Goal: Task Accomplishment & Management: Complete application form

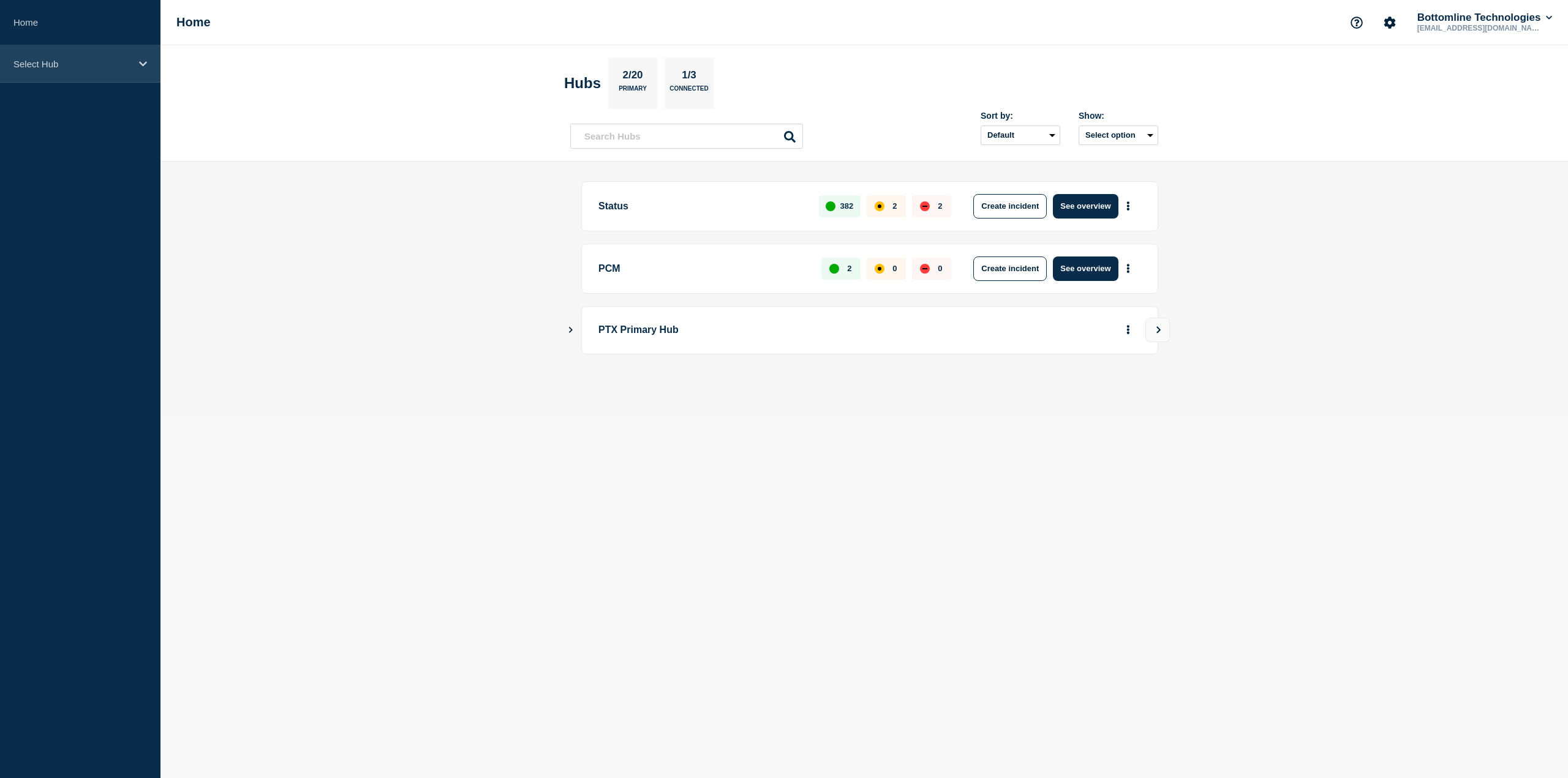
click at [98, 72] on div "Select Hub" at bounding box center [80, 63] width 161 height 37
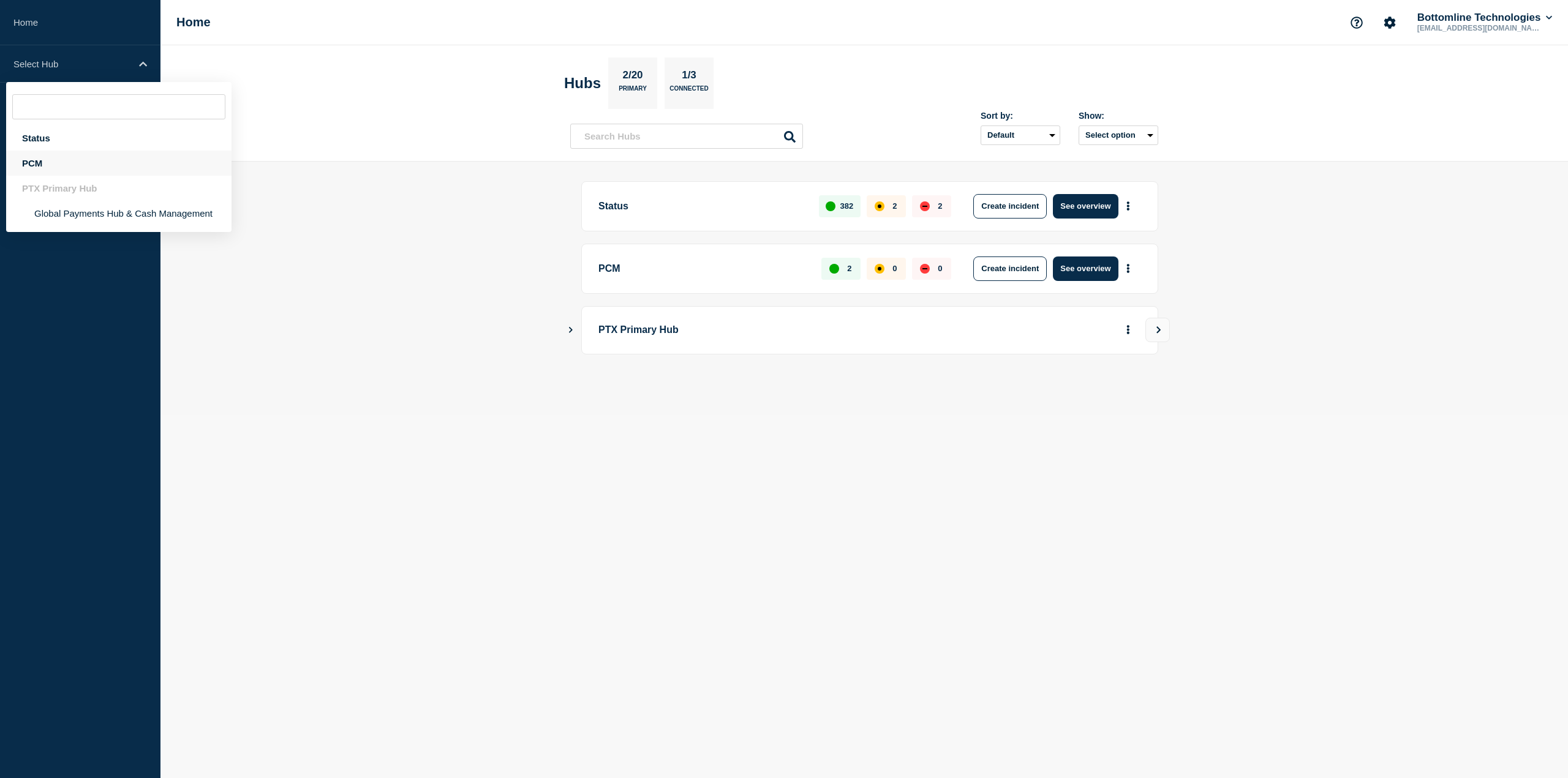
click at [87, 174] on div "PCM" at bounding box center [118, 163] width 225 height 25
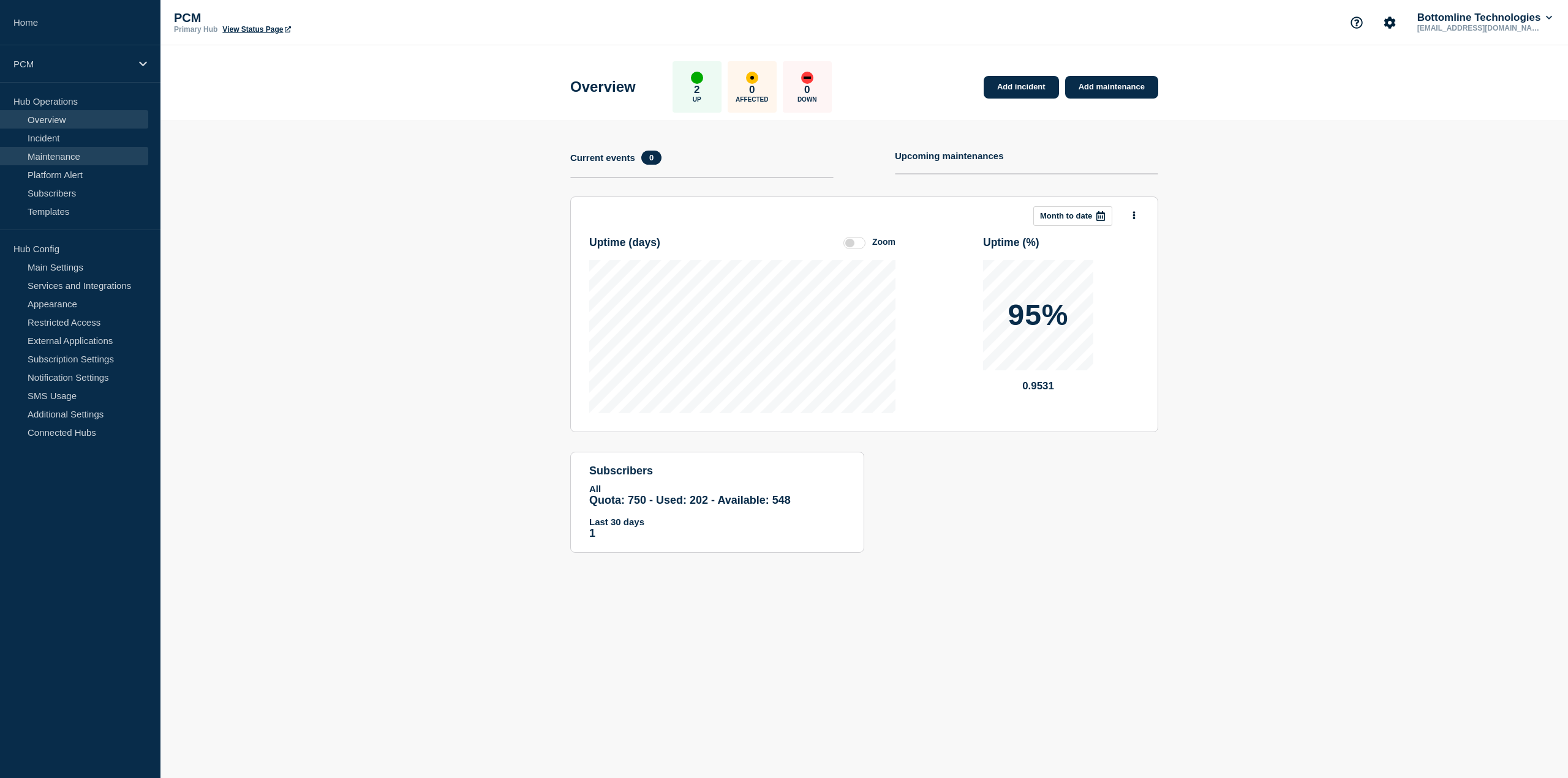
click at [75, 163] on link "Maintenance" at bounding box center [74, 156] width 148 height 18
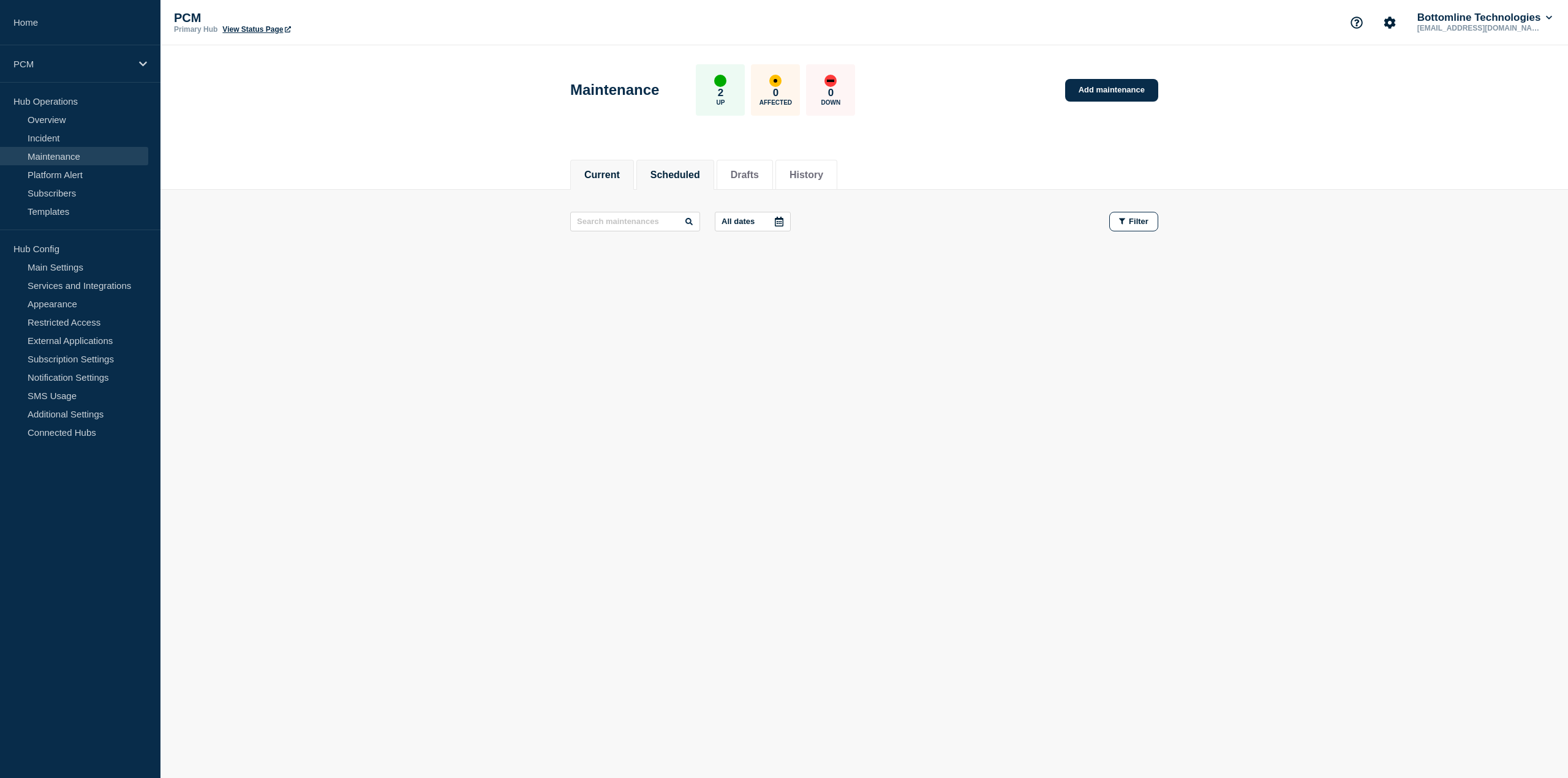
click at [682, 171] on button "Scheduled" at bounding box center [676, 175] width 50 height 11
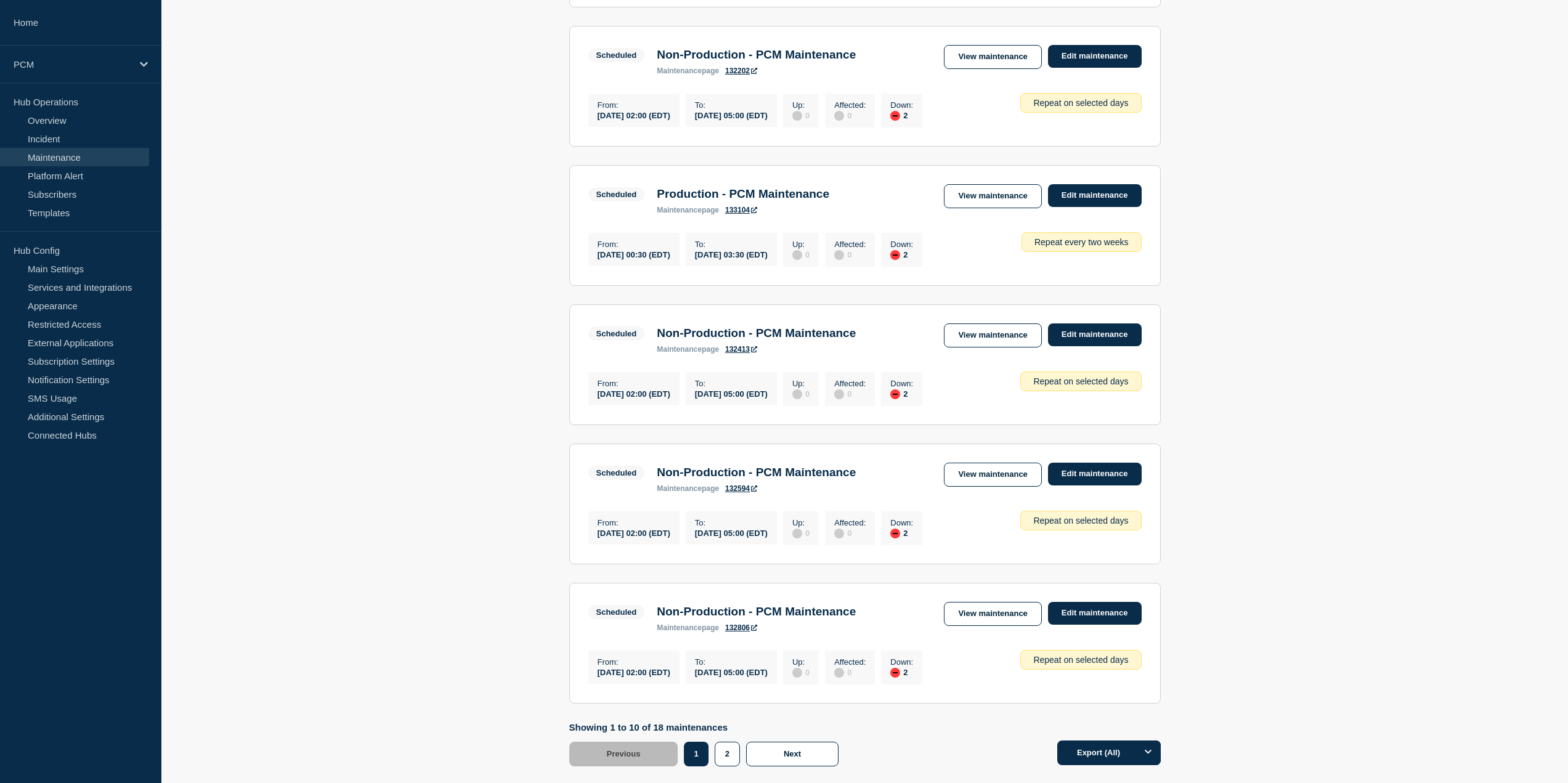
scroll to position [1063, 0]
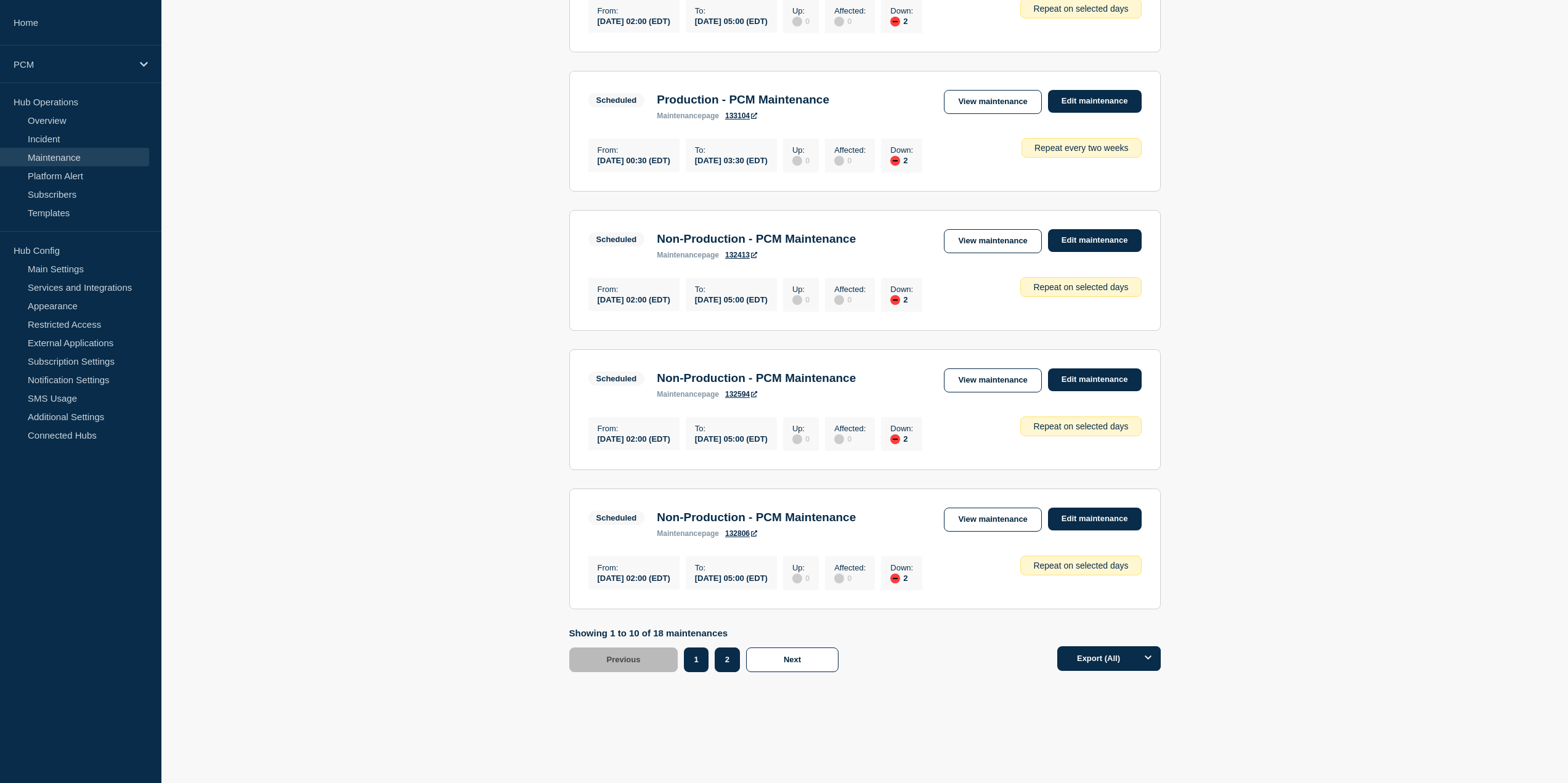
click at [726, 660] on button "2" at bounding box center [727, 659] width 25 height 24
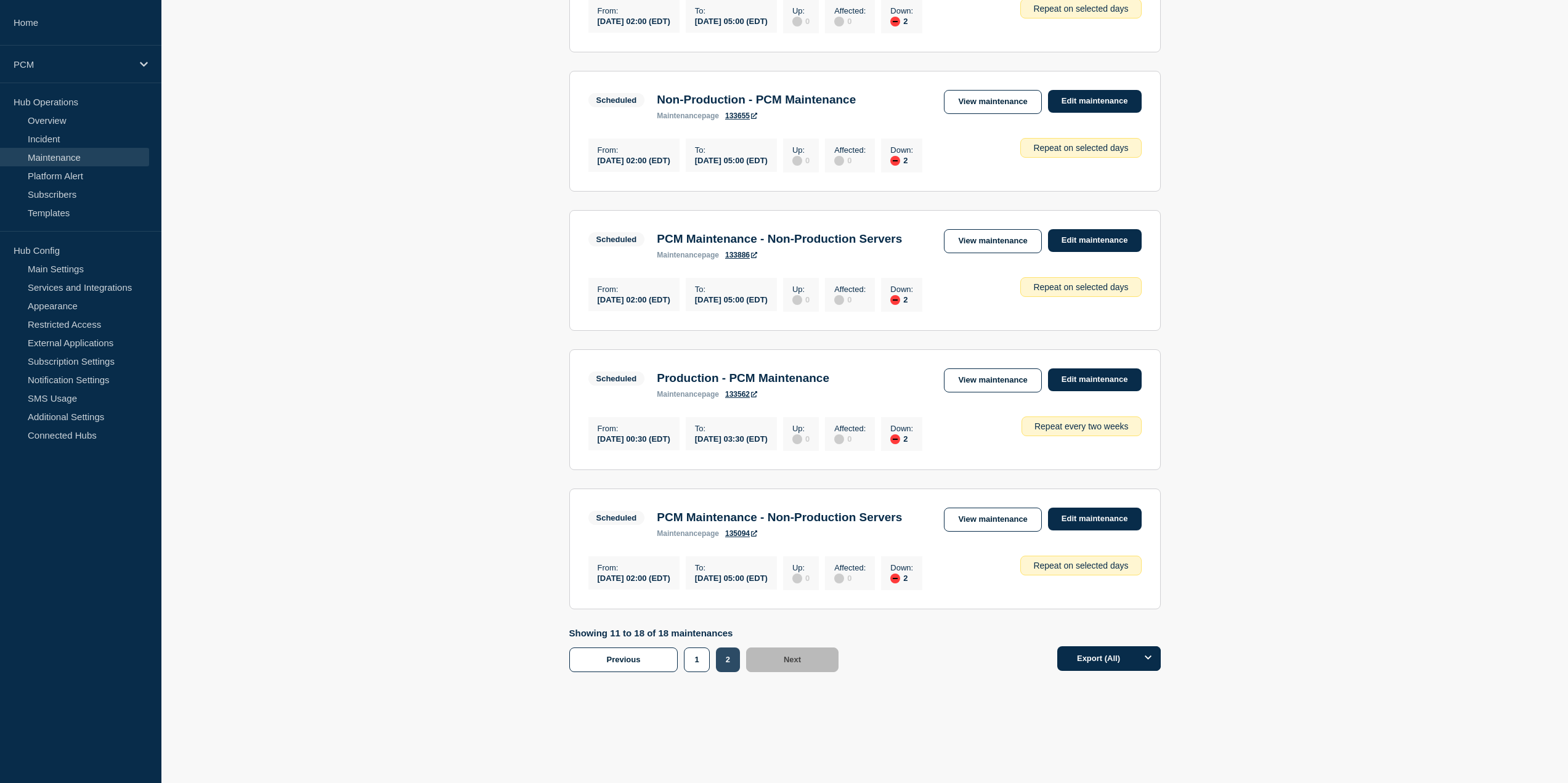
scroll to position [809, 0]
drag, startPoint x: 898, startPoint y: 52, endPoint x: 656, endPoint y: 43, distance: 242.2
click at [656, 90] on div "Scheduled Non-Production - PCM Maintenance maintenance page 133655 View mainten…" at bounding box center [865, 105] width 553 height 30
copy h3 "Non-Production - PCM Maintenance"
click at [1096, 508] on link "Edit maintenance" at bounding box center [1094, 519] width 94 height 23
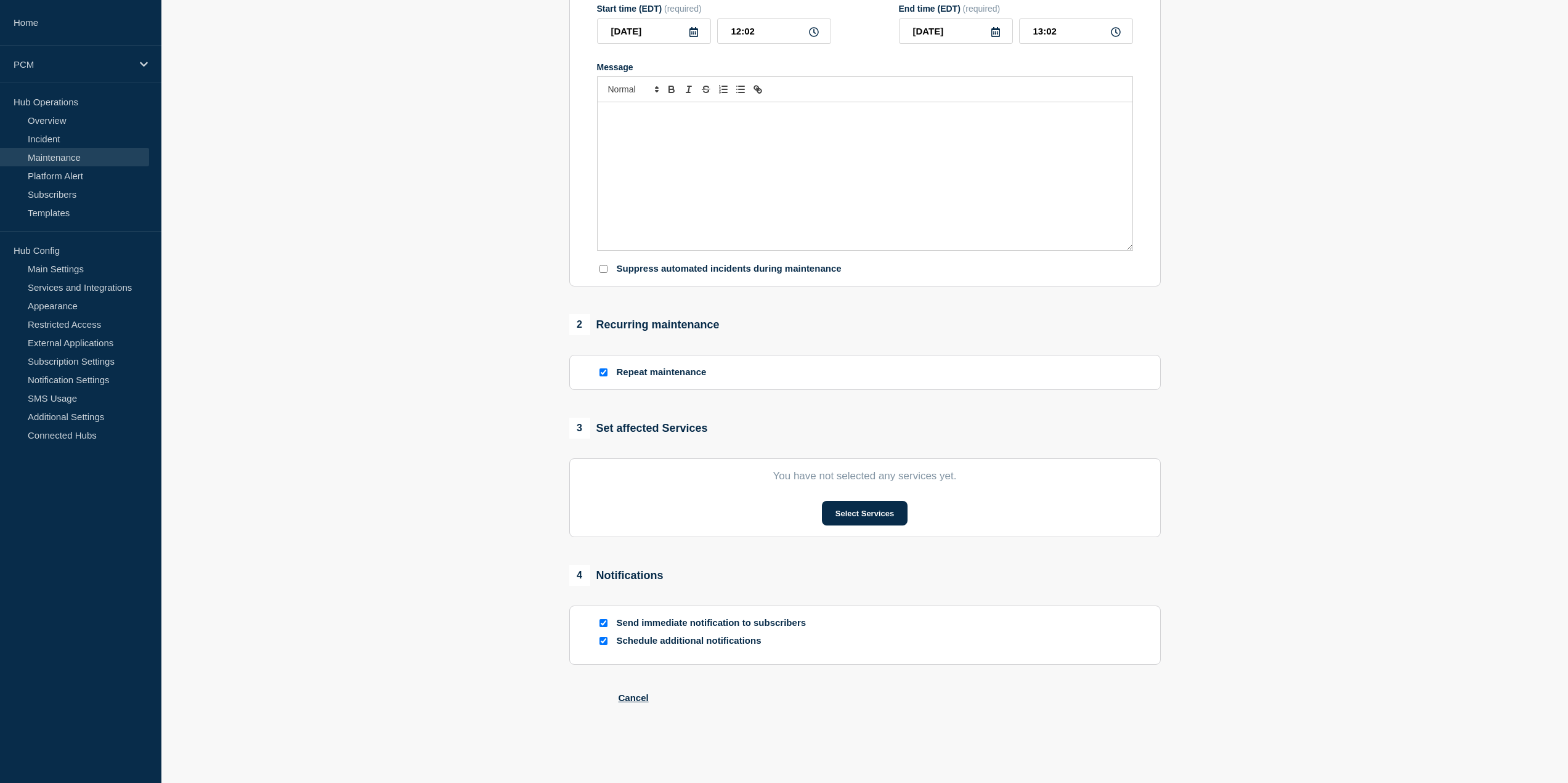
type input "PCM Maintenance - Non-Production Servers"
type input "2025-10-21"
type input "02:00"
type input "2025-10-21"
type input "05:00"
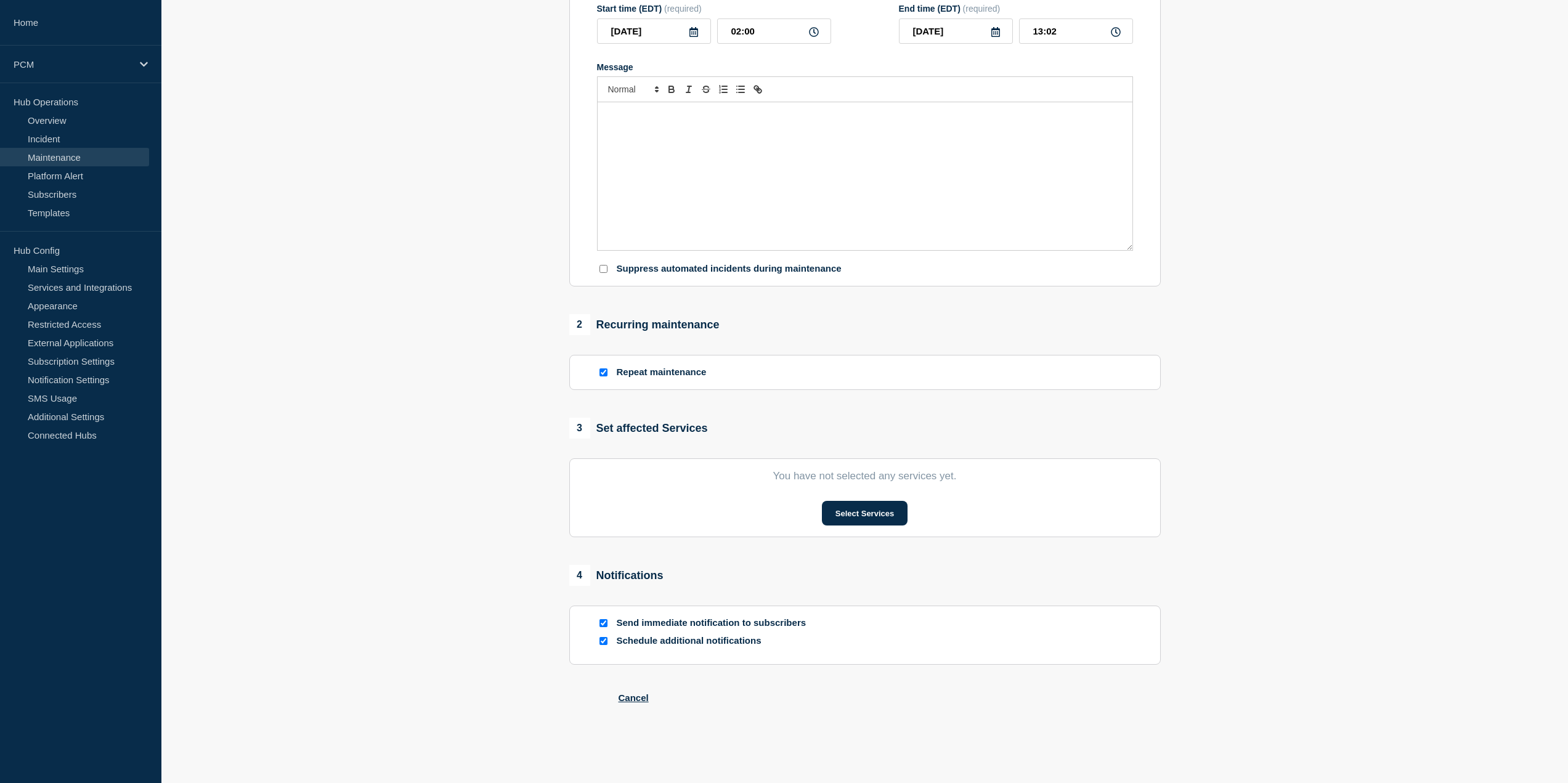
checkbox input "true"
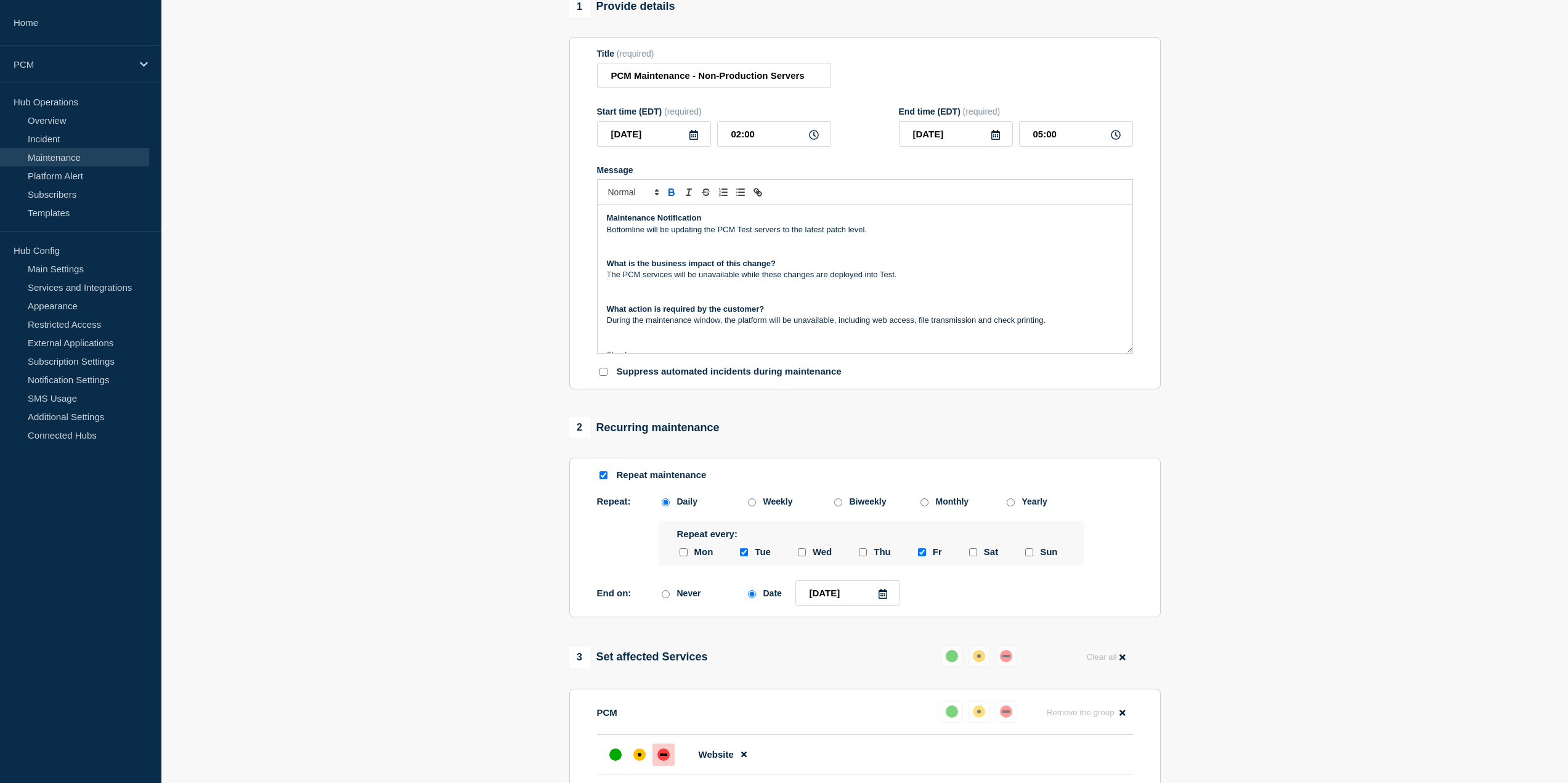
scroll to position [127, 0]
click at [705, 89] on input "PCM Maintenance - Non-Production Servers" at bounding box center [713, 76] width 234 height 25
paste input "Non-Production - PCM Maintenance"
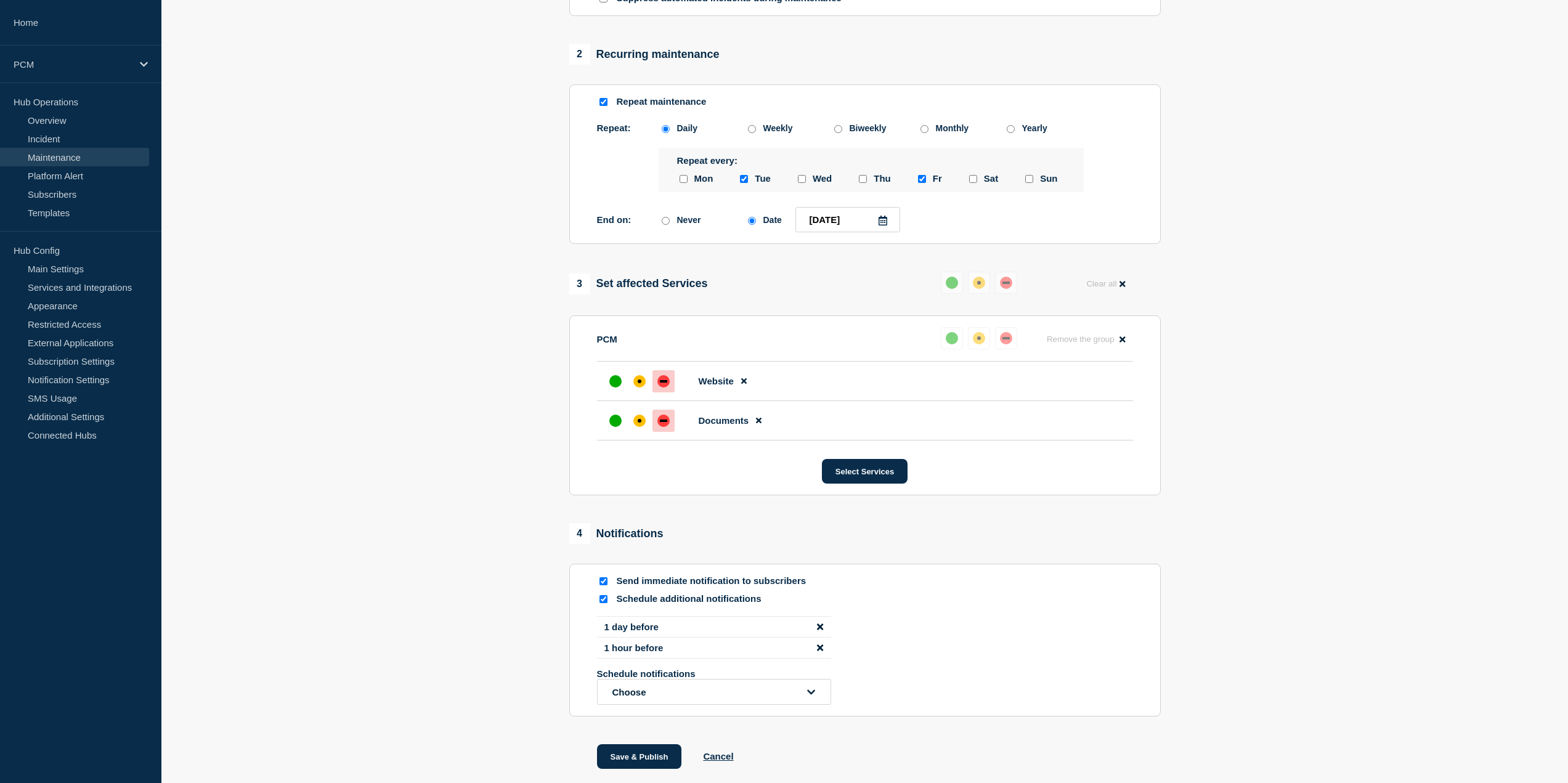
scroll to position [496, 0]
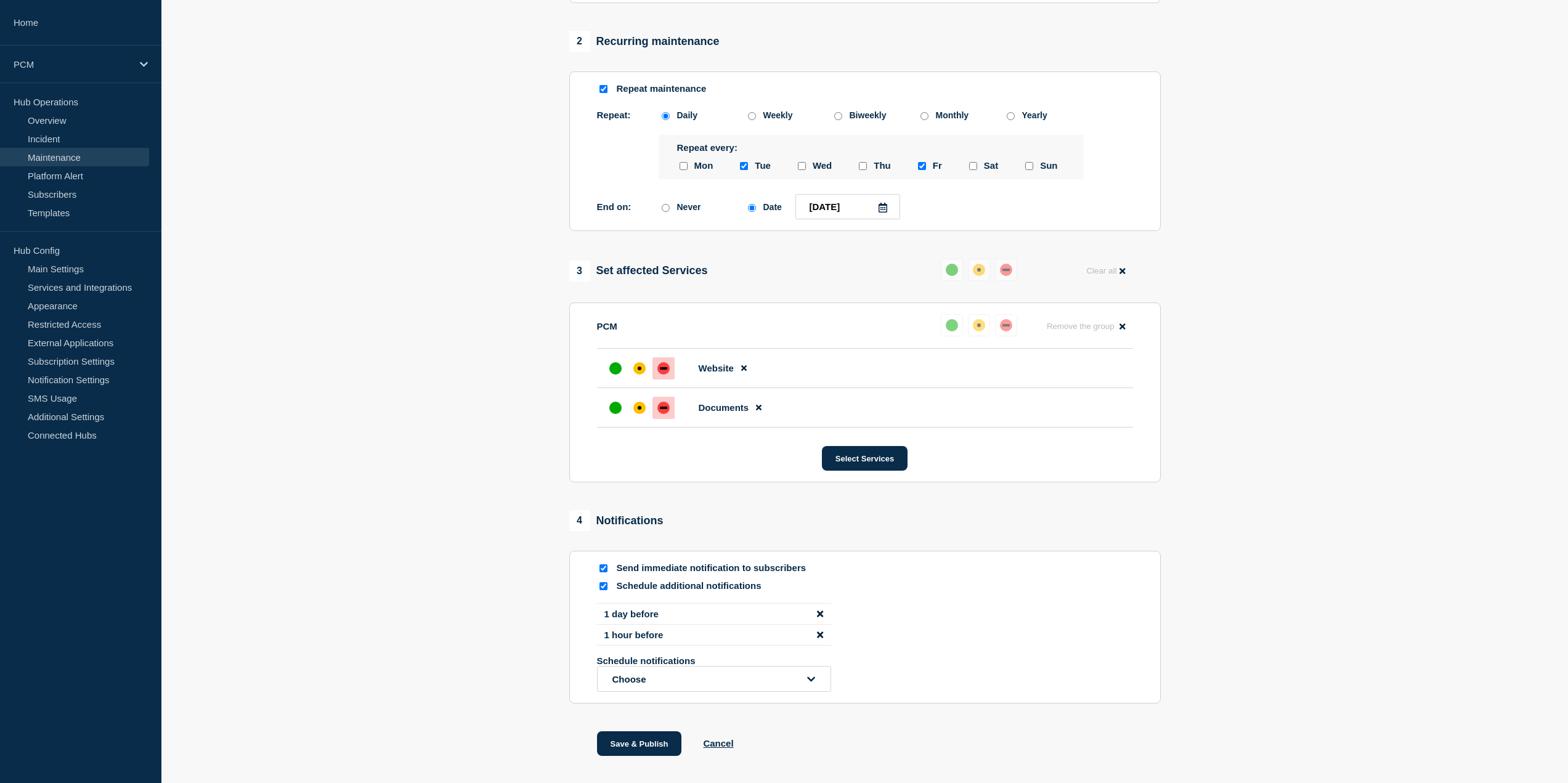
type input "Non-Production - PCM Maintenance"
click at [603, 573] on input "Send immediate notification to subscribers" at bounding box center [603, 568] width 8 height 8
checkbox input "false"
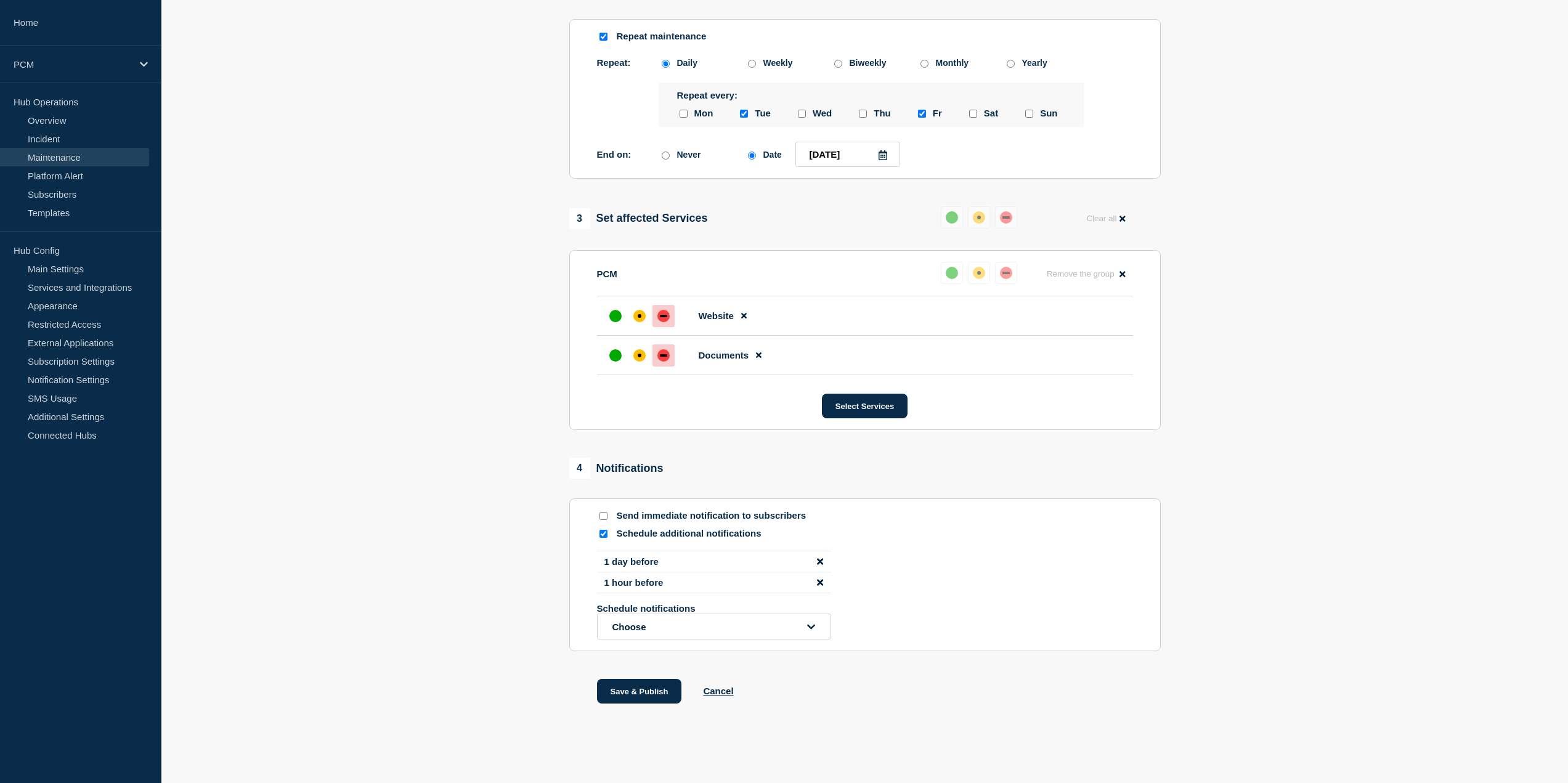
scroll to position [557, 0]
click at [649, 697] on button "Save & Publish" at bounding box center [639, 690] width 85 height 24
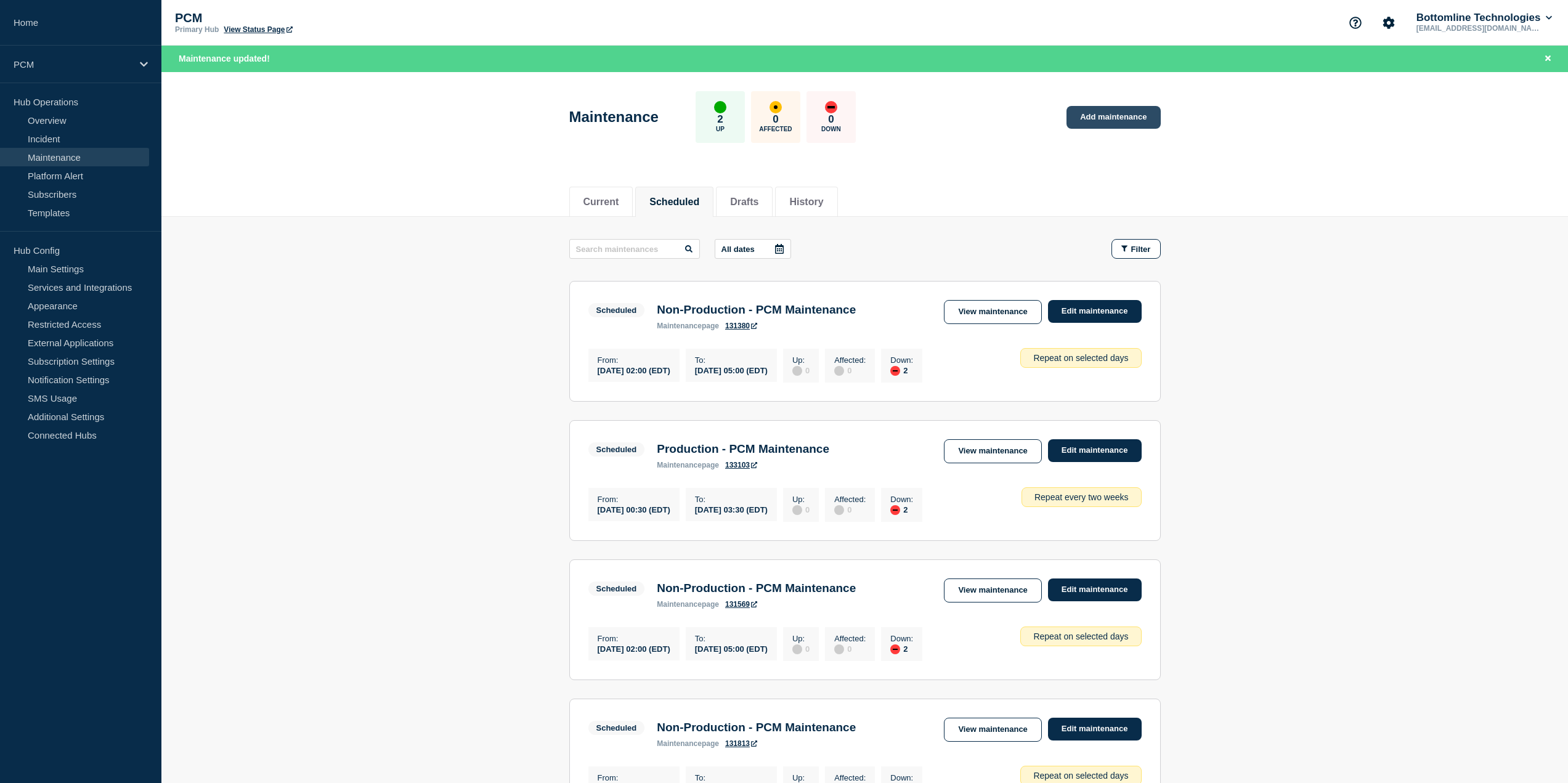
click at [1094, 114] on link "Add maintenance" at bounding box center [1113, 117] width 94 height 23
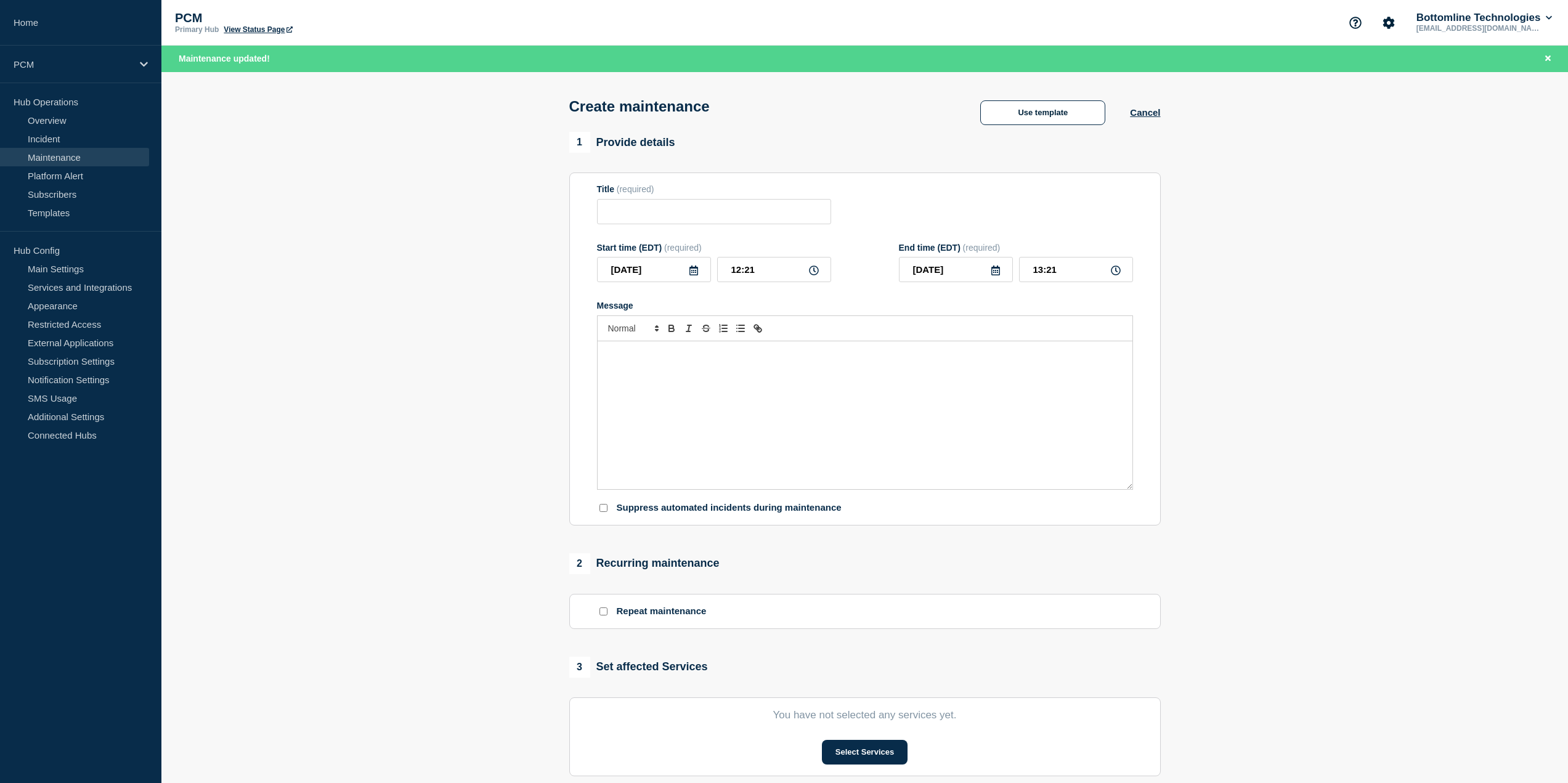
click at [91, 155] on link "Maintenance" at bounding box center [75, 157] width 149 height 18
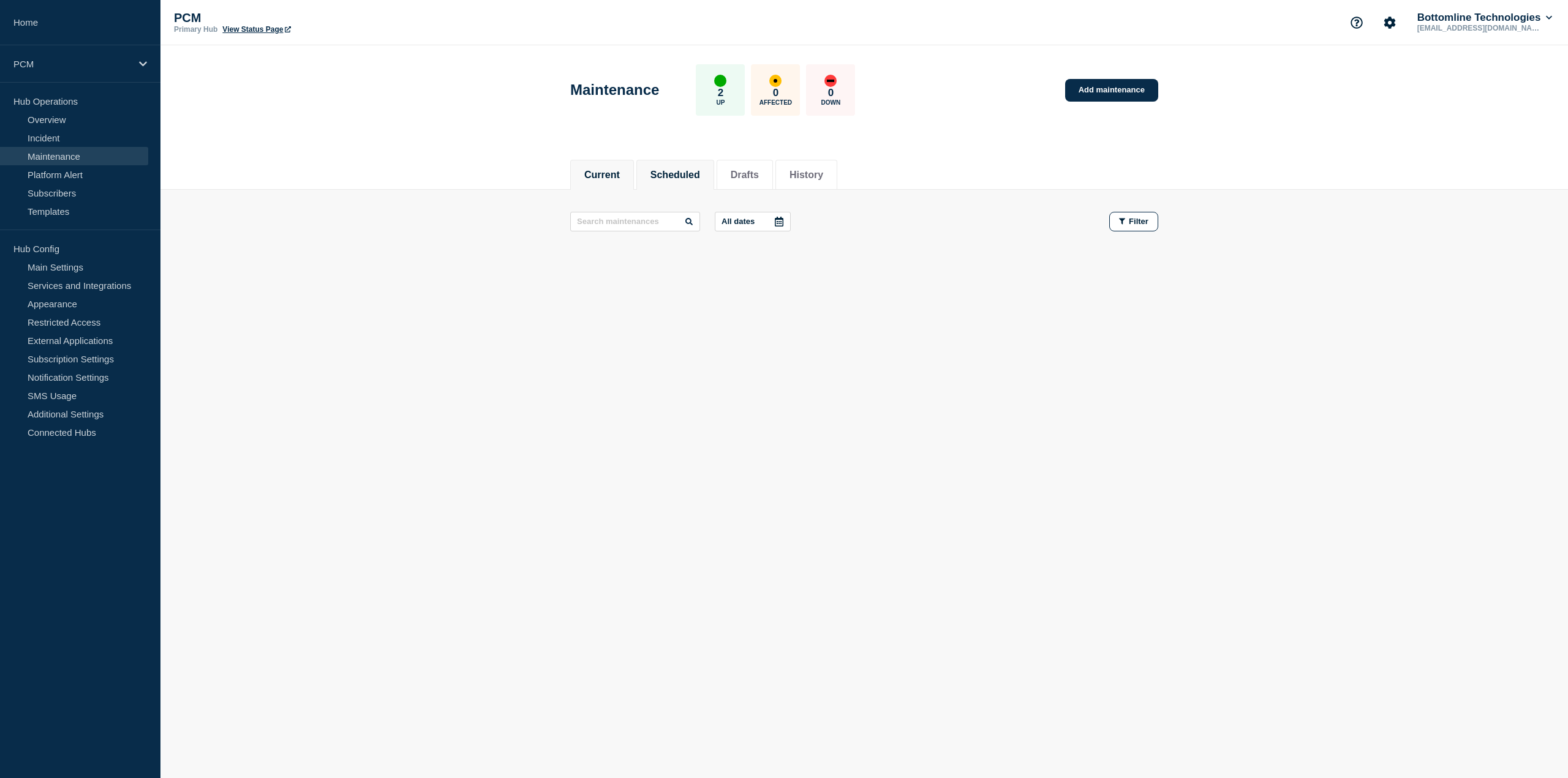
click at [694, 160] on li "Scheduled" at bounding box center [675, 175] width 77 height 30
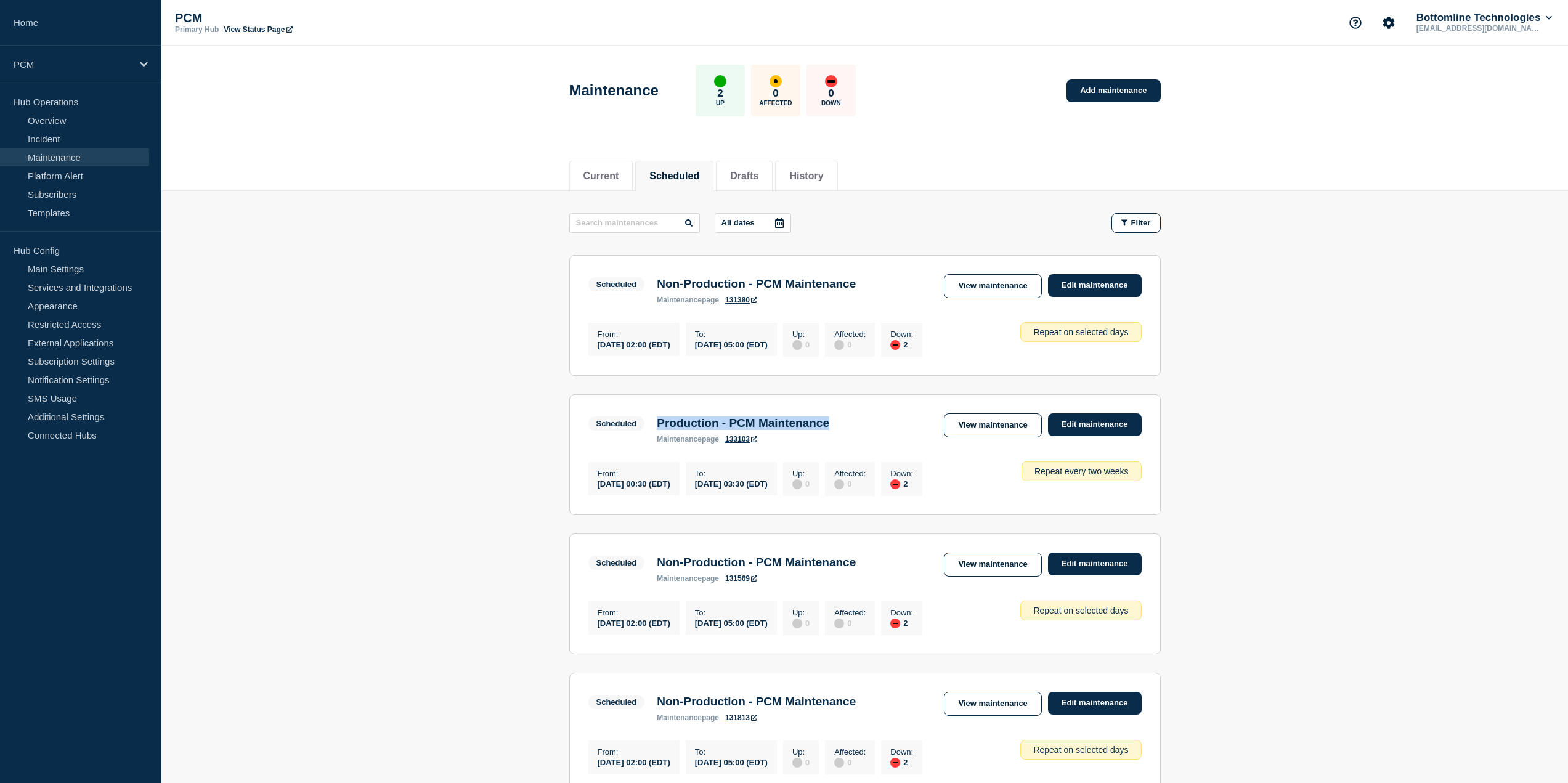
drag, startPoint x: 869, startPoint y: 427, endPoint x: 655, endPoint y: 433, distance: 214.1
click at [655, 433] on div "Scheduled Production - PCM Maintenance maintenance page 133103 View maintenance…" at bounding box center [865, 428] width 553 height 30
copy h3 "Production - PCM Maintenance"
click at [712, 175] on li "Scheduled" at bounding box center [674, 176] width 78 height 30
click at [1100, 91] on link "Add maintenance" at bounding box center [1113, 91] width 94 height 23
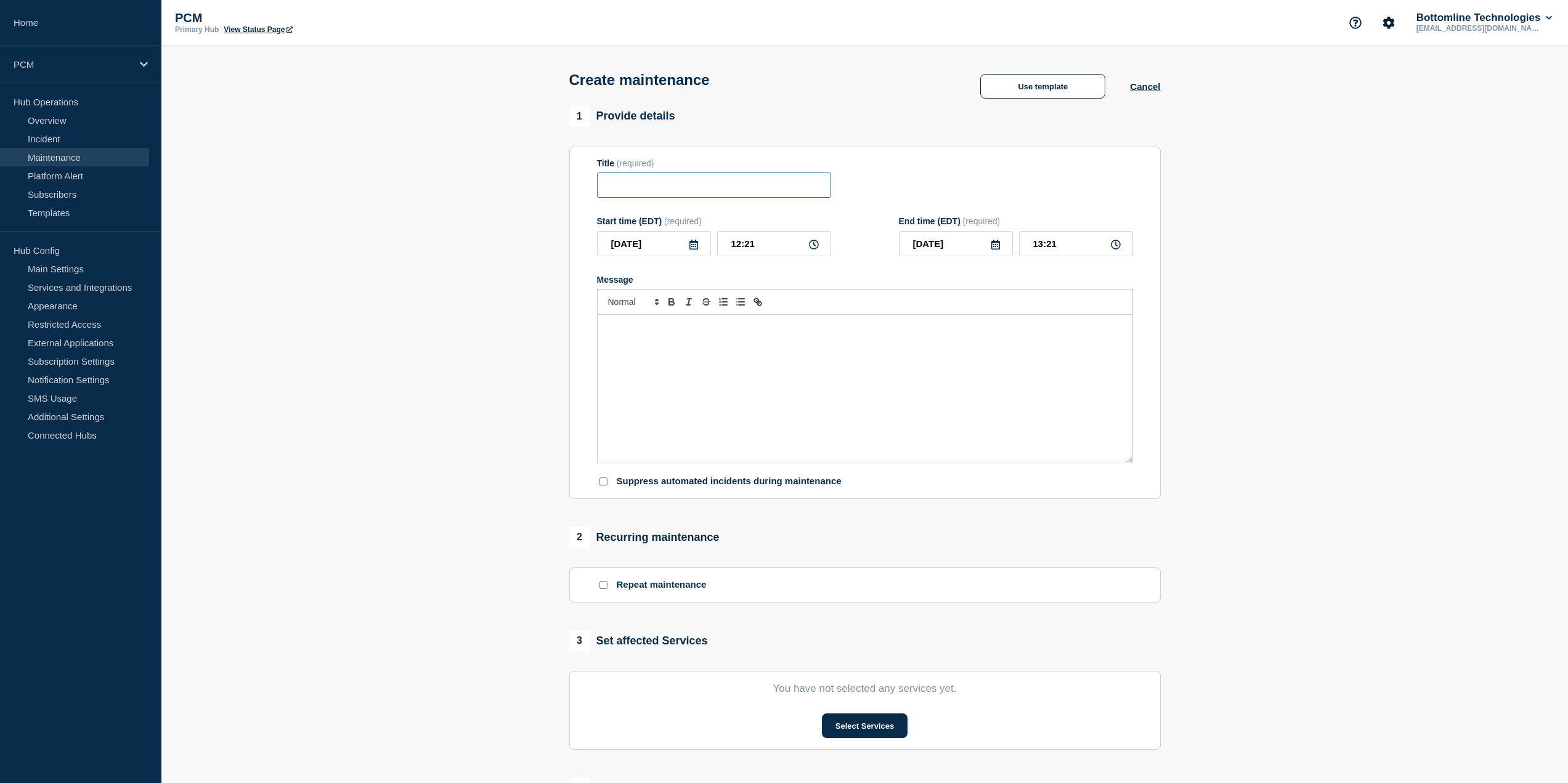
click at [692, 178] on input "Title" at bounding box center [713, 185] width 234 height 25
paste input "Production - PCM Maintenance"
type input "Production - PCM Maintenance"
click at [694, 241] on input "[DATE]" at bounding box center [654, 244] width 114 height 25
click at [615, 345] on div "7" at bounding box center [612, 340] width 18 height 18
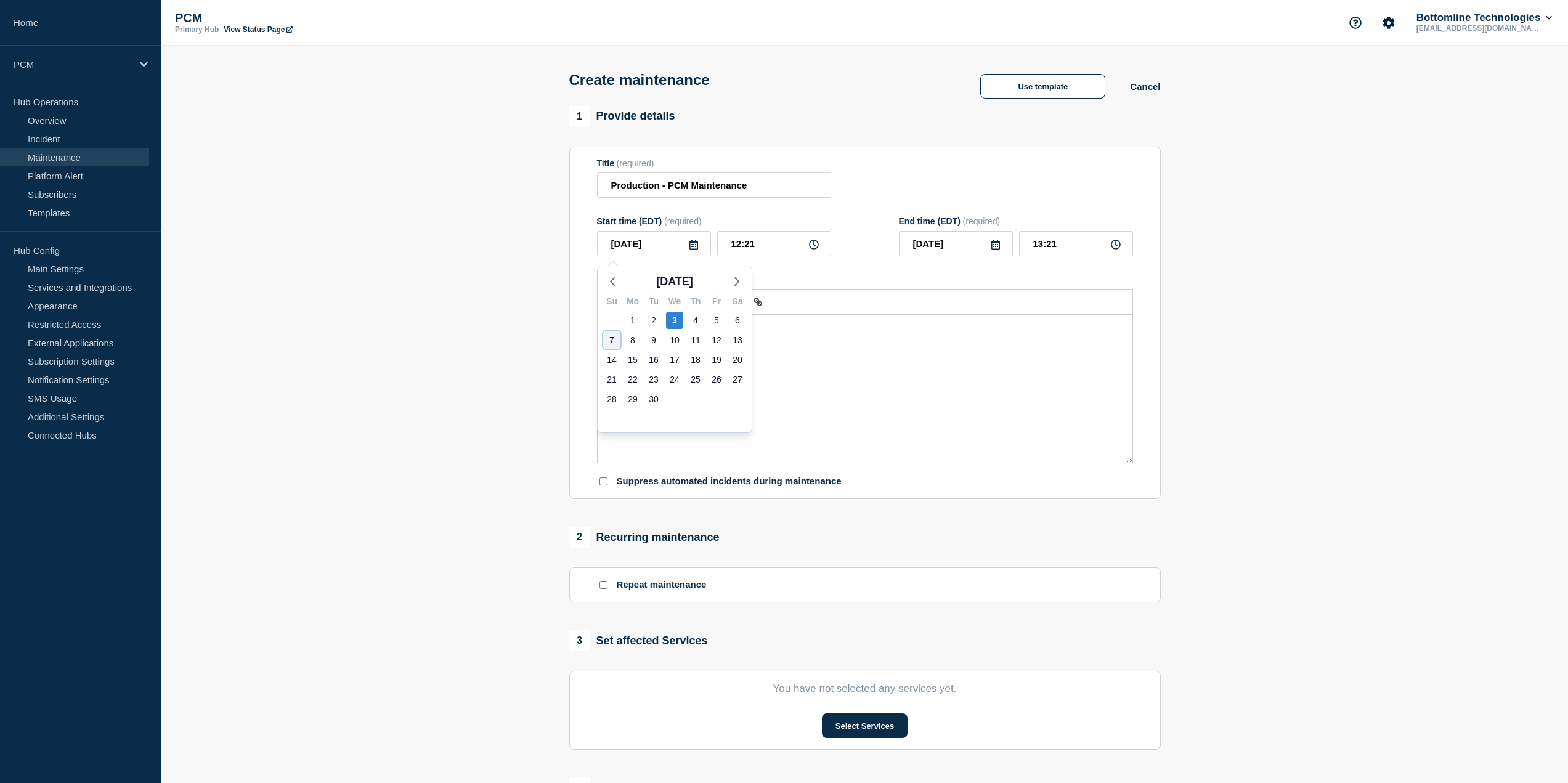
type input "[DATE]"
click at [817, 243] on icon at bounding box center [814, 245] width 10 height 10
click at [768, 246] on input "12:21" at bounding box center [774, 244] width 114 height 25
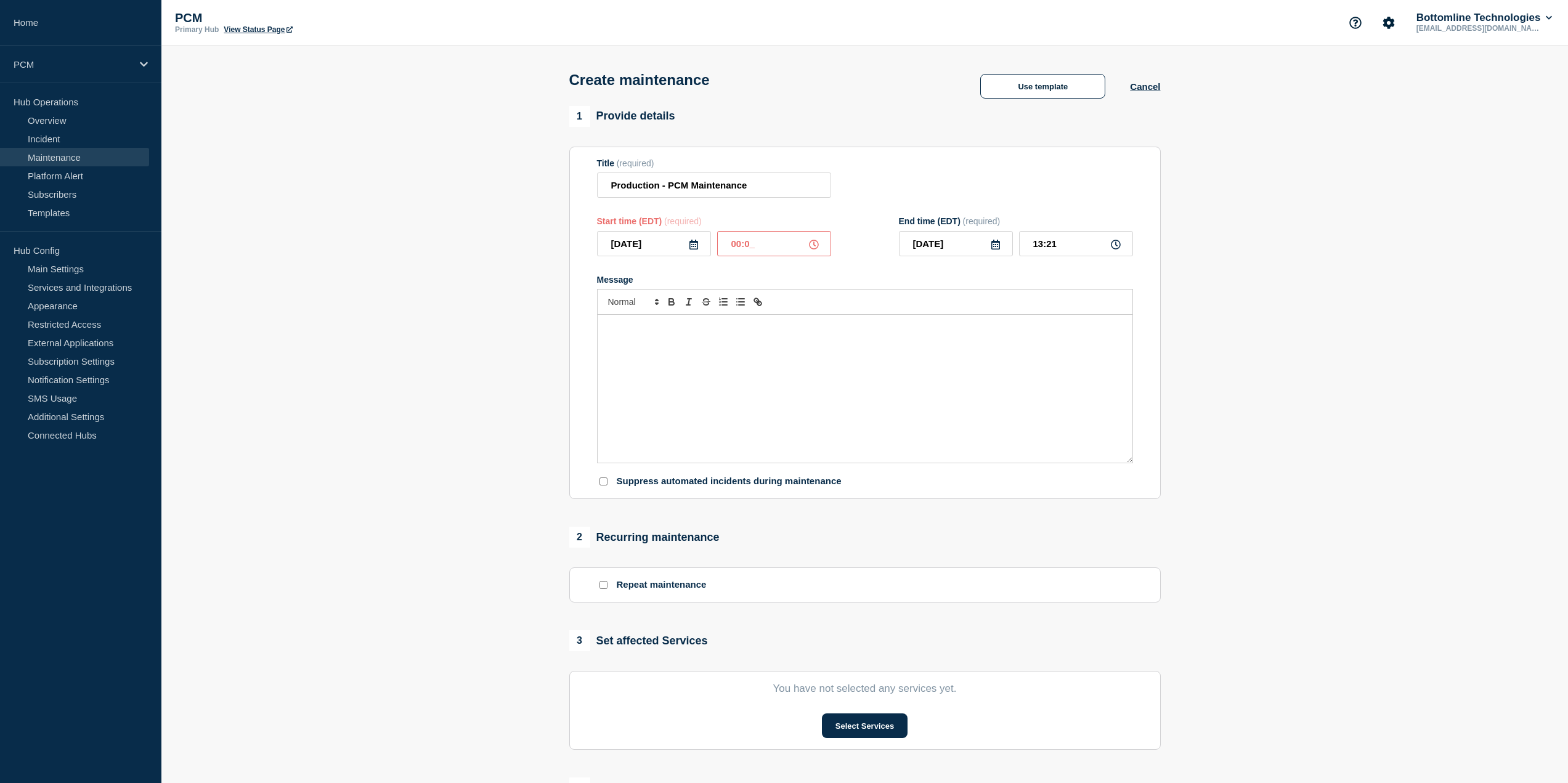
type input "00:00"
click at [1115, 246] on icon at bounding box center [1115, 245] width 10 height 10
click at [1037, 244] on input "01:00" at bounding box center [1076, 244] width 114 height 25
click at [1039, 244] on input "01:00" at bounding box center [1076, 244] width 114 height 25
type input "05:00"
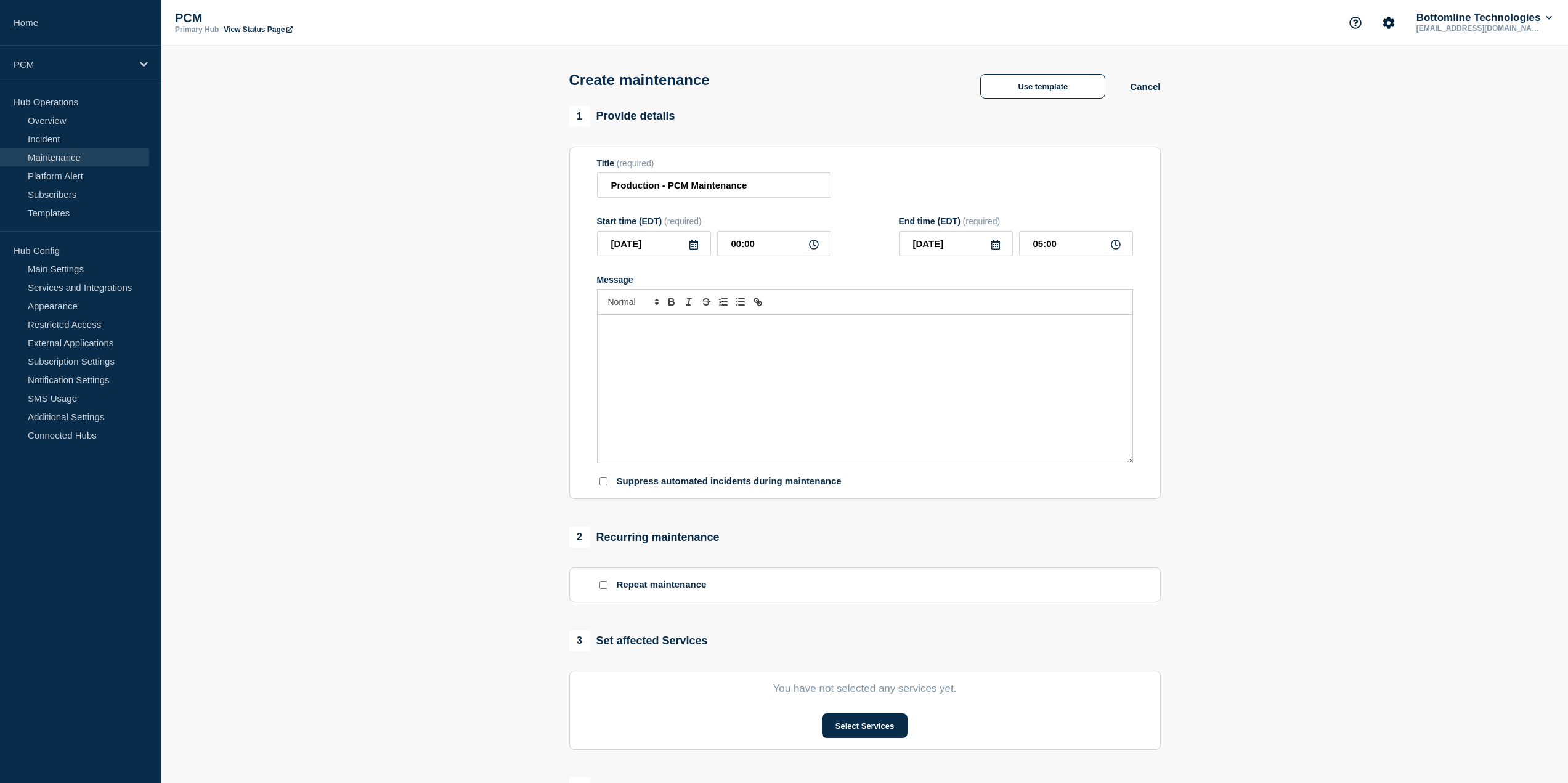
click at [924, 394] on div "Message" at bounding box center [865, 389] width 535 height 148
click at [701, 361] on div "Message" at bounding box center [865, 389] width 535 height 148
paste div "Message"
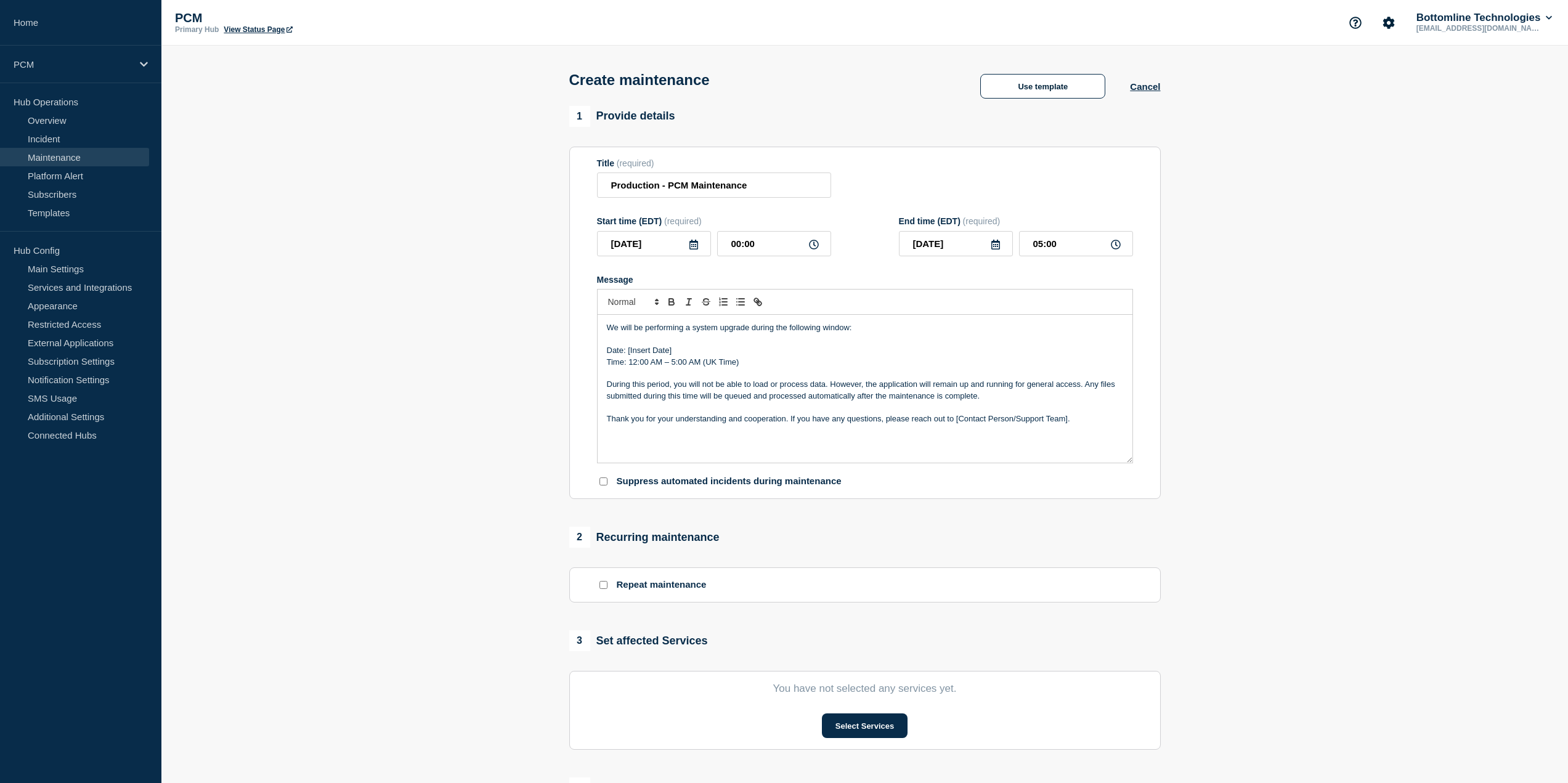
click at [608, 334] on p "We will be performing a system upgrade during the following window:" at bounding box center [865, 327] width 516 height 11
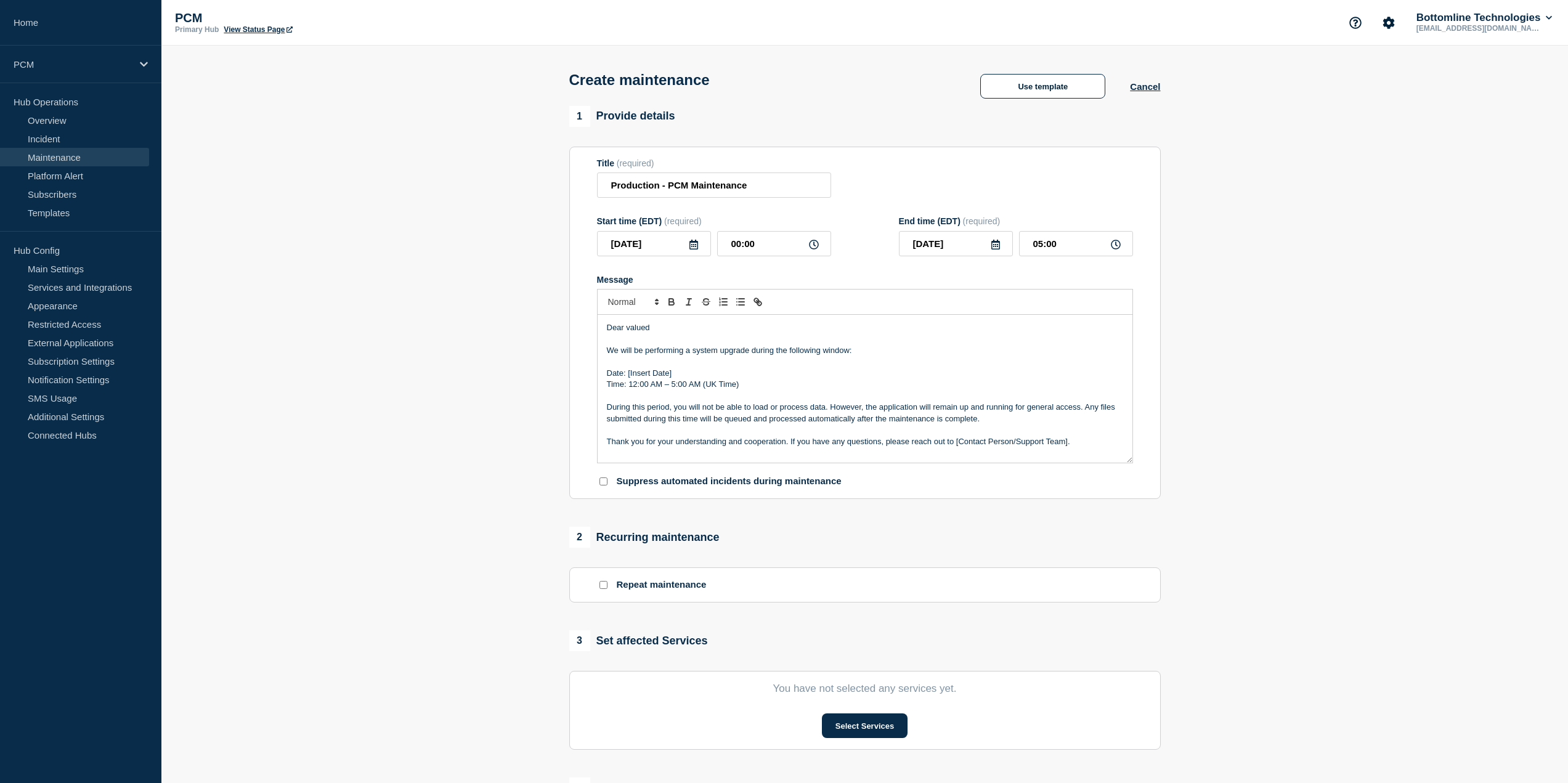
drag, startPoint x: 676, startPoint y: 329, endPoint x: 589, endPoint y: 327, distance: 87.0
click at [589, 327] on section "Title (required) Production - PCM Maintenance Start time (EDT) (required) 2025-…" at bounding box center [865, 323] width 592 height 353
click at [611, 350] on p "We will be performing a system upgrade during the following window:" at bounding box center [865, 350] width 516 height 11
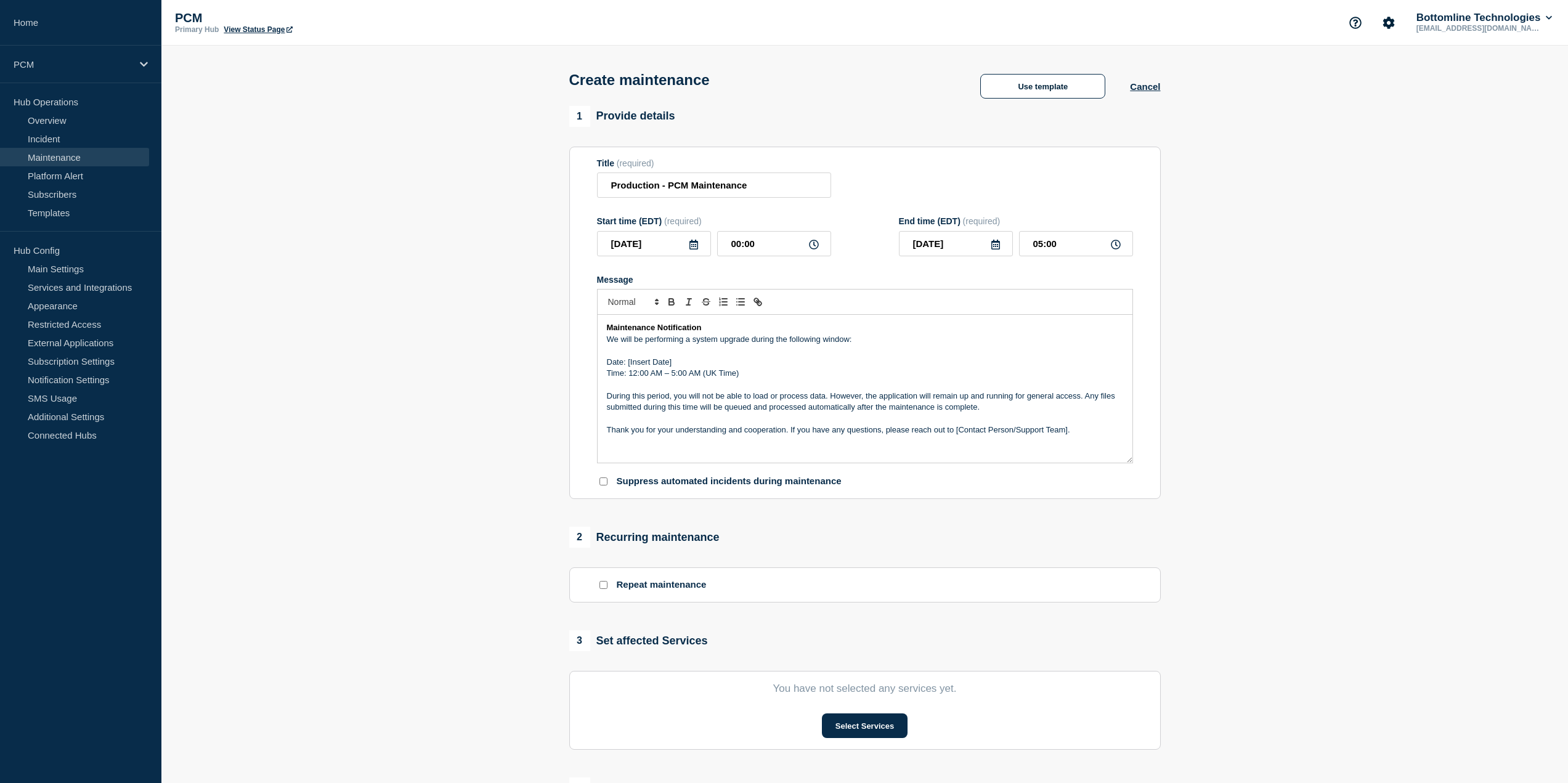
click at [689, 339] on p "We will be performing a system upgrade during the following window:" at bounding box center [865, 339] width 516 height 11
drag, startPoint x: 752, startPoint y: 378, endPoint x: 577, endPoint y: 368, distance: 175.3
click at [577, 368] on section "Title (required) Production - PCM Maintenance Start time (EDT) (required) 2025-…" at bounding box center [865, 323] width 592 height 353
click at [782, 373] on p "Time: 12:00 AM – 5:00 AM (UK Time)" at bounding box center [865, 373] width 516 height 11
drag, startPoint x: 757, startPoint y: 374, endPoint x: 579, endPoint y: 368, distance: 178.1
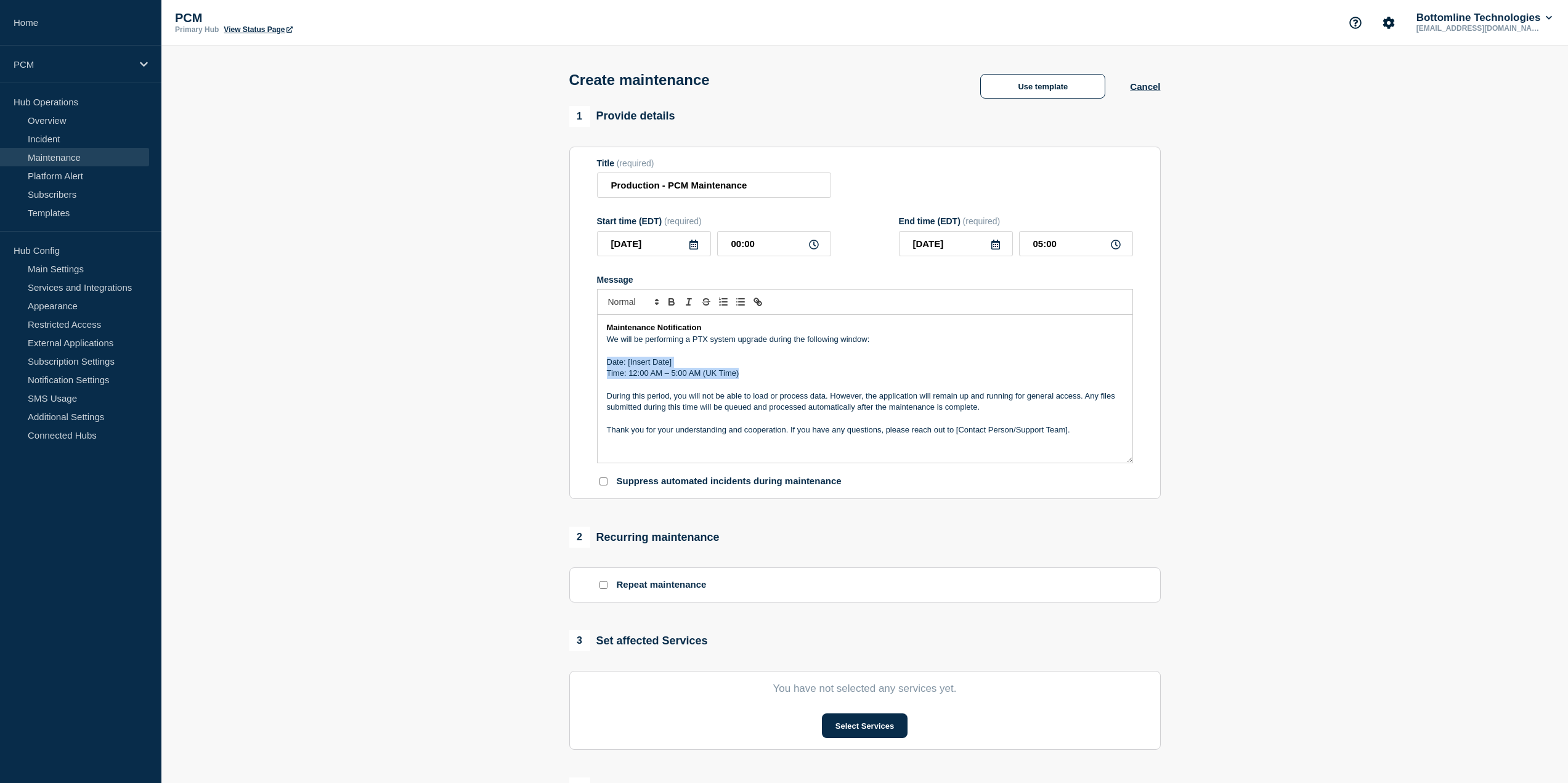
click at [579, 368] on section "Title (required) Production - PCM Maintenance Start time (EDT) (required) 2025-…" at bounding box center [865, 323] width 592 height 353
click at [607, 373] on span "The PCM services will be unavailable while these changes are deployed into Prod…" at bounding box center [763, 373] width 313 height 9
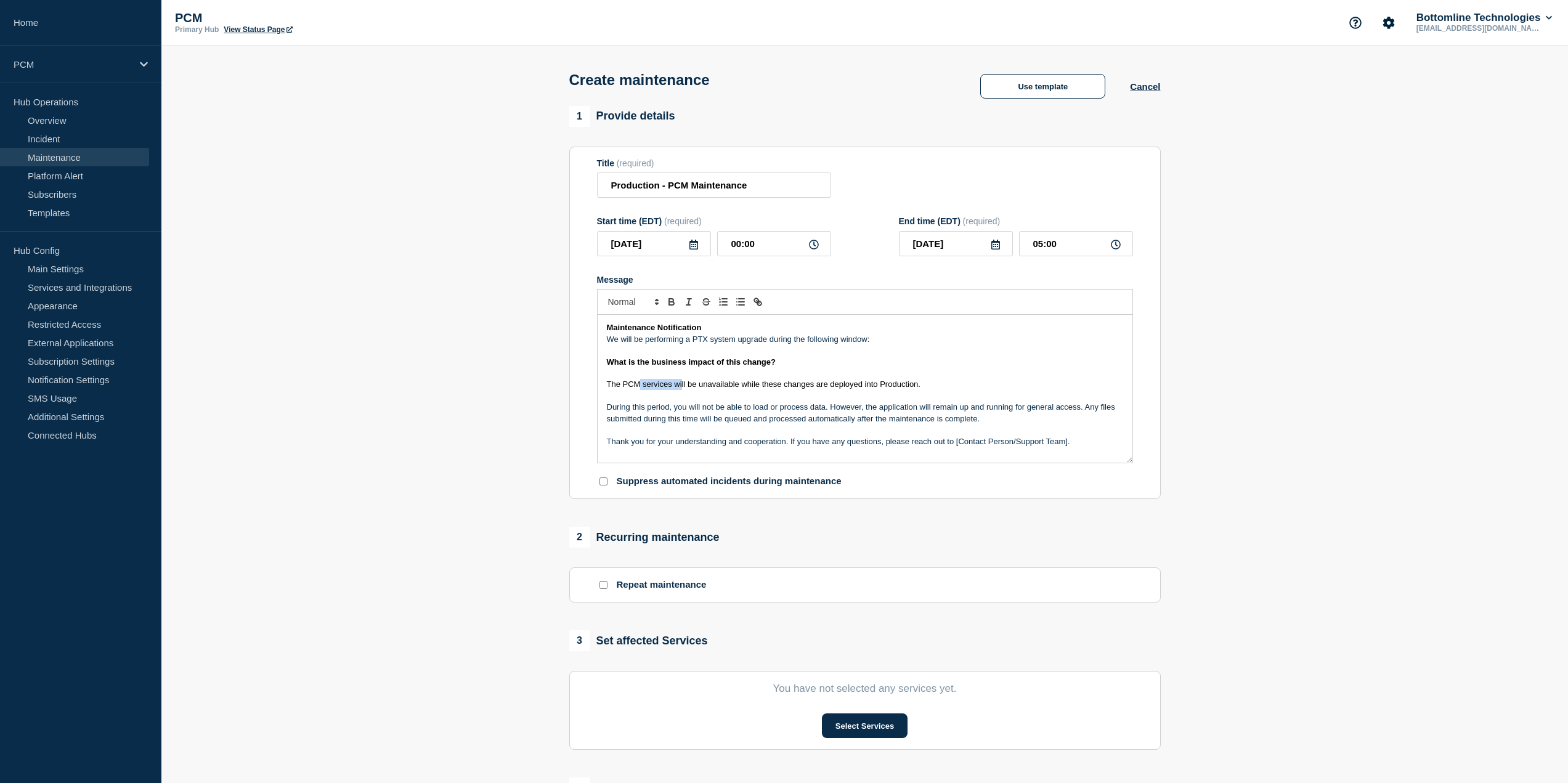
drag, startPoint x: 640, startPoint y: 387, endPoint x: 682, endPoint y: 387, distance: 42.0
click at [682, 387] on span "The PCM services will be unavailable while these changes are deployed into Prod…" at bounding box center [763, 384] width 313 height 9
click at [720, 389] on span "The PCM services will be unavailable while these changes are deployed into Prod…" at bounding box center [763, 384] width 313 height 9
drag, startPoint x: 917, startPoint y: 386, endPoint x: 584, endPoint y: 386, distance: 333.0
click at [584, 386] on section "Title (required) Production - PCM Maintenance Start time (EDT) (required) 2025-…" at bounding box center [865, 323] width 592 height 353
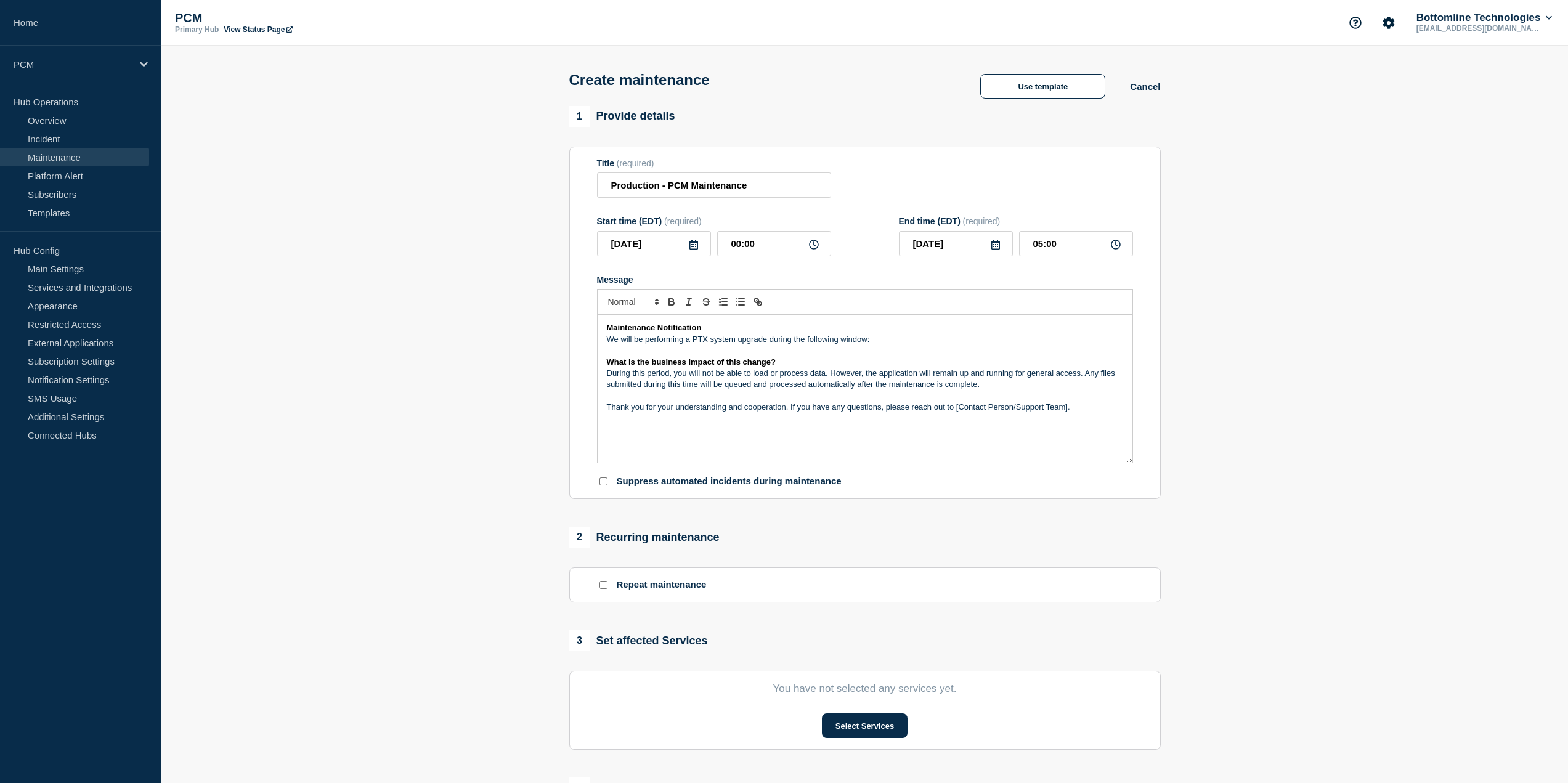
click at [819, 371] on p "During this period, you will not be able to load or process data. However, the …" at bounding box center [865, 379] width 516 height 23
drag, startPoint x: 1014, startPoint y: 413, endPoint x: 571, endPoint y: 415, distance: 443.0
click at [571, 415] on section "Title (required) Production - PCM Maintenance Start time (EDT) (required) 2025-…" at bounding box center [865, 323] width 592 height 353
click at [901, 371] on p "During this period, you will not be able to load or process files. However, the…" at bounding box center [865, 379] width 516 height 23
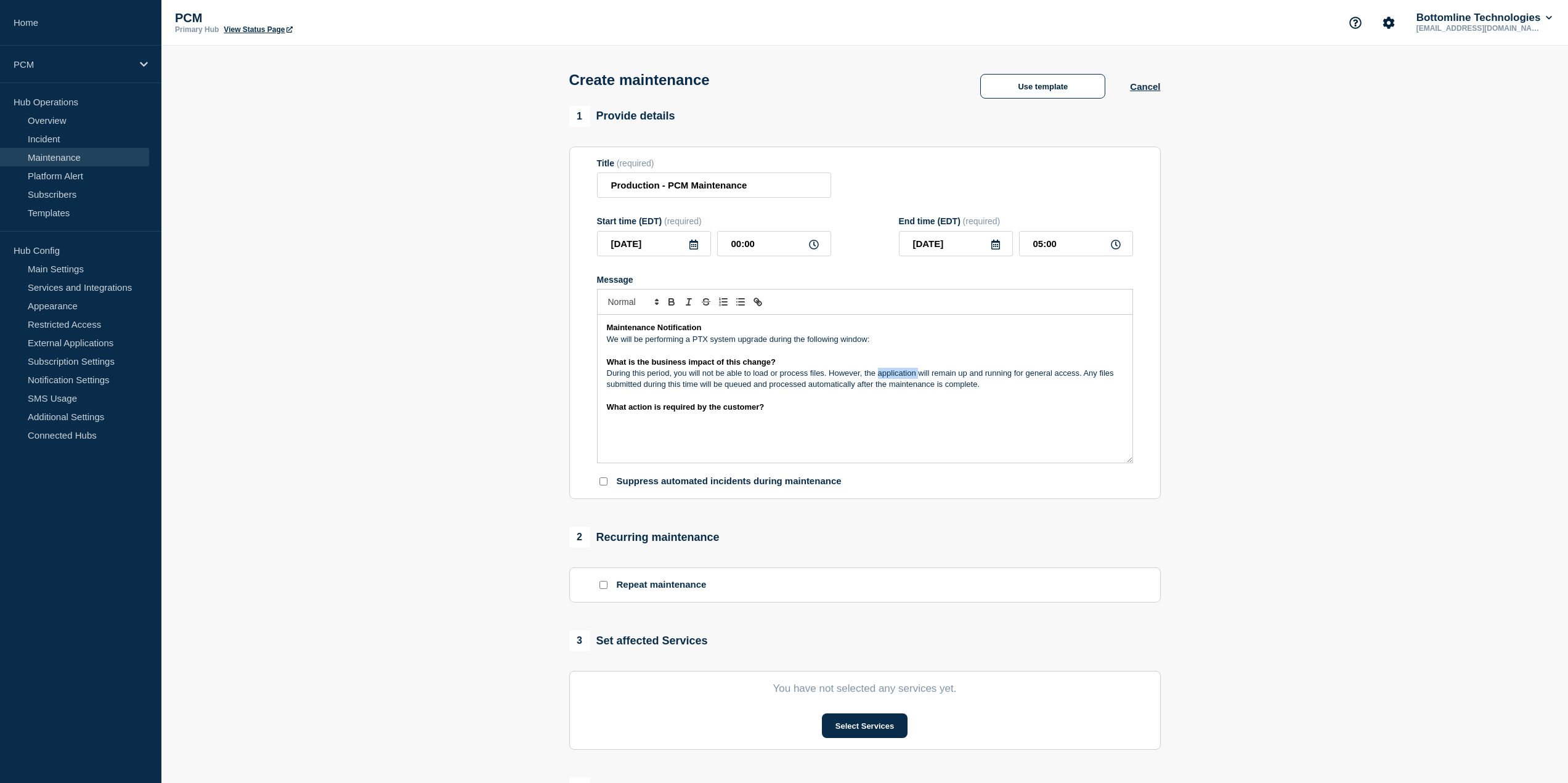
click at [901, 371] on p "During this period, you will not be able to load or process files. However, the…" at bounding box center [865, 379] width 516 height 23
drag, startPoint x: 1048, startPoint y: 375, endPoint x: 1084, endPoint y: 383, distance: 36.9
click at [1084, 383] on p "During this period, you will not be able to load or process files. However, PCM…" at bounding box center [865, 379] width 516 height 23
click at [748, 408] on p "Message" at bounding box center [865, 407] width 516 height 11
click at [610, 412] on p "Any files submitted during this time will be queued and processed automatically…" at bounding box center [865, 407] width 516 height 11
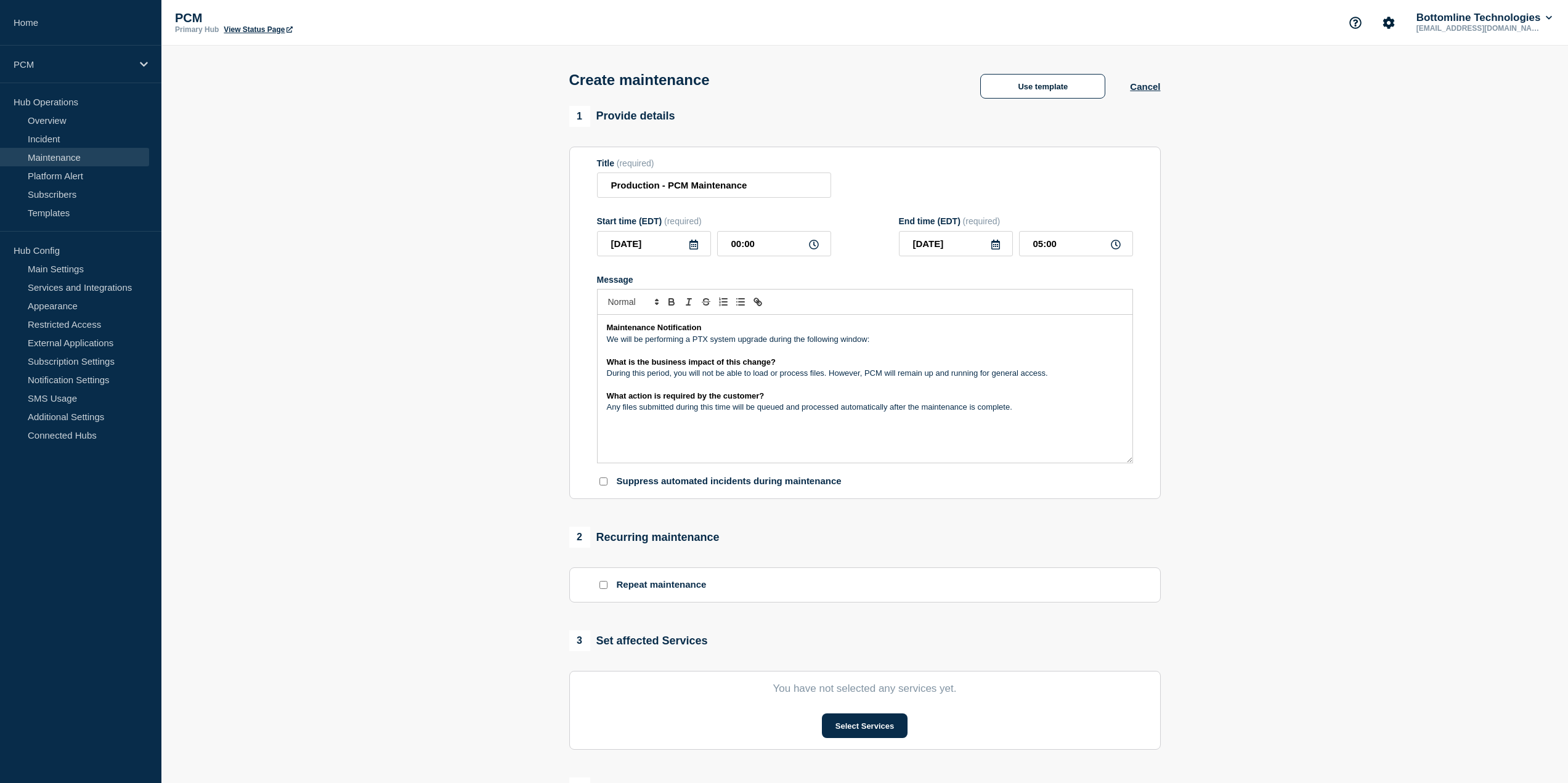
click at [883, 374] on p "During this period, you will not be able to load or process files. However, PCM…" at bounding box center [865, 373] width 516 height 11
click at [1055, 412] on p "Any files submitted during this time will be queued and processed automatically…" at bounding box center [865, 407] width 516 height 11
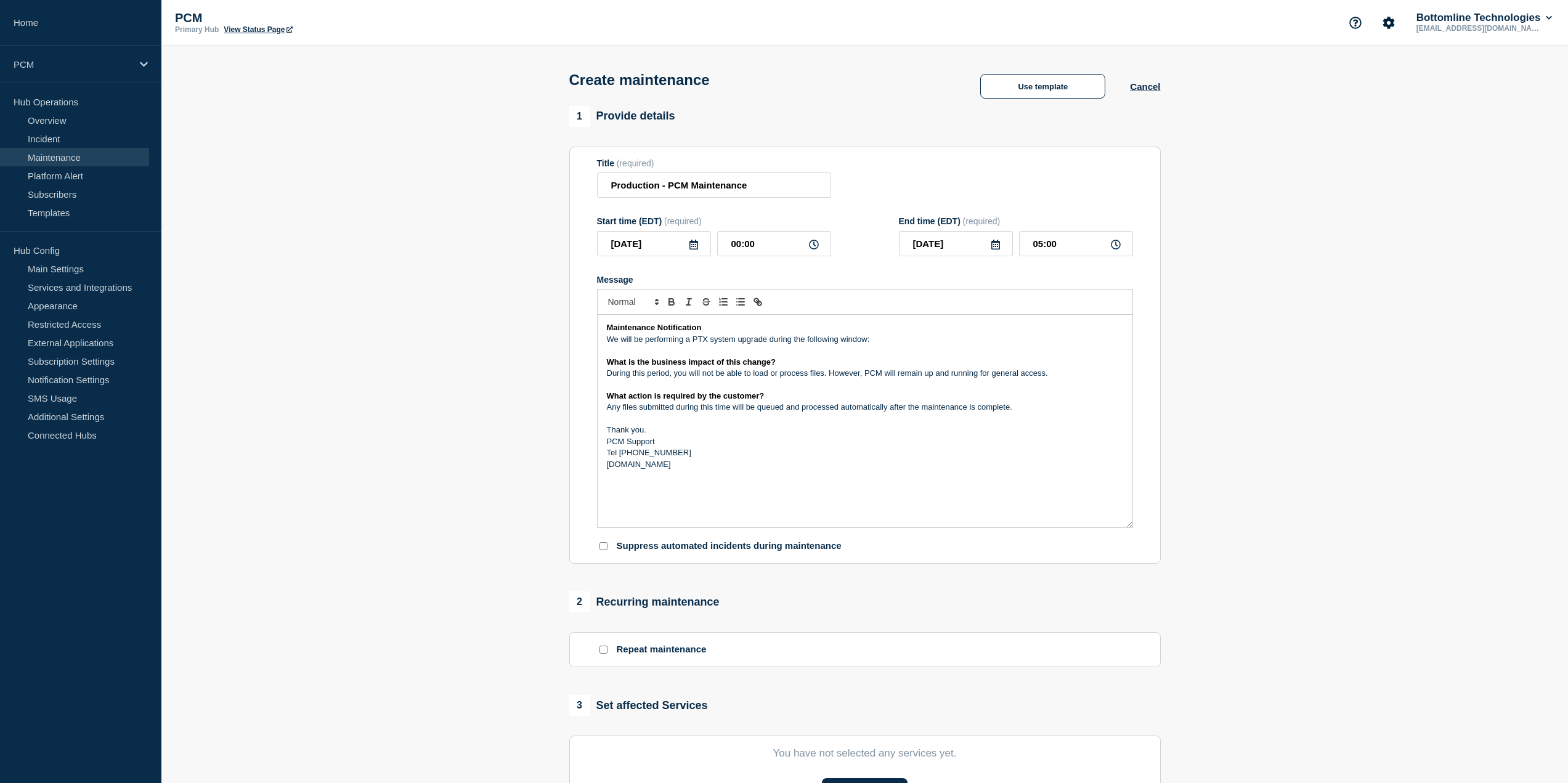
drag, startPoint x: 1126, startPoint y: 464, endPoint x: 1125, endPoint y: 528, distance: 64.0
click at [1125, 527] on div "Maintenance Notification We will be performing a PTX system upgrade during the …" at bounding box center [865, 422] width 535 height 213
click at [779, 376] on p "During this period, you will not be able to load or process files. However, PCM…" at bounding box center [865, 373] width 516 height 11
click at [604, 411] on div "Maintenance Notification We will be performing a PTX system upgrade during the …" at bounding box center [865, 422] width 535 height 213
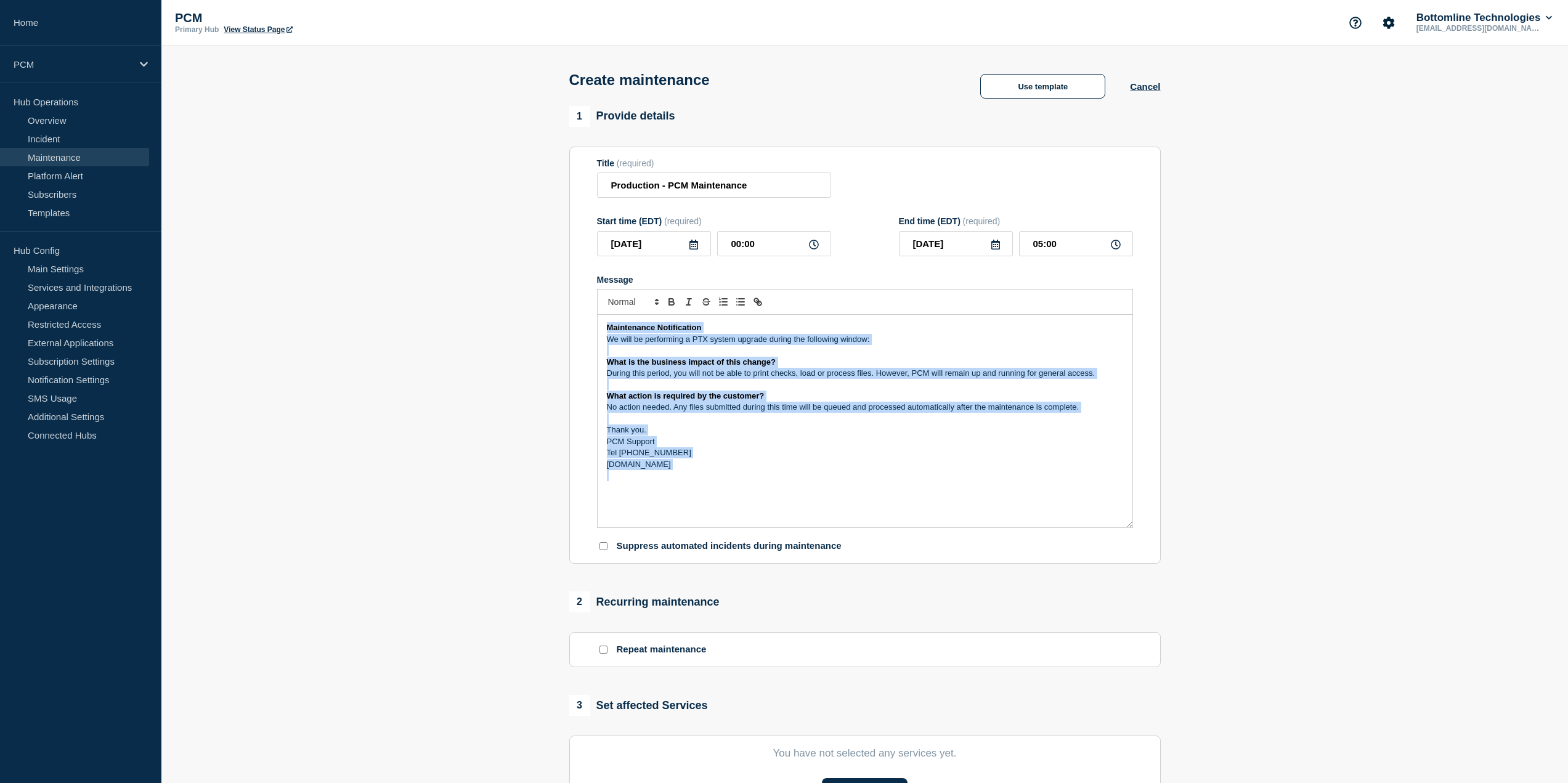
drag, startPoint x: 728, startPoint y: 476, endPoint x: 574, endPoint y: 329, distance: 212.9
click at [574, 329] on section "Title (required) Production - PCM Maintenance Start time (EDT) (required) 2025-…" at bounding box center [865, 355] width 592 height 417
copy div "Maintenance Notification We will be performing a PTX system upgrade during the …"
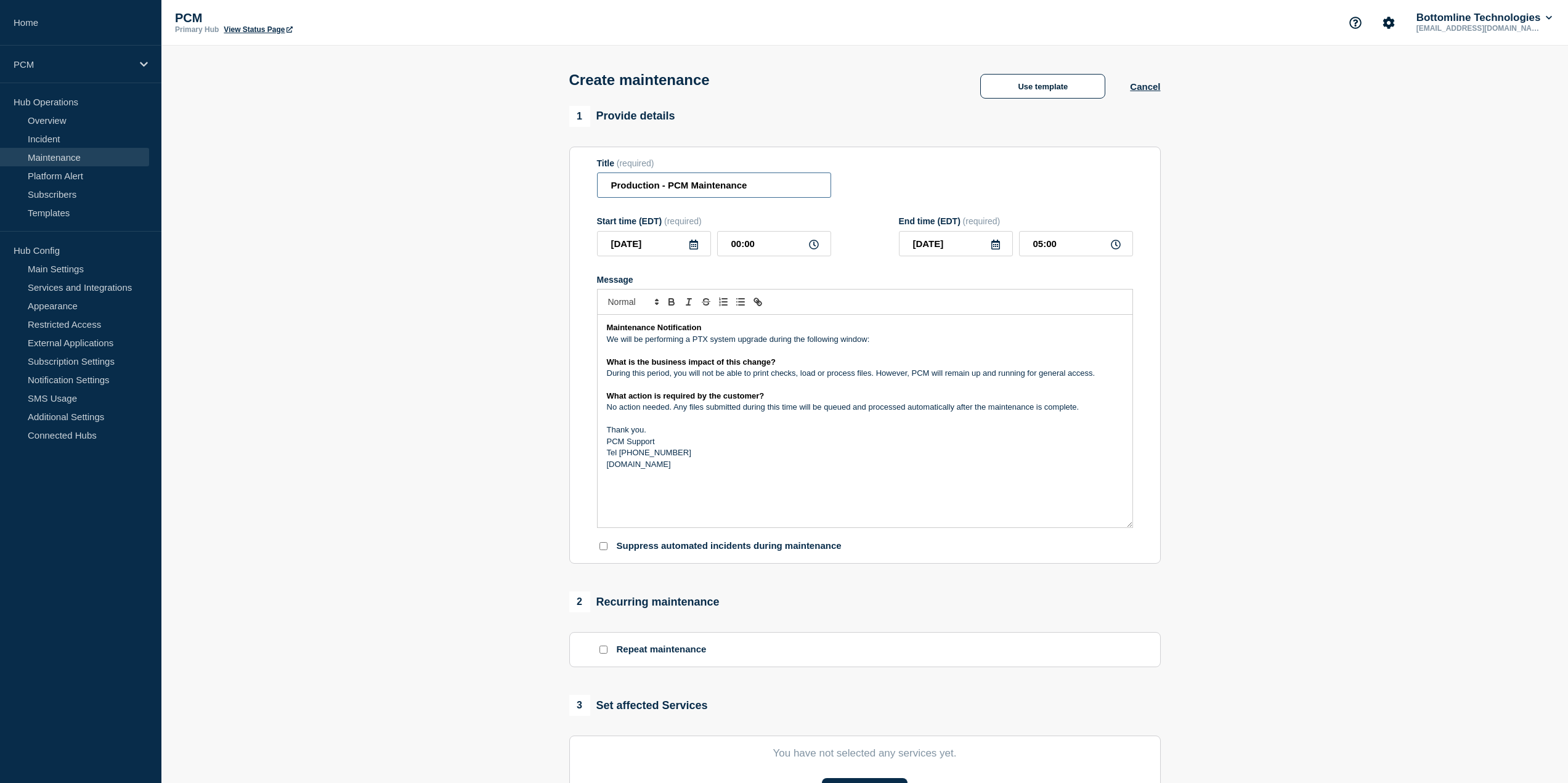
drag, startPoint x: 761, startPoint y: 189, endPoint x: 602, endPoint y: 194, distance: 159.1
click at [602, 194] on input "Production - PCM Maintenance" at bounding box center [713, 185] width 234 height 25
drag, startPoint x: 727, startPoint y: 464, endPoint x: 584, endPoint y: 315, distance: 206.5
click at [584, 315] on section "Title (required) Production - PCM Maintenance Start time (EDT) (required) 2025-…" at bounding box center [865, 355] width 592 height 417
copy div "Maintenance Notification We will be performing a PTX system upgrade during the …"
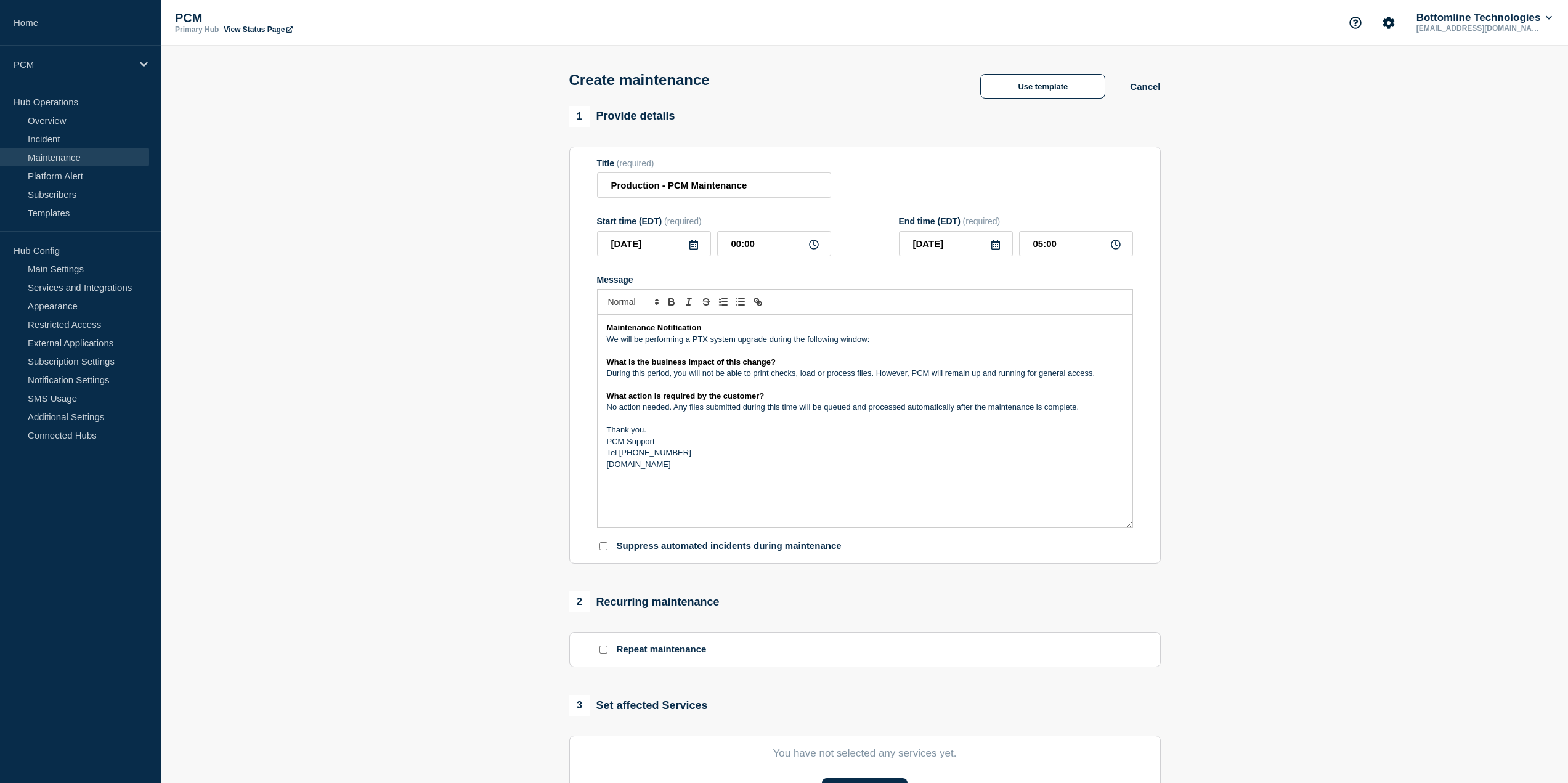
click at [814, 441] on p "PCM Support" at bounding box center [865, 441] width 516 height 11
click at [697, 245] on icon at bounding box center [693, 245] width 8 height 10
click at [882, 412] on p "No action needed. Any files submitted during this time will be queued and proce…" at bounding box center [865, 407] width 516 height 11
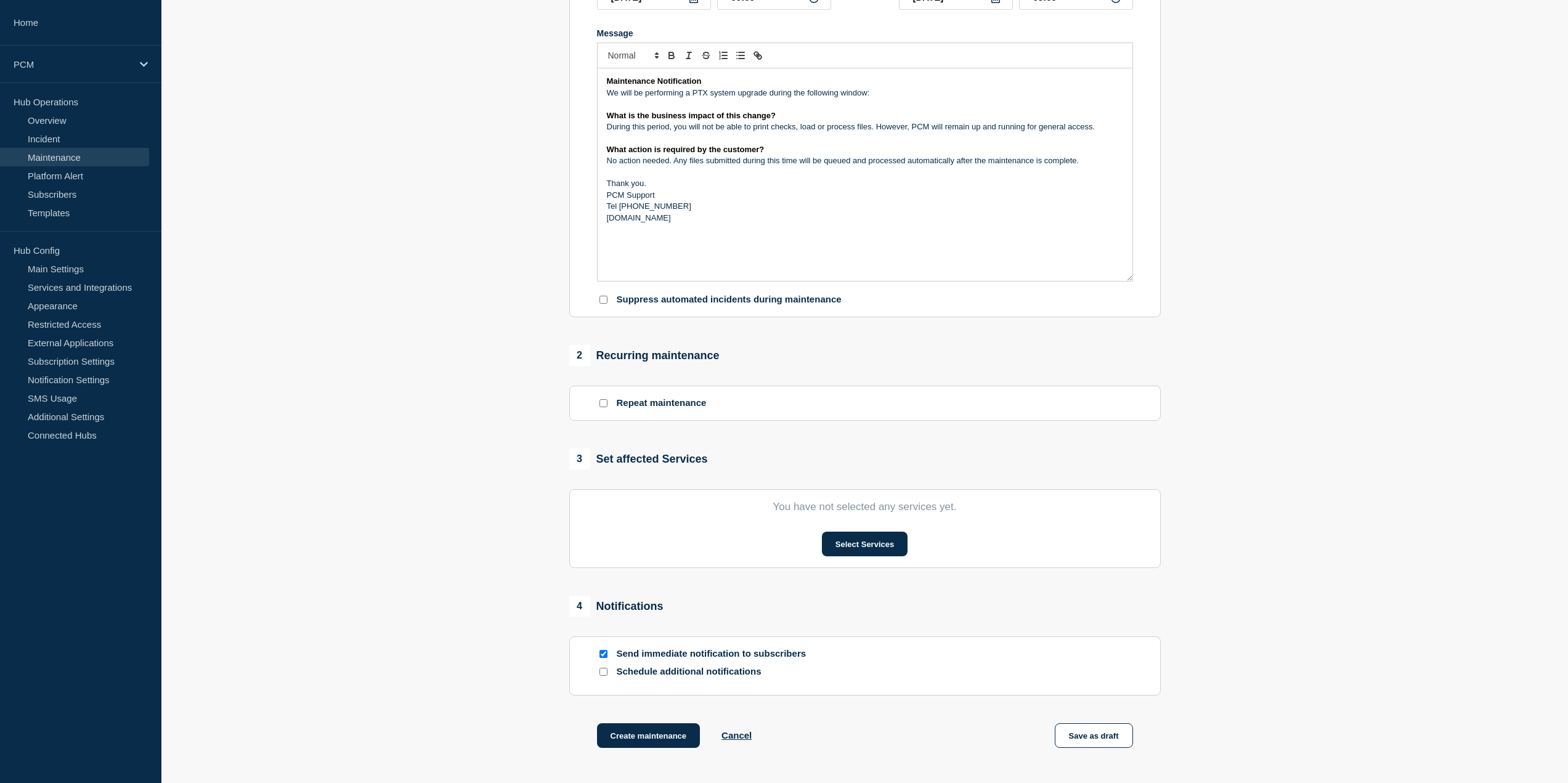
click at [803, 542] on div "Select Services" at bounding box center [864, 543] width 536 height 24
click at [821, 544] on button "Select Services" at bounding box center [864, 543] width 85 height 24
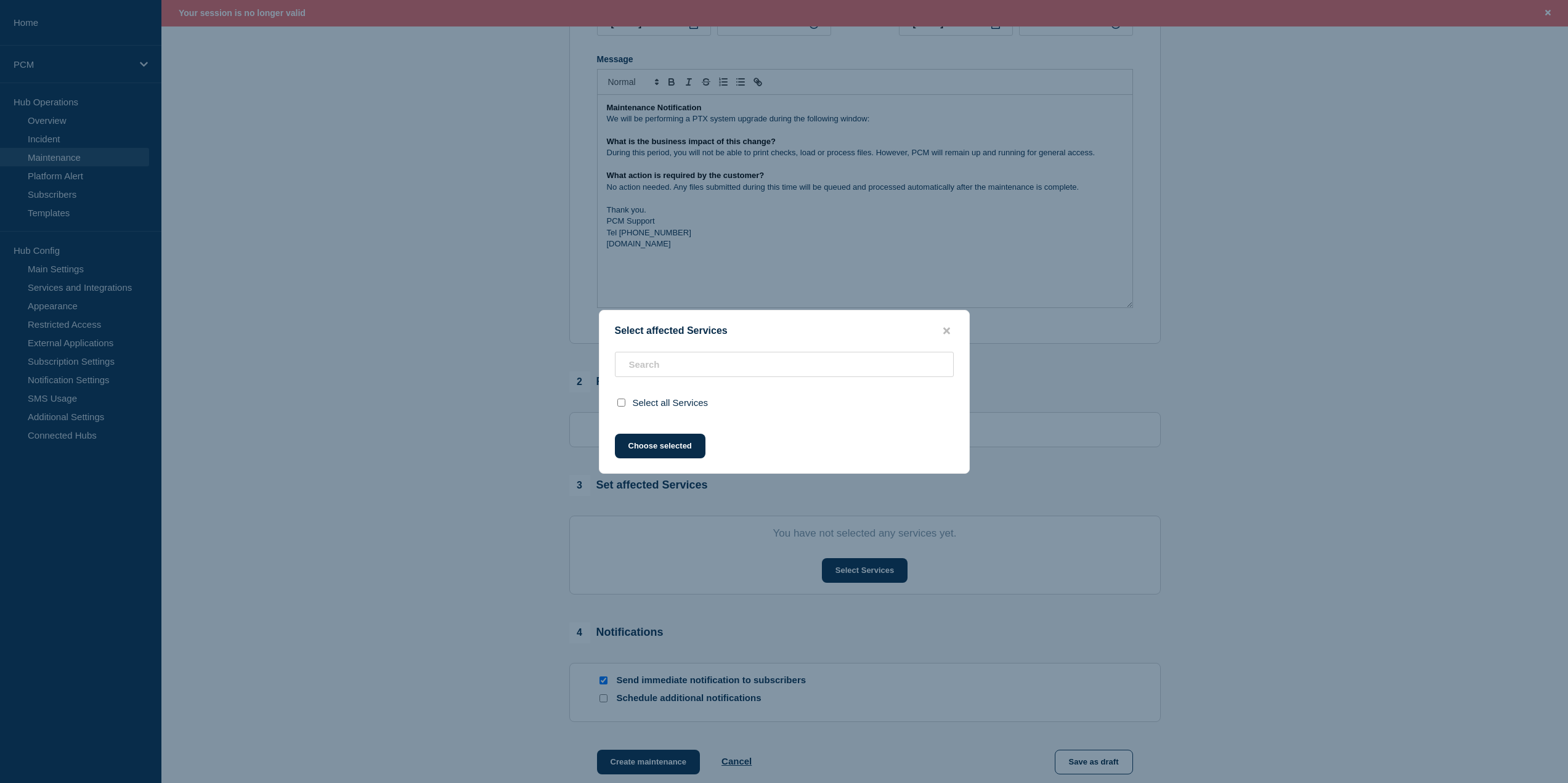
scroll to position [272, 0]
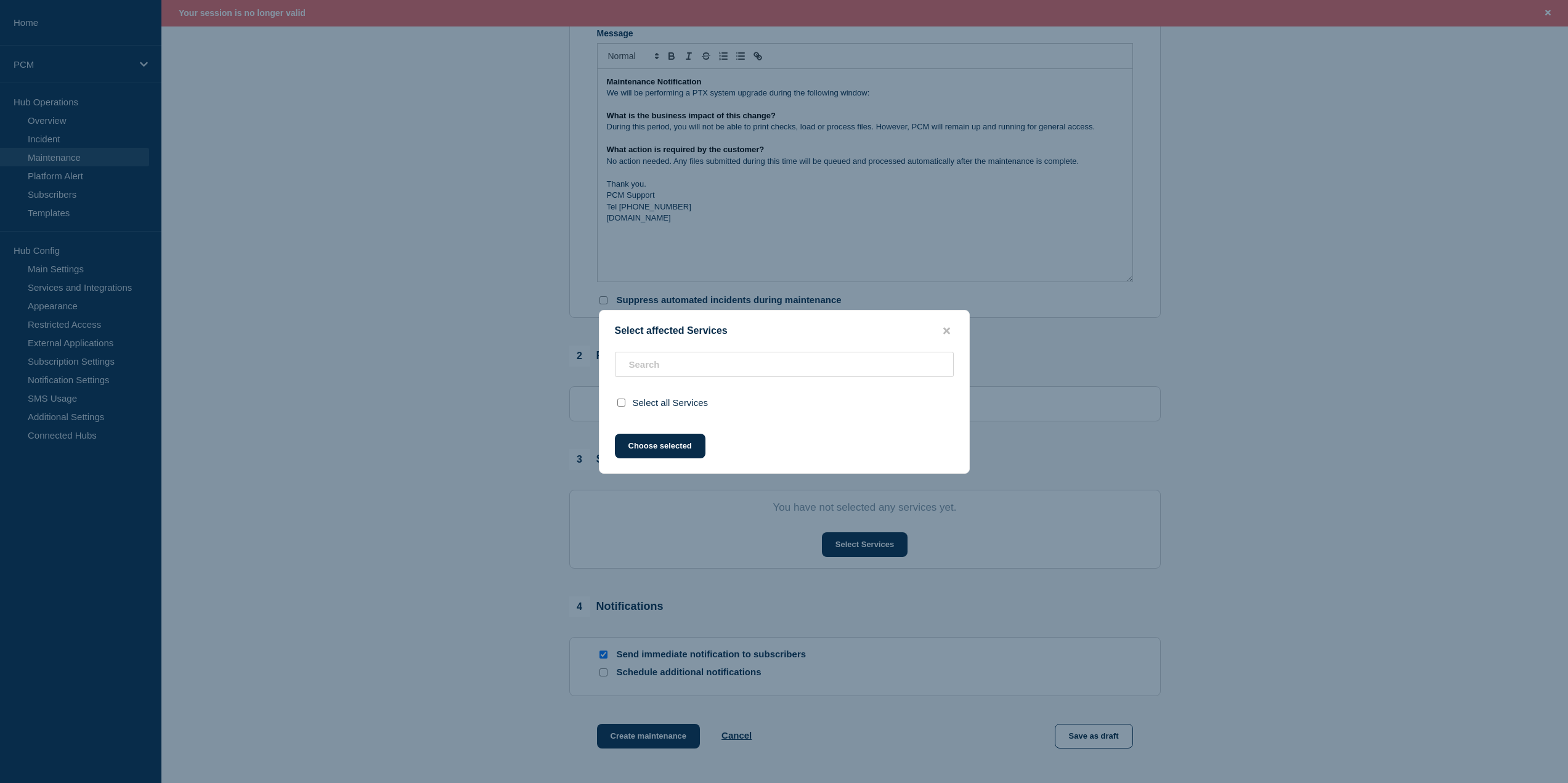
click at [624, 402] on input "select all checkbox" at bounding box center [621, 403] width 8 height 8
checkbox input "true"
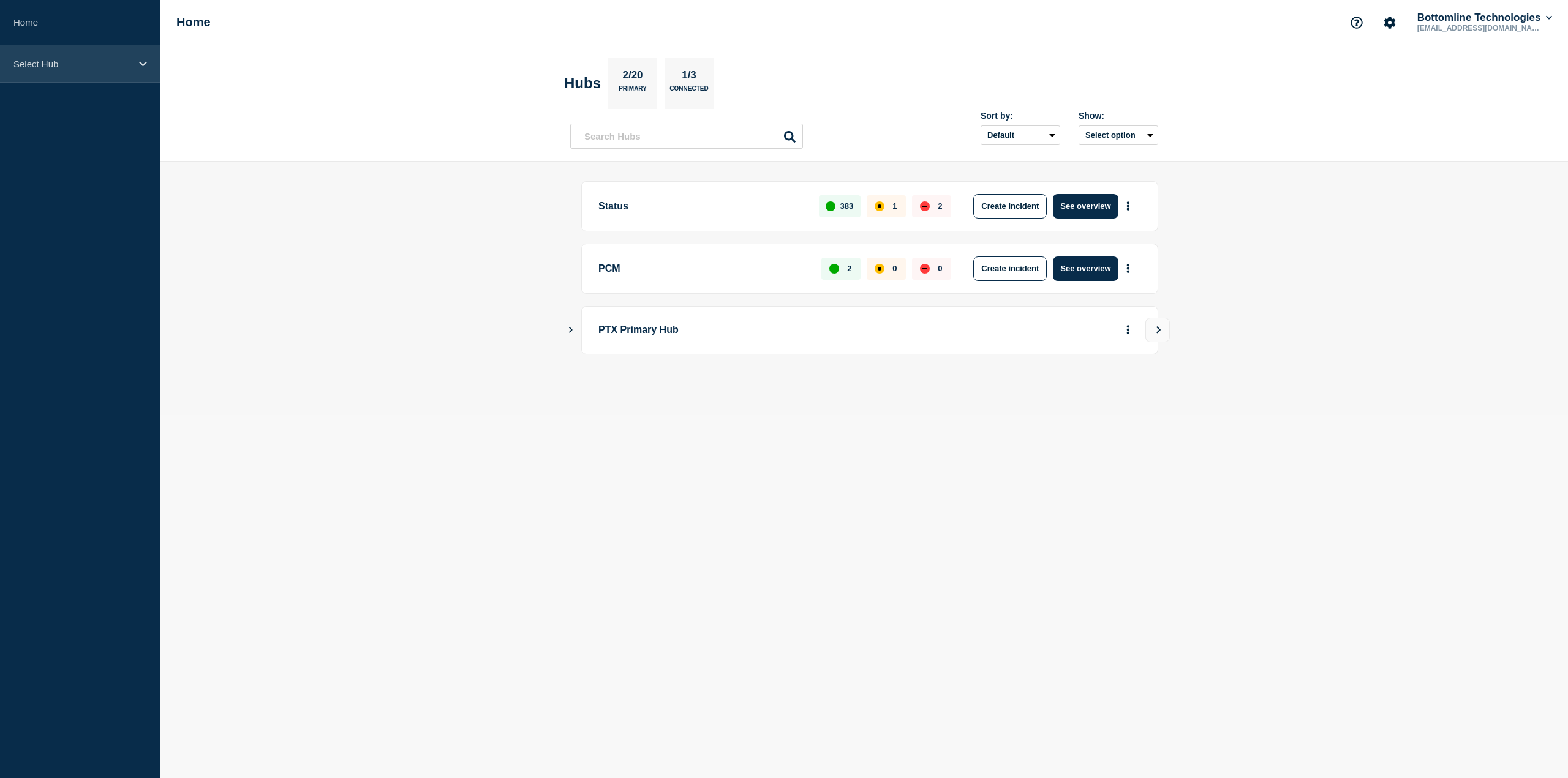
click at [137, 62] on div "Select Hub" at bounding box center [80, 63] width 161 height 37
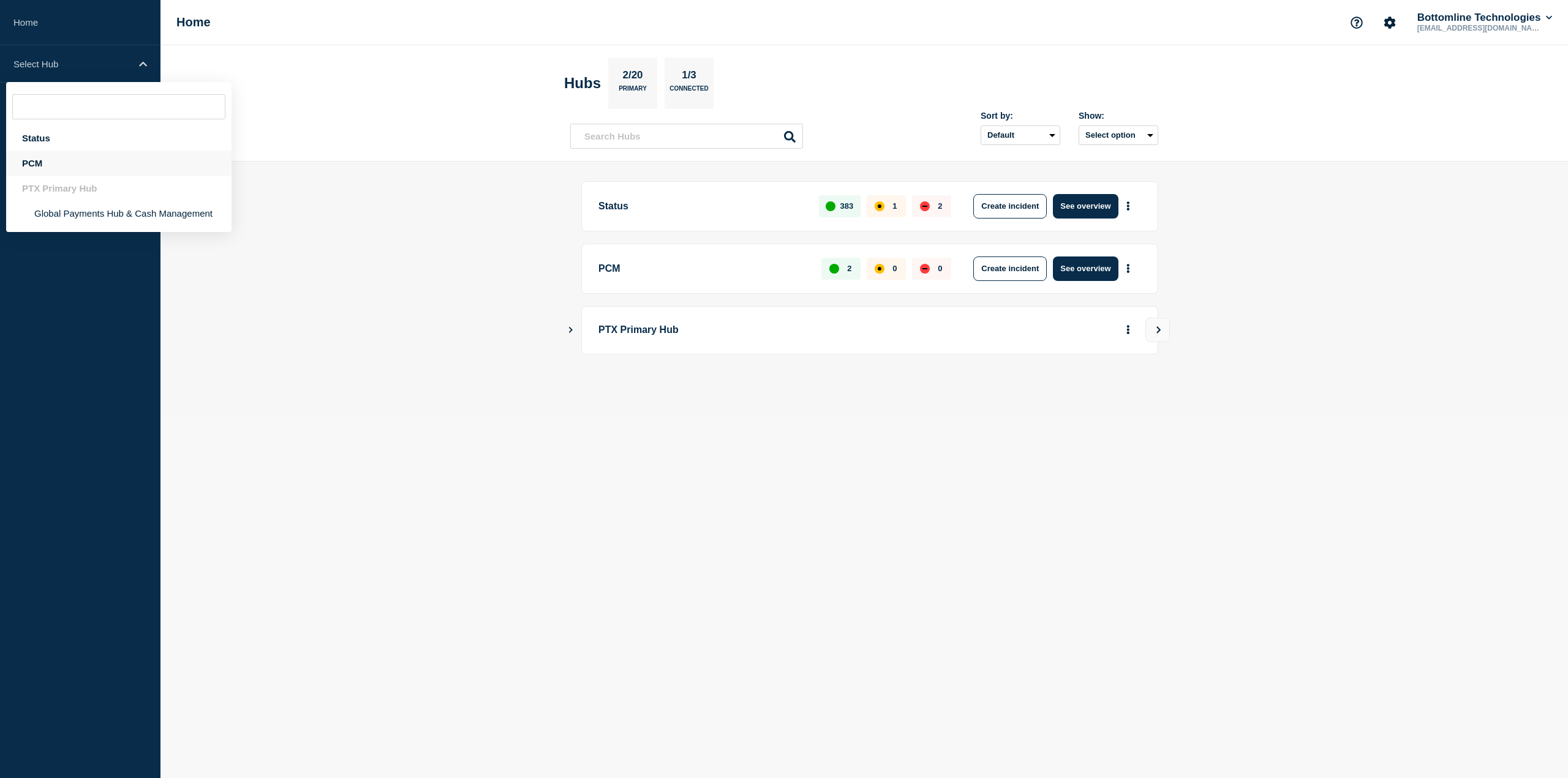
click at [103, 161] on div "PCM" at bounding box center [118, 163] width 225 height 25
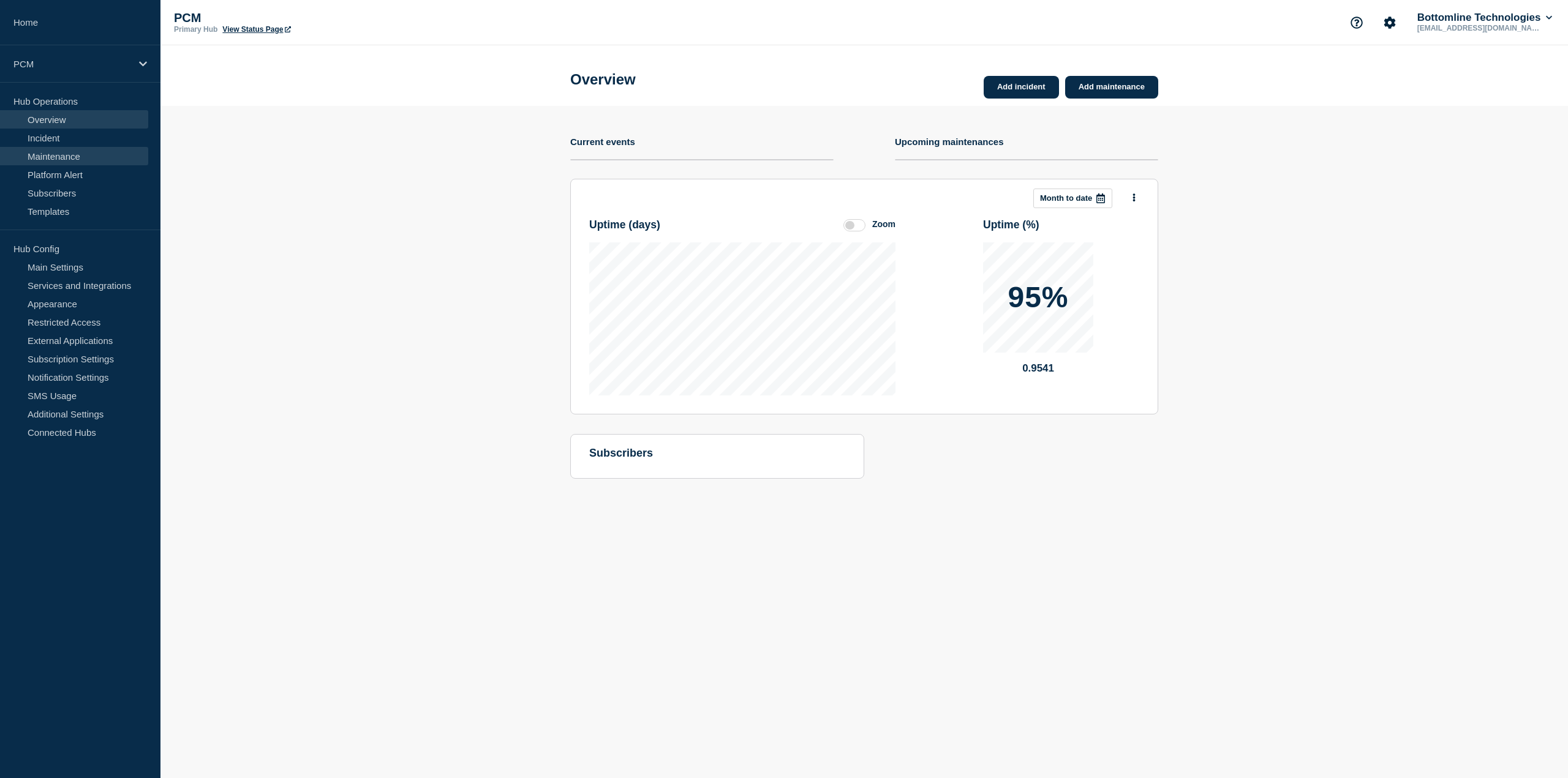
click at [99, 159] on link "Maintenance" at bounding box center [74, 156] width 148 height 18
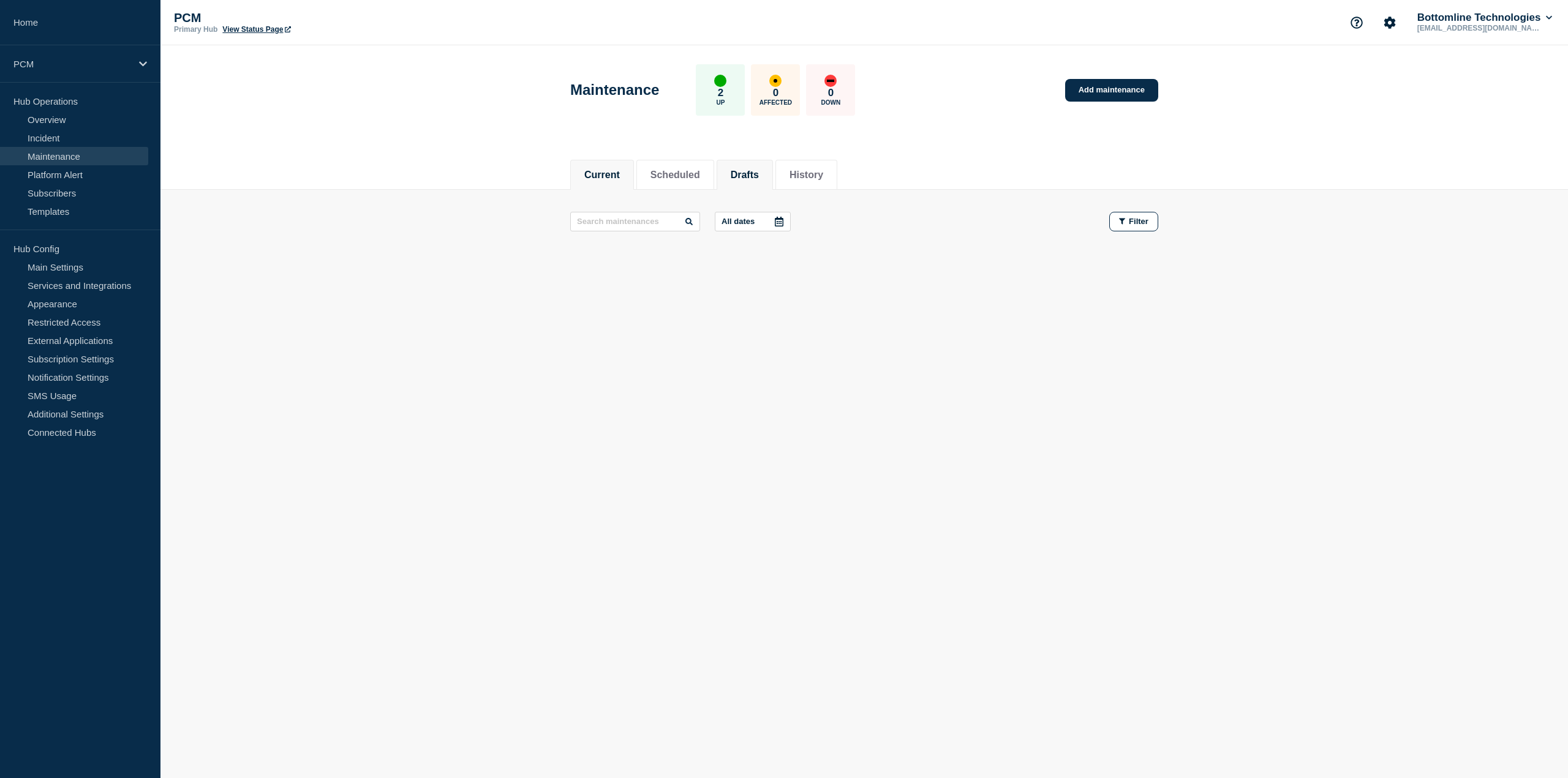
click at [759, 182] on li "Drafts" at bounding box center [745, 175] width 57 height 30
click at [620, 170] on button "Current" at bounding box center [602, 175] width 36 height 11
click at [662, 162] on li "Scheduled" at bounding box center [675, 175] width 77 height 30
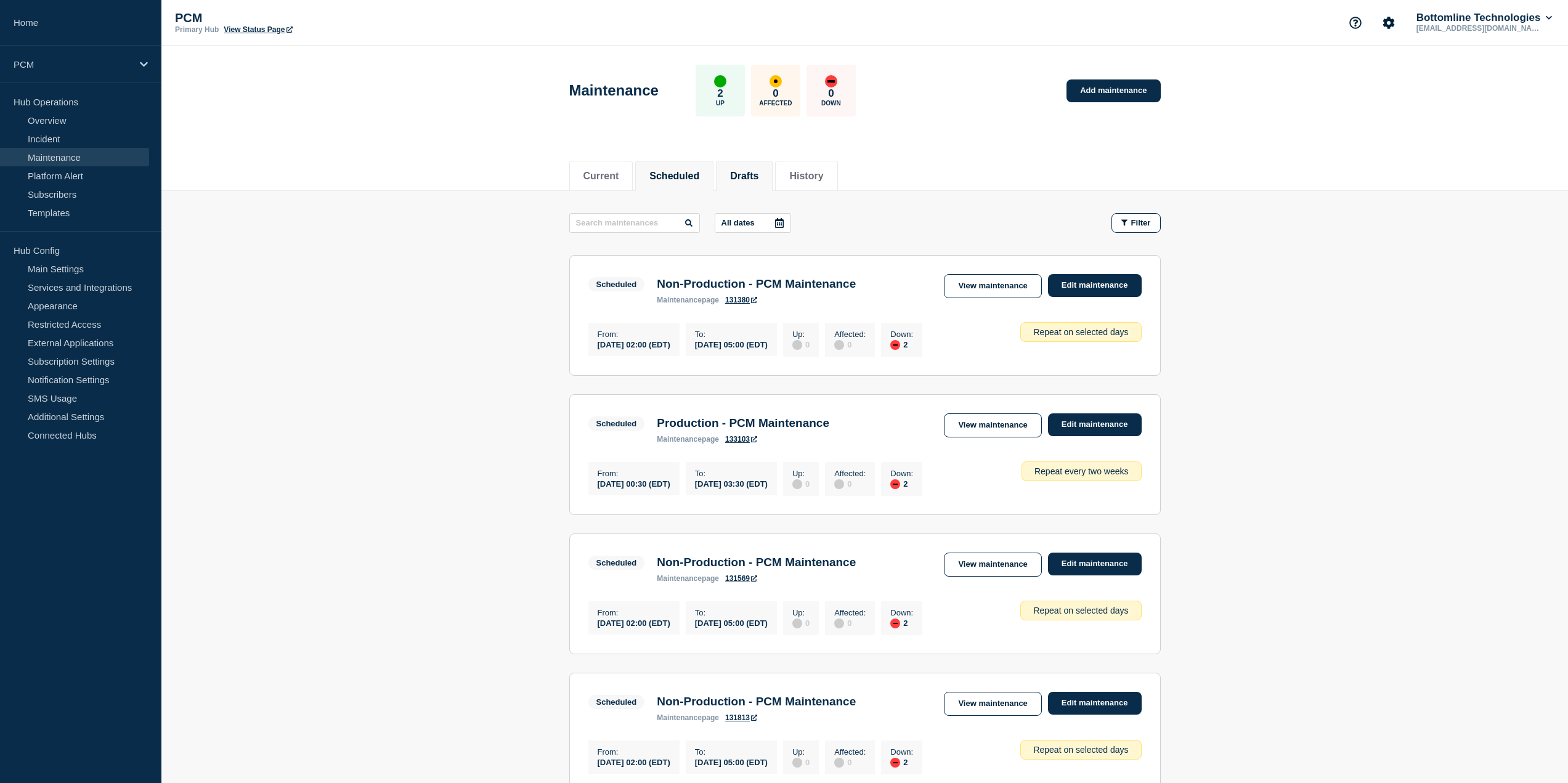
click at [758, 175] on button "Drafts" at bounding box center [744, 176] width 28 height 11
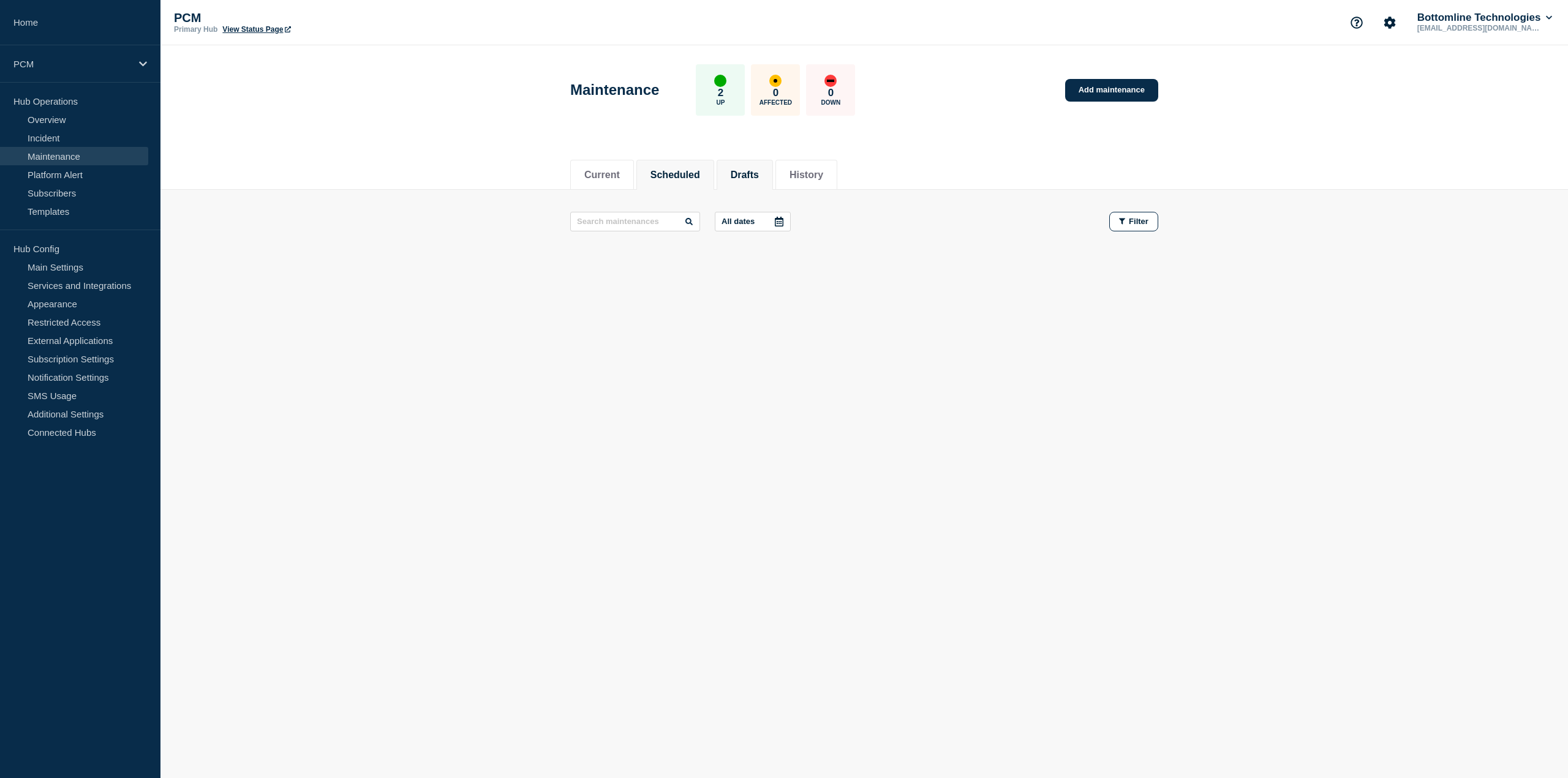
click at [667, 178] on button "Scheduled" at bounding box center [676, 175] width 50 height 11
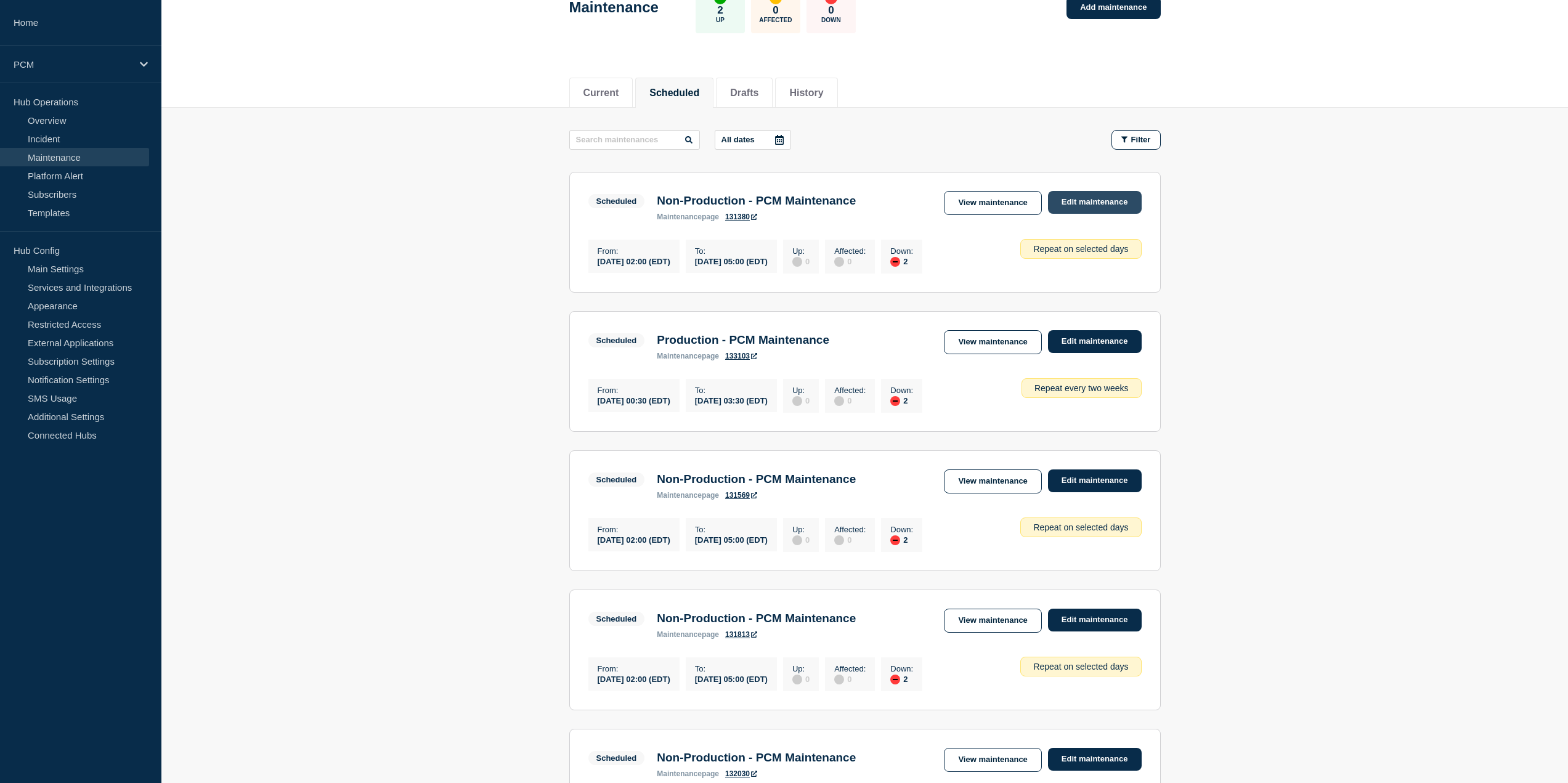
scroll to position [61, 0]
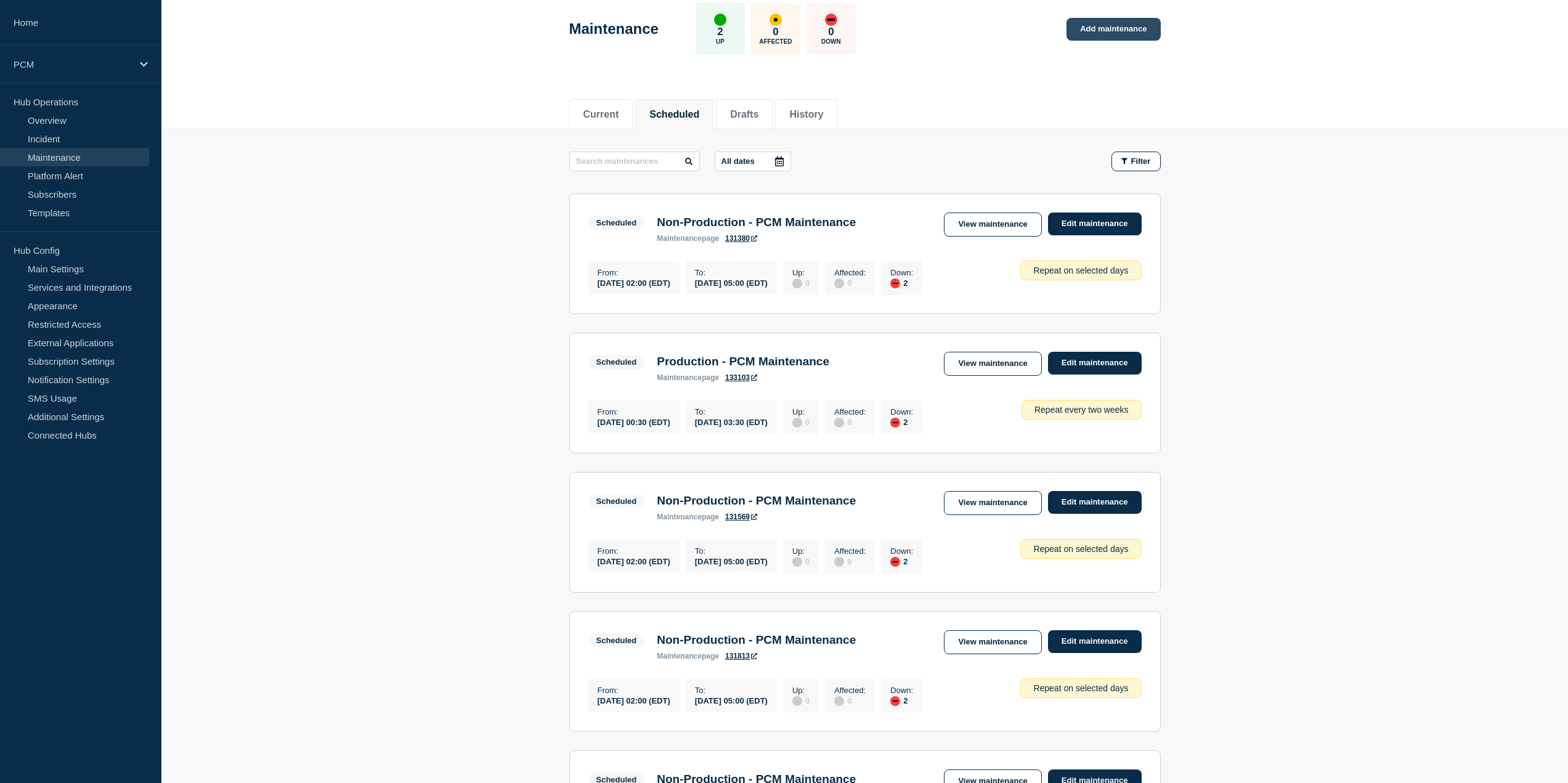
click at [1119, 34] on link "Add maintenance" at bounding box center [1113, 29] width 94 height 23
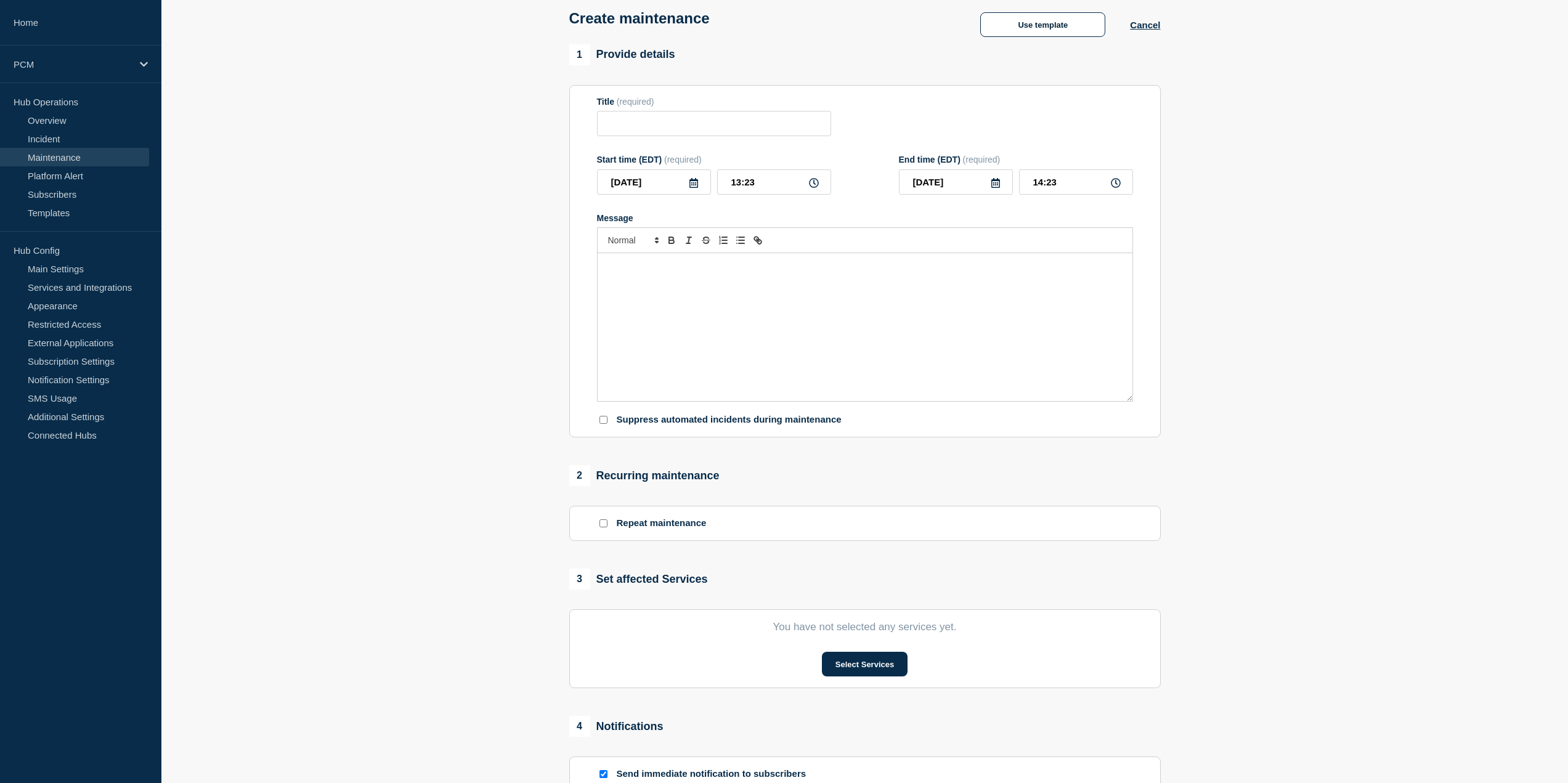
click at [825, 345] on div "Message" at bounding box center [865, 327] width 535 height 148
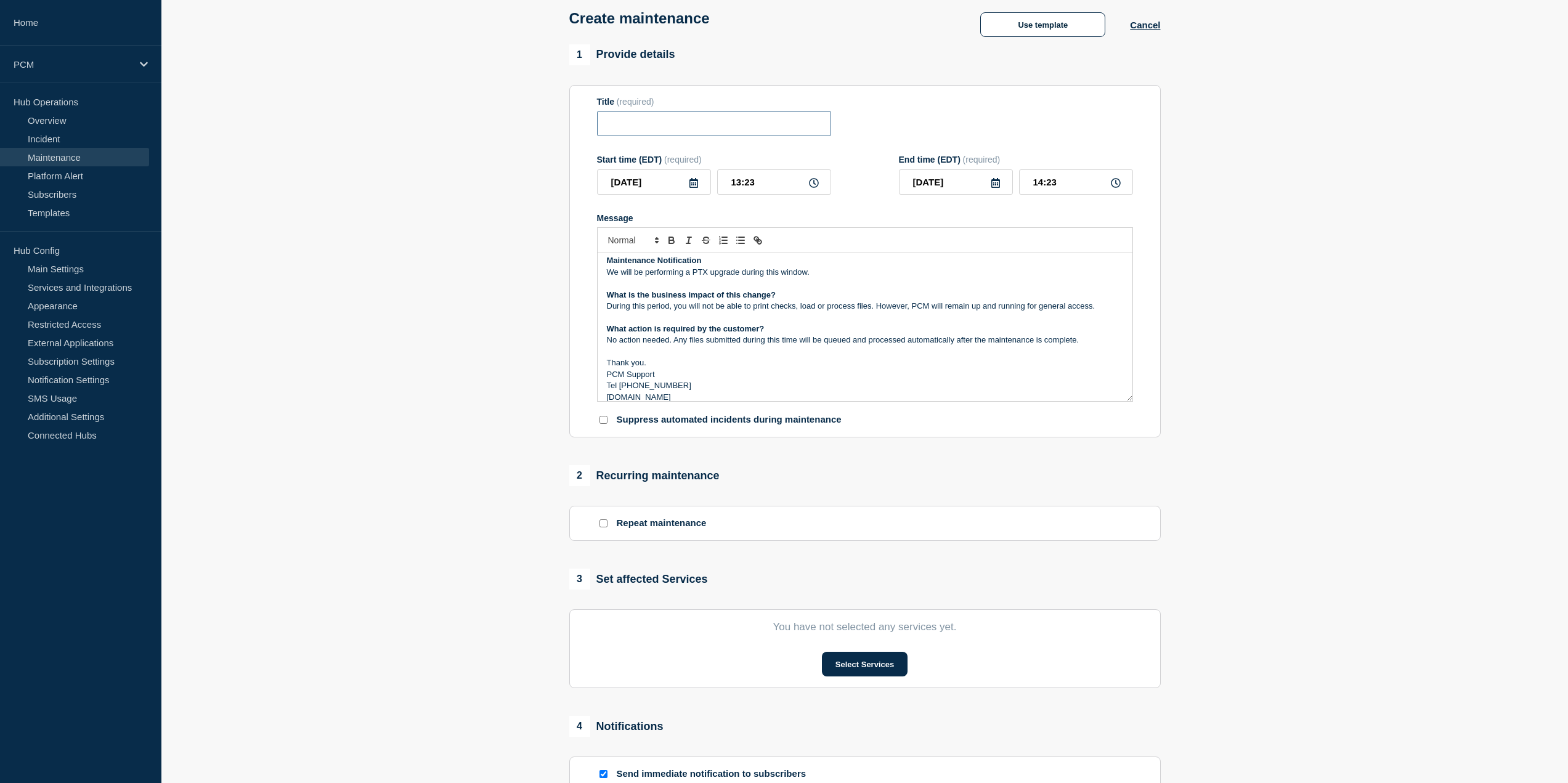
click at [759, 127] on input "Title" at bounding box center [713, 123] width 234 height 25
paste input "Production - PCM Maintenance"
type input "Production - PCM Maintenance"
click at [696, 183] on icon at bounding box center [693, 183] width 8 height 10
click at [608, 277] on div "7" at bounding box center [612, 278] width 18 height 18
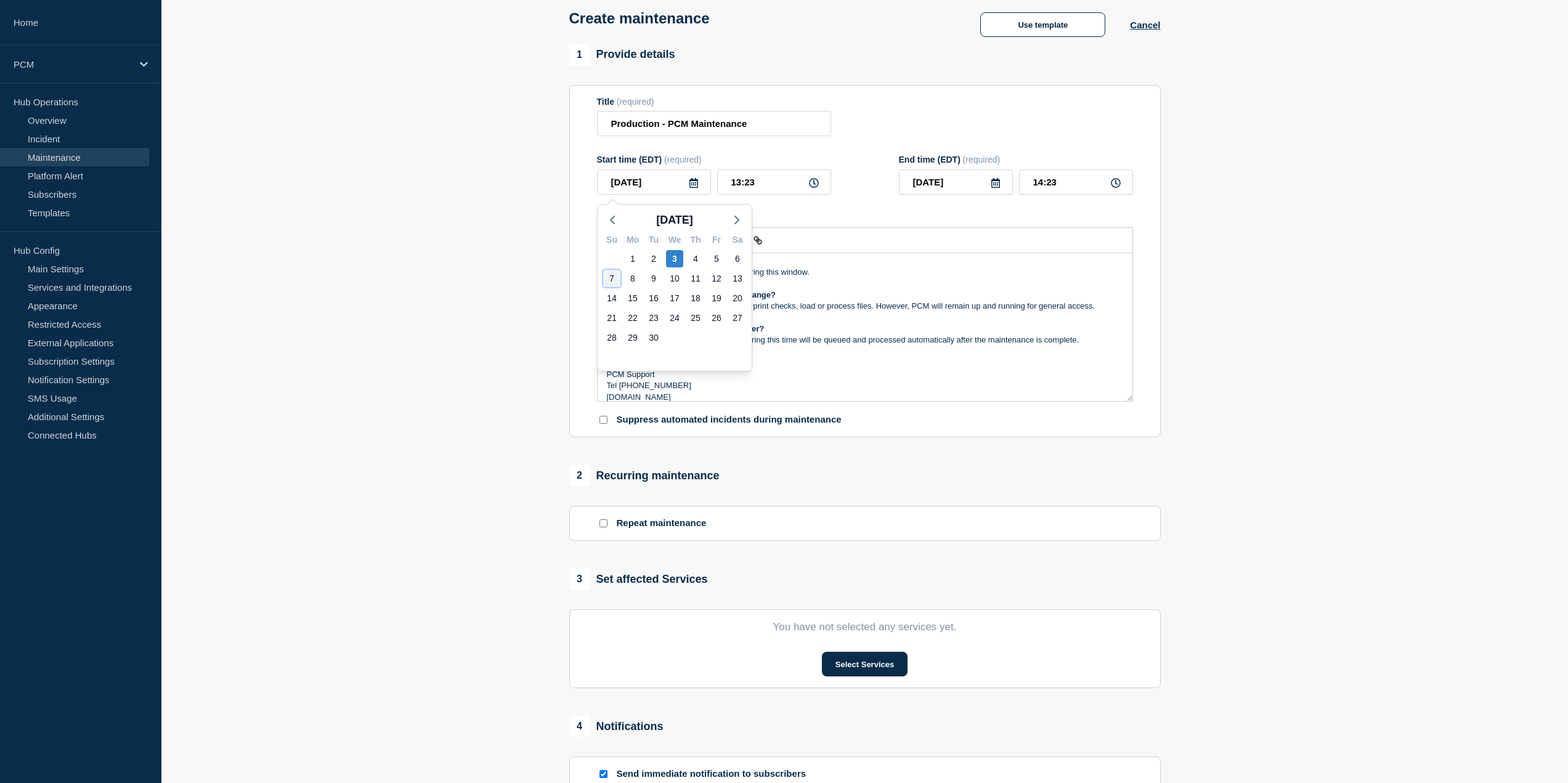
type input "[DATE]"
click at [765, 185] on input "13:23" at bounding box center [774, 182] width 114 height 25
click at [740, 185] on input "13:23" at bounding box center [774, 182] width 114 height 25
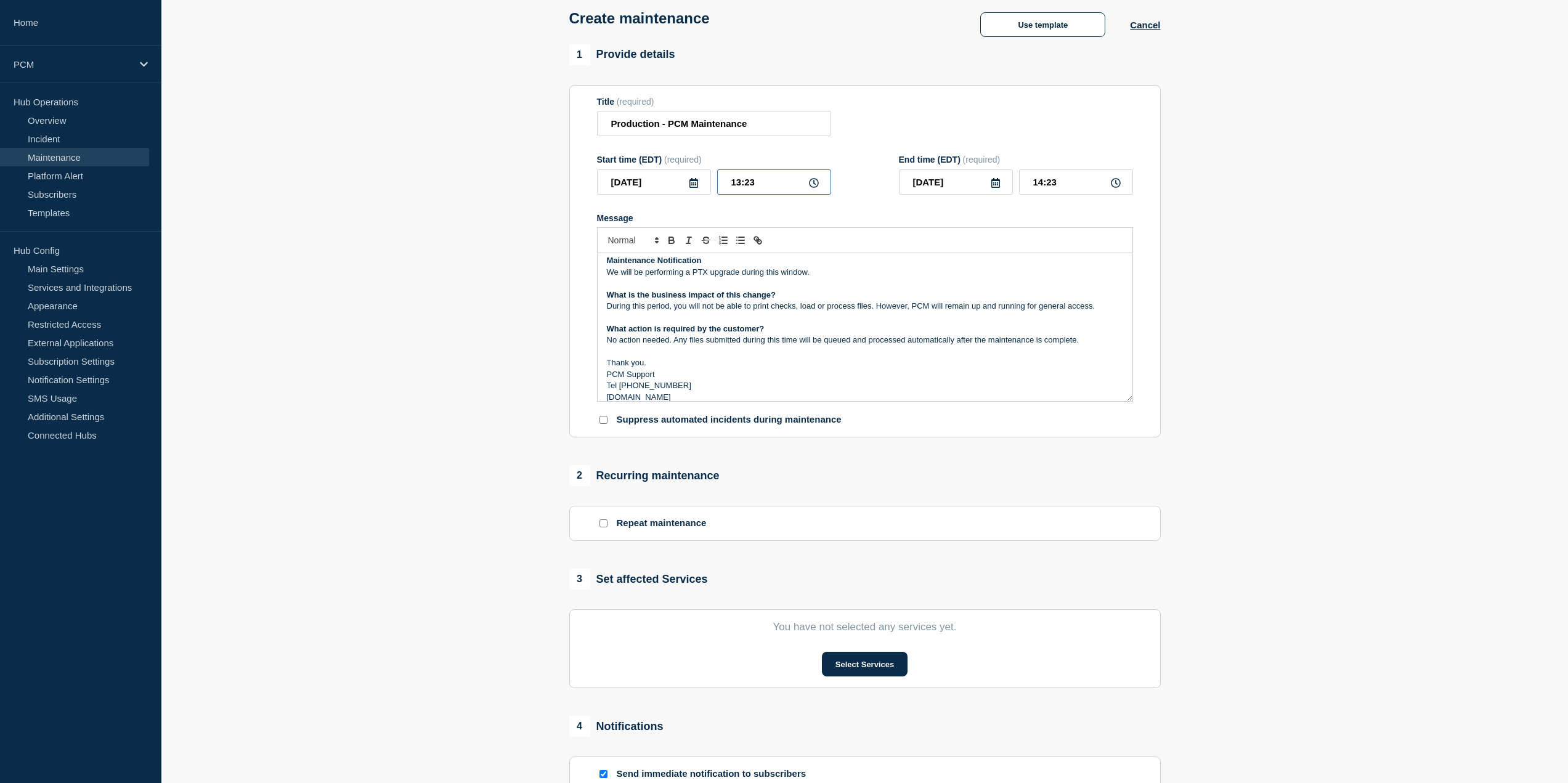
click at [740, 185] on input "13:23" at bounding box center [774, 182] width 114 height 25
type input "00:00"
click at [1039, 184] on input "01:00" at bounding box center [1076, 182] width 114 height 25
type input "05:00"
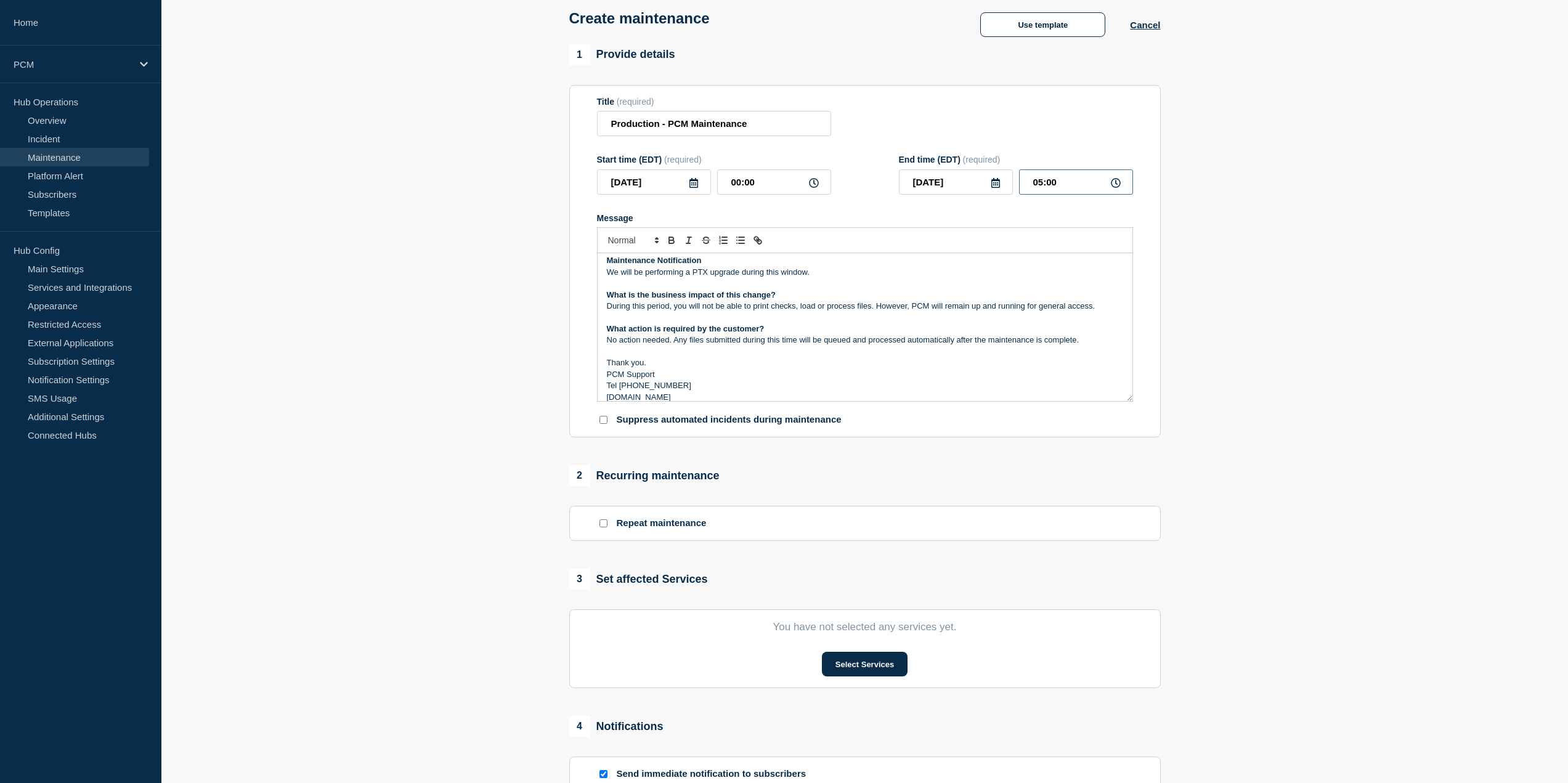
scroll to position [0, 0]
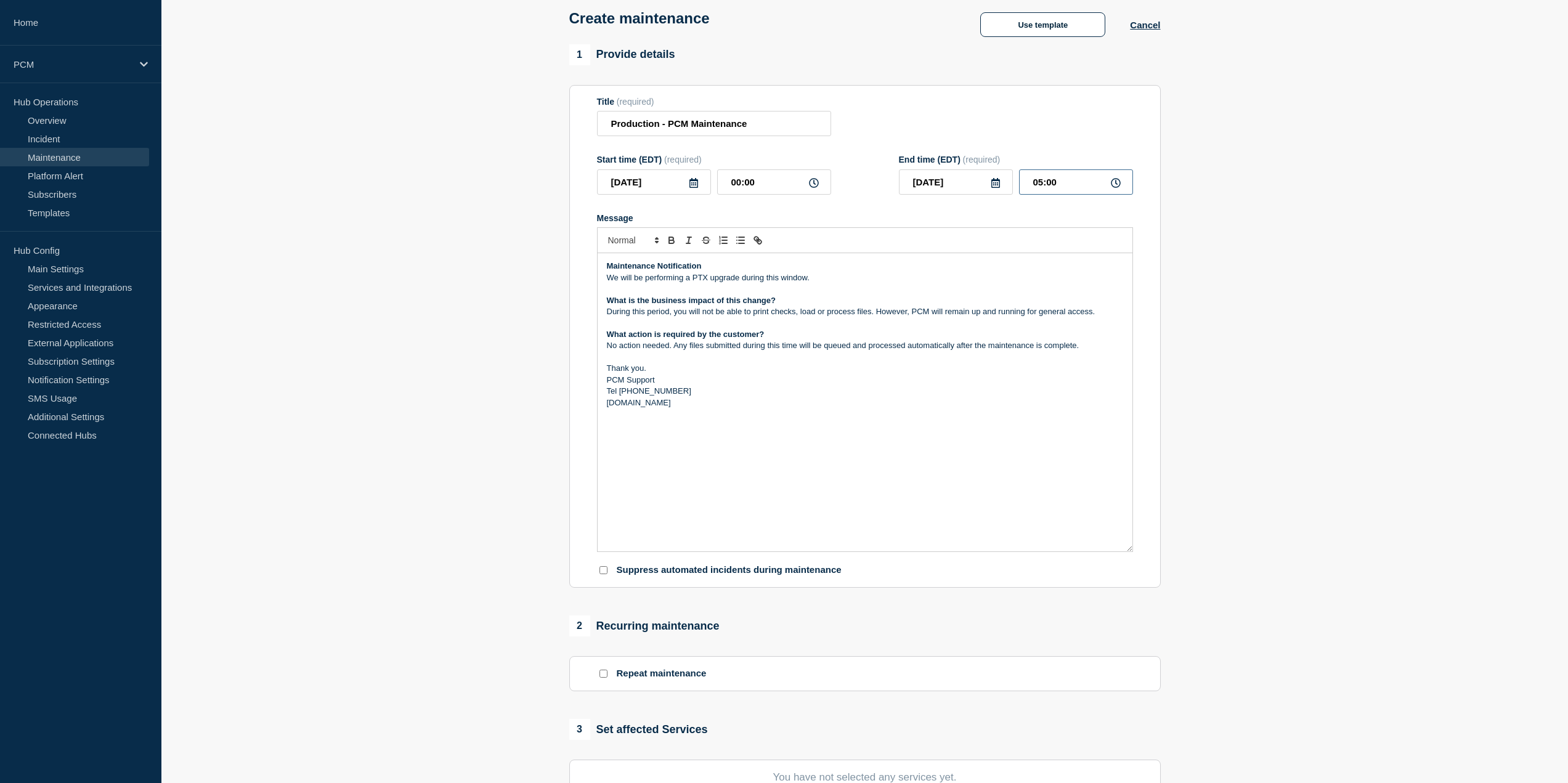
drag, startPoint x: 1124, startPoint y: 401, endPoint x: 1119, endPoint y: 552, distance: 151.1
click at [1119, 552] on div "Maintenance Notification We will be performing a PTX upgrade during this window…" at bounding box center [865, 402] width 535 height 298
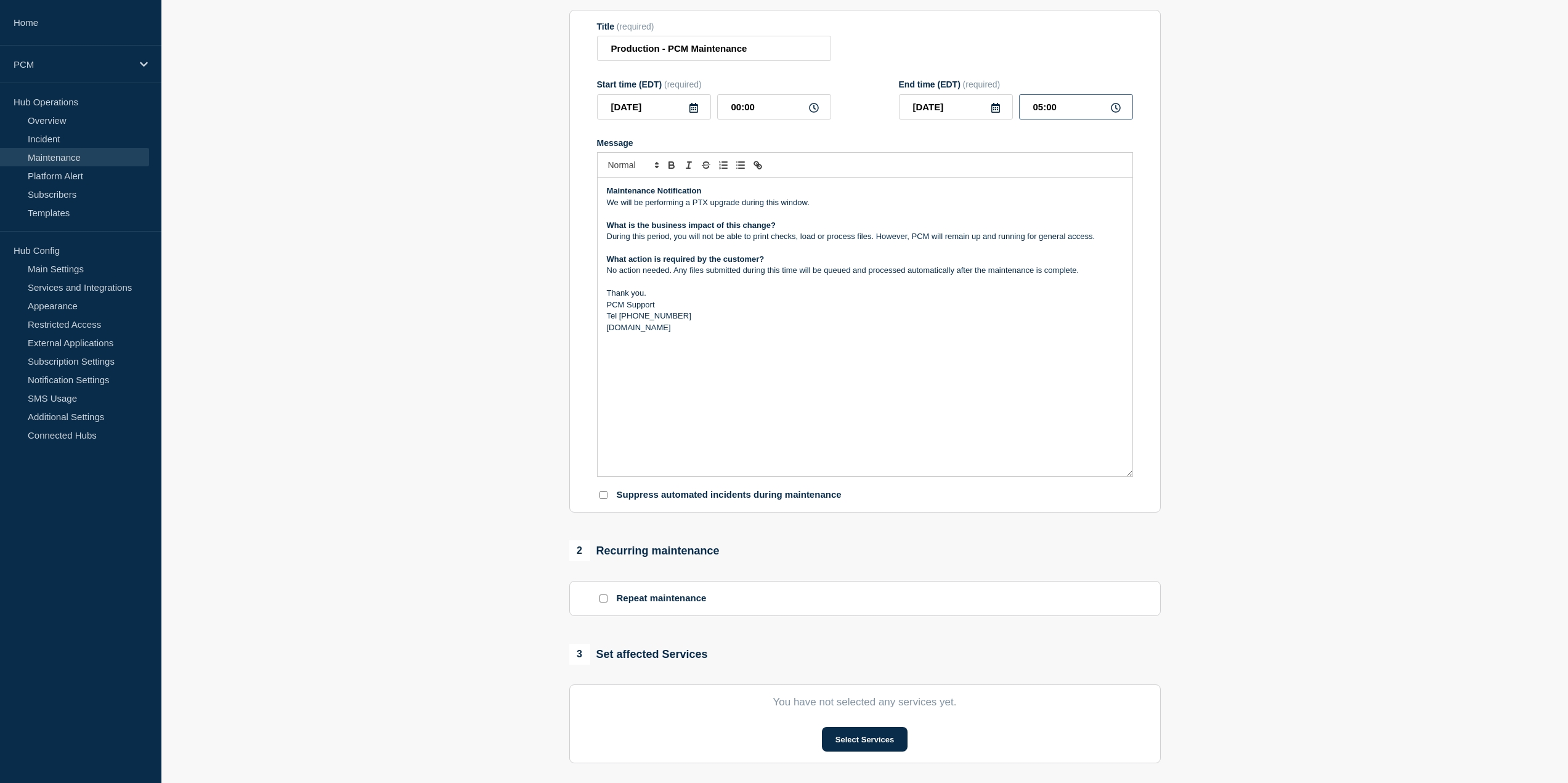
scroll to position [246, 0]
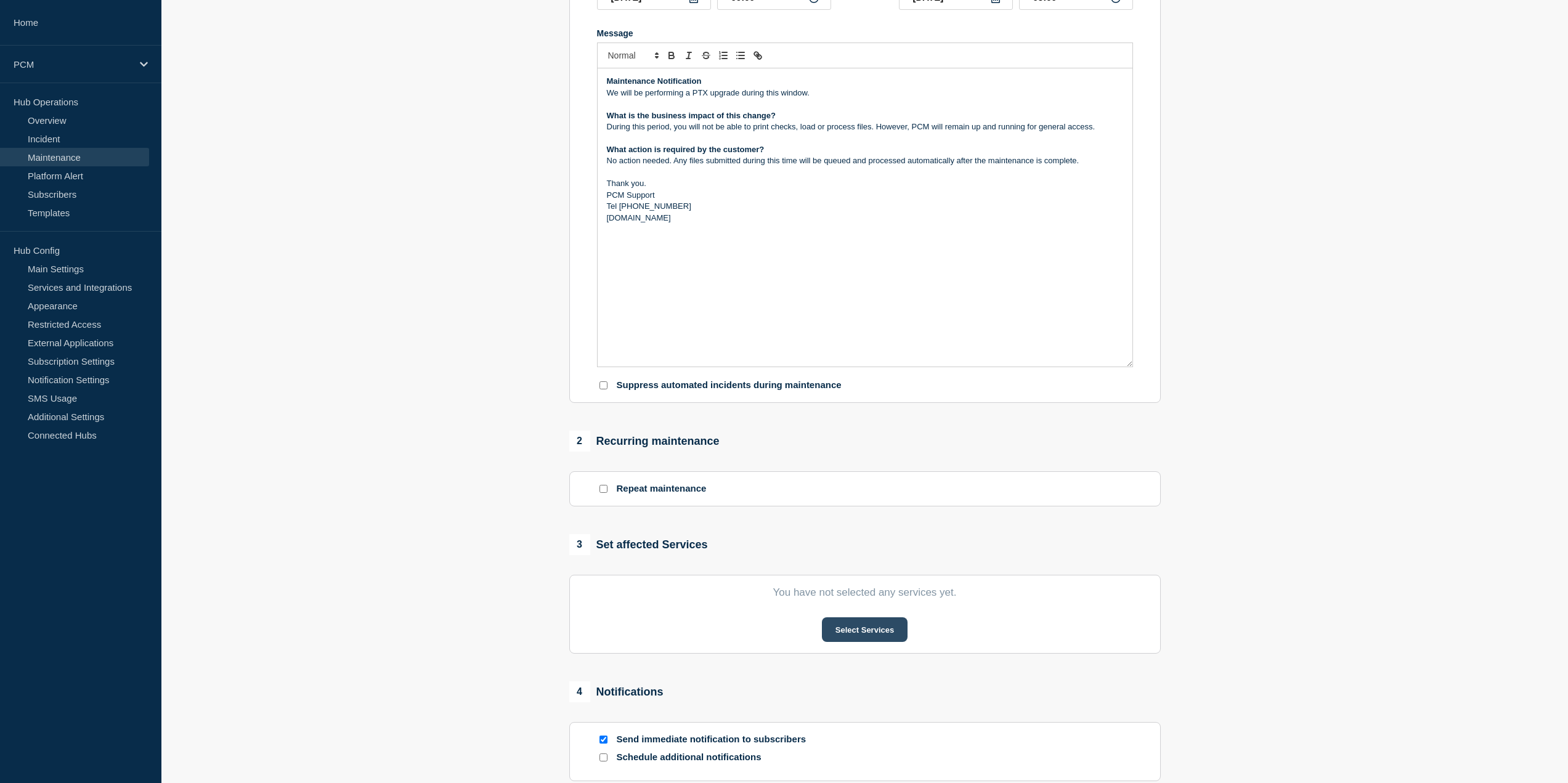
click at [856, 630] on button "Select Services" at bounding box center [864, 629] width 85 height 24
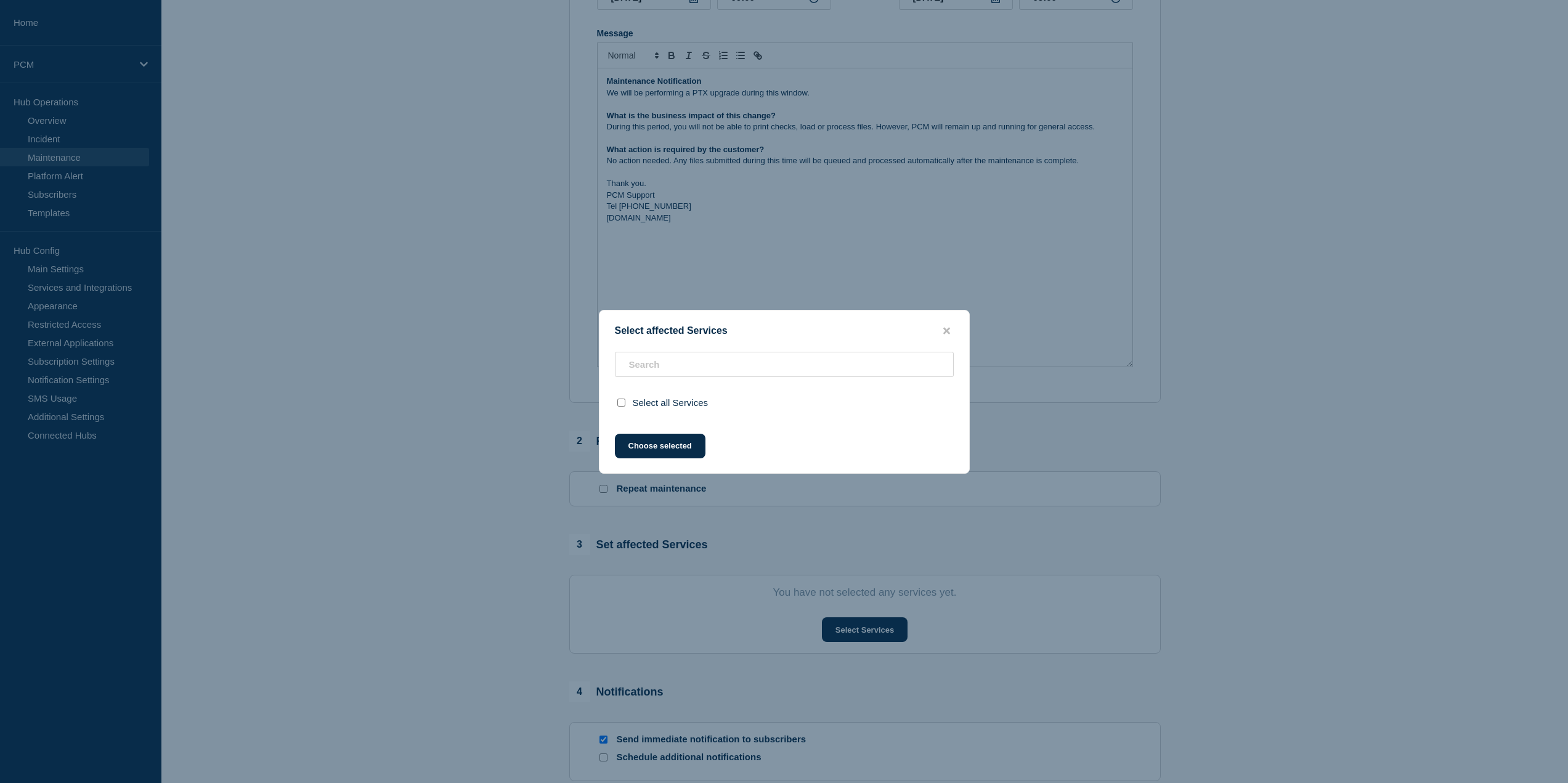
click at [633, 404] on span "Select all Services" at bounding box center [670, 402] width 75 height 10
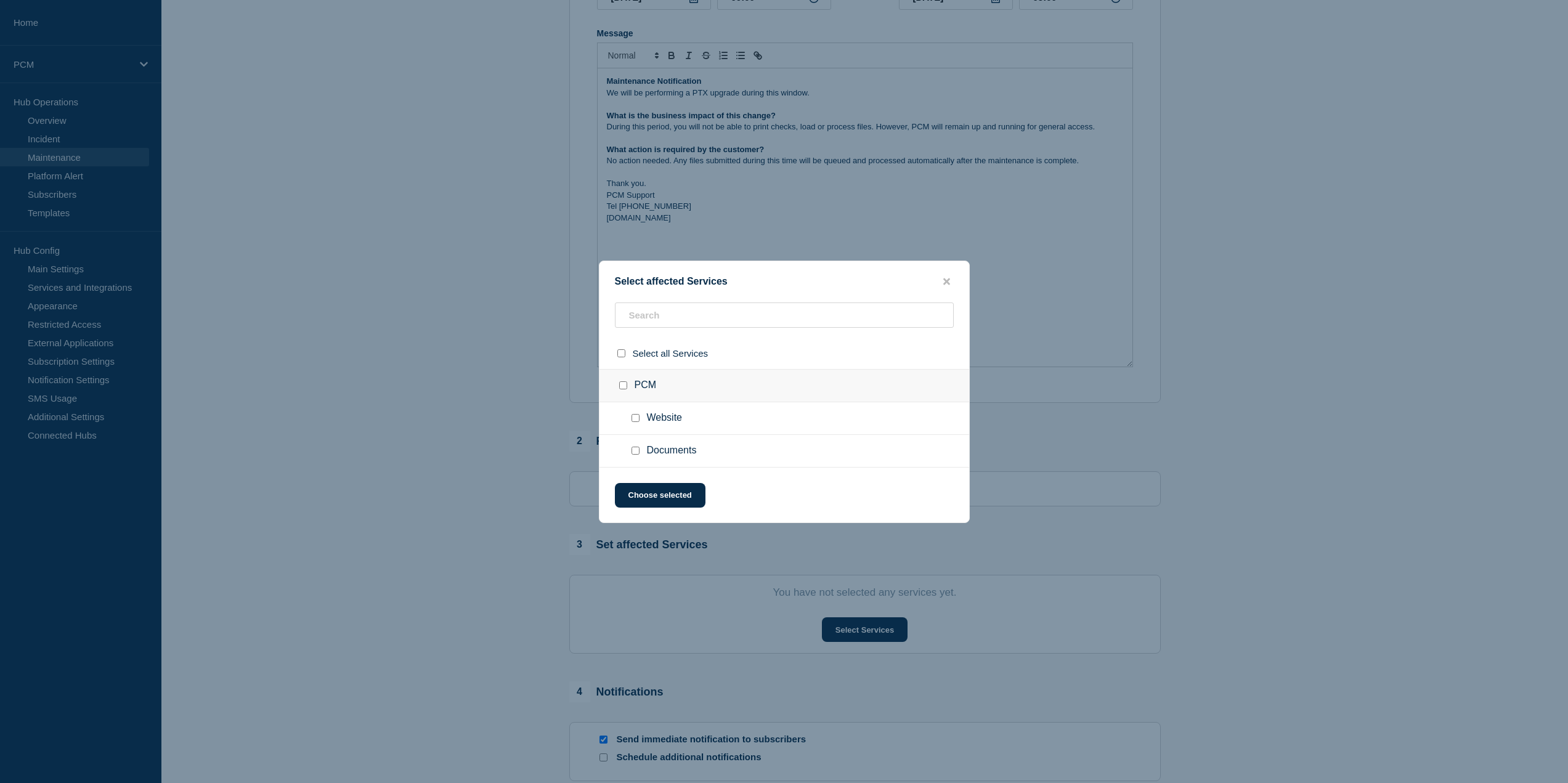
click at [627, 383] on div at bounding box center [625, 386] width 18 height 13
click at [624, 388] on input "PCM checkbox" at bounding box center [624, 386] width 8 height 8
checkbox input "true"
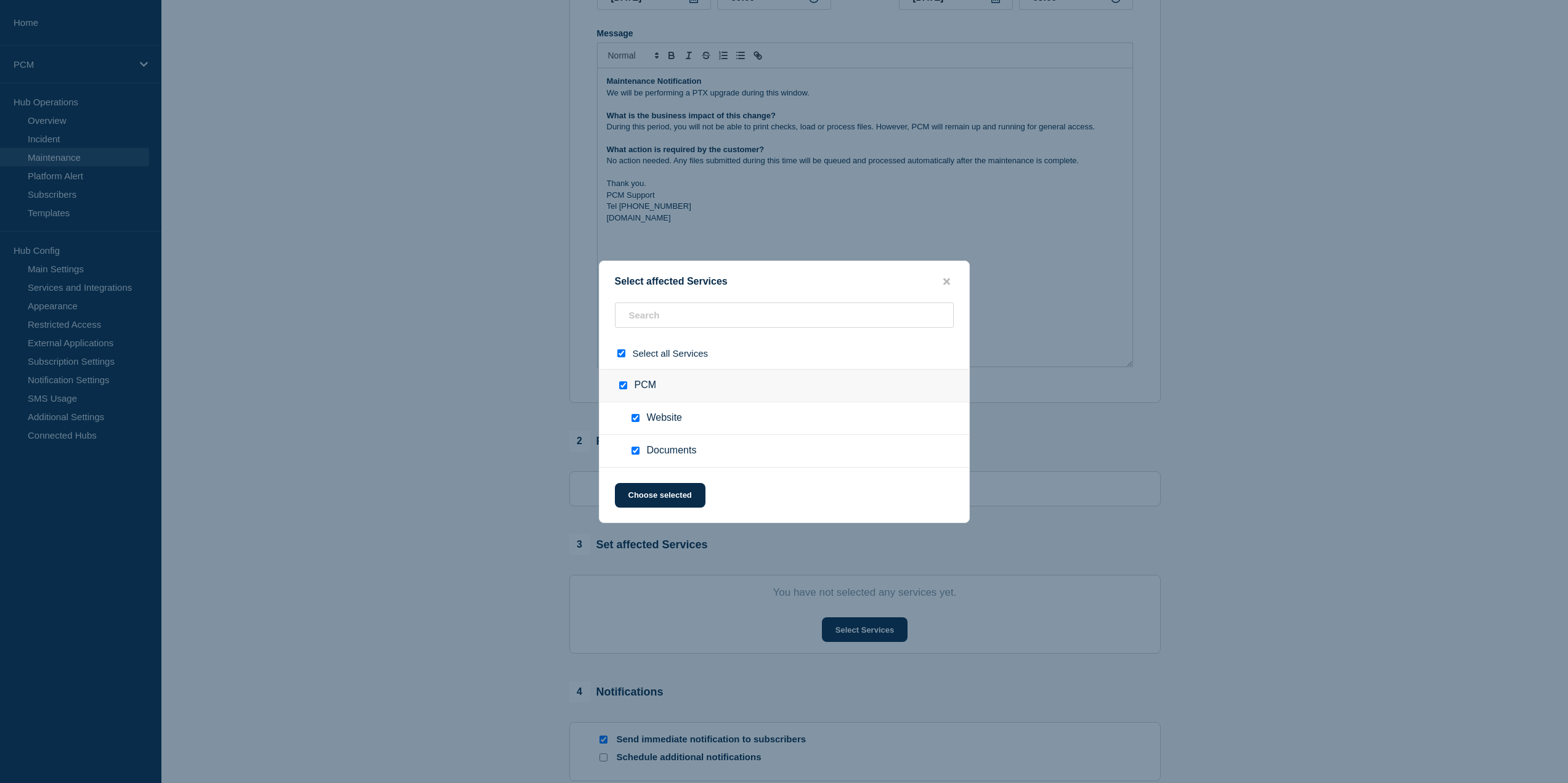
checkbox input "true"
click at [670, 490] on button "Choose selected" at bounding box center [660, 495] width 91 height 24
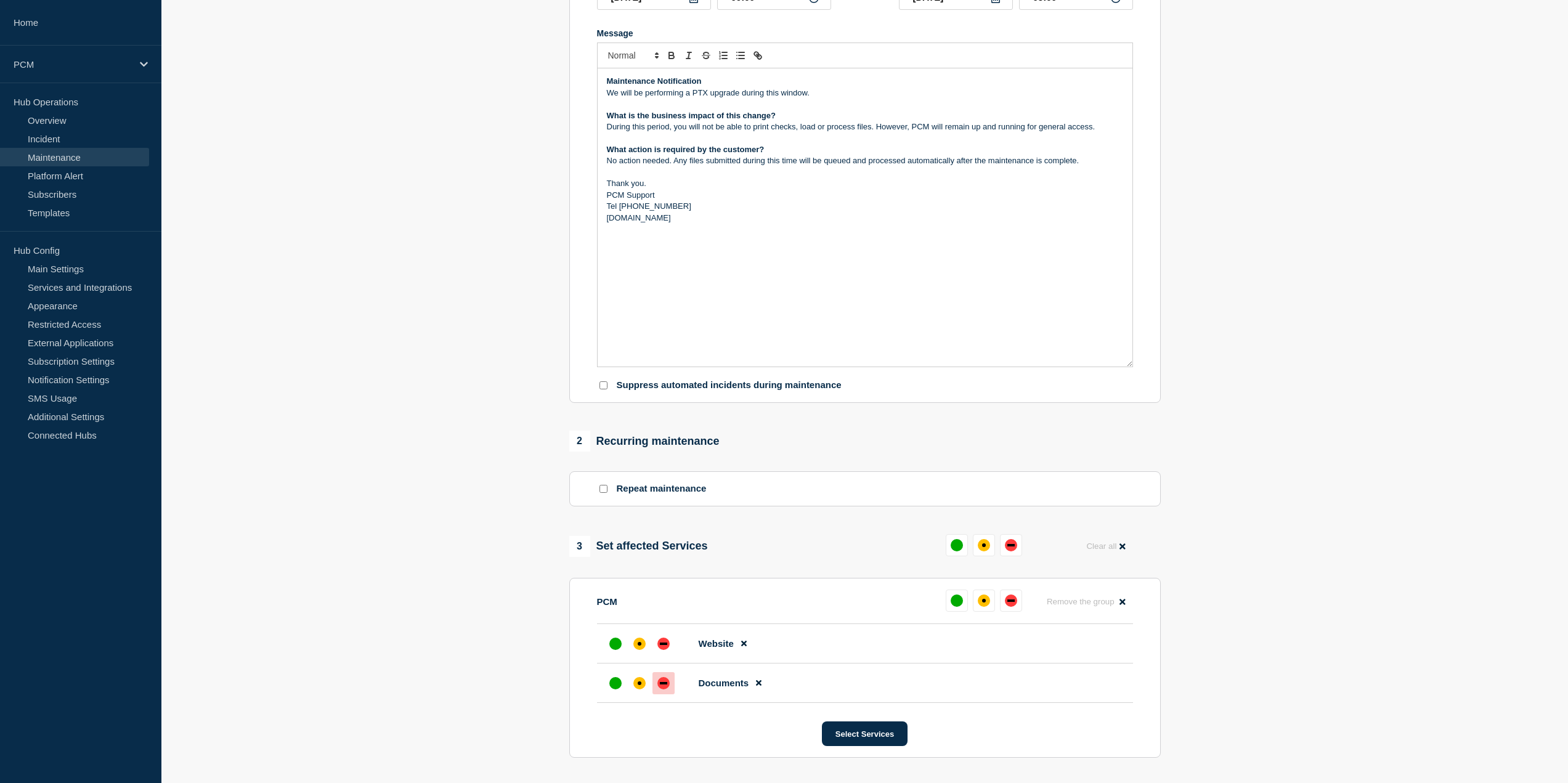
click at [662, 677] on div at bounding box center [663, 683] width 22 height 22
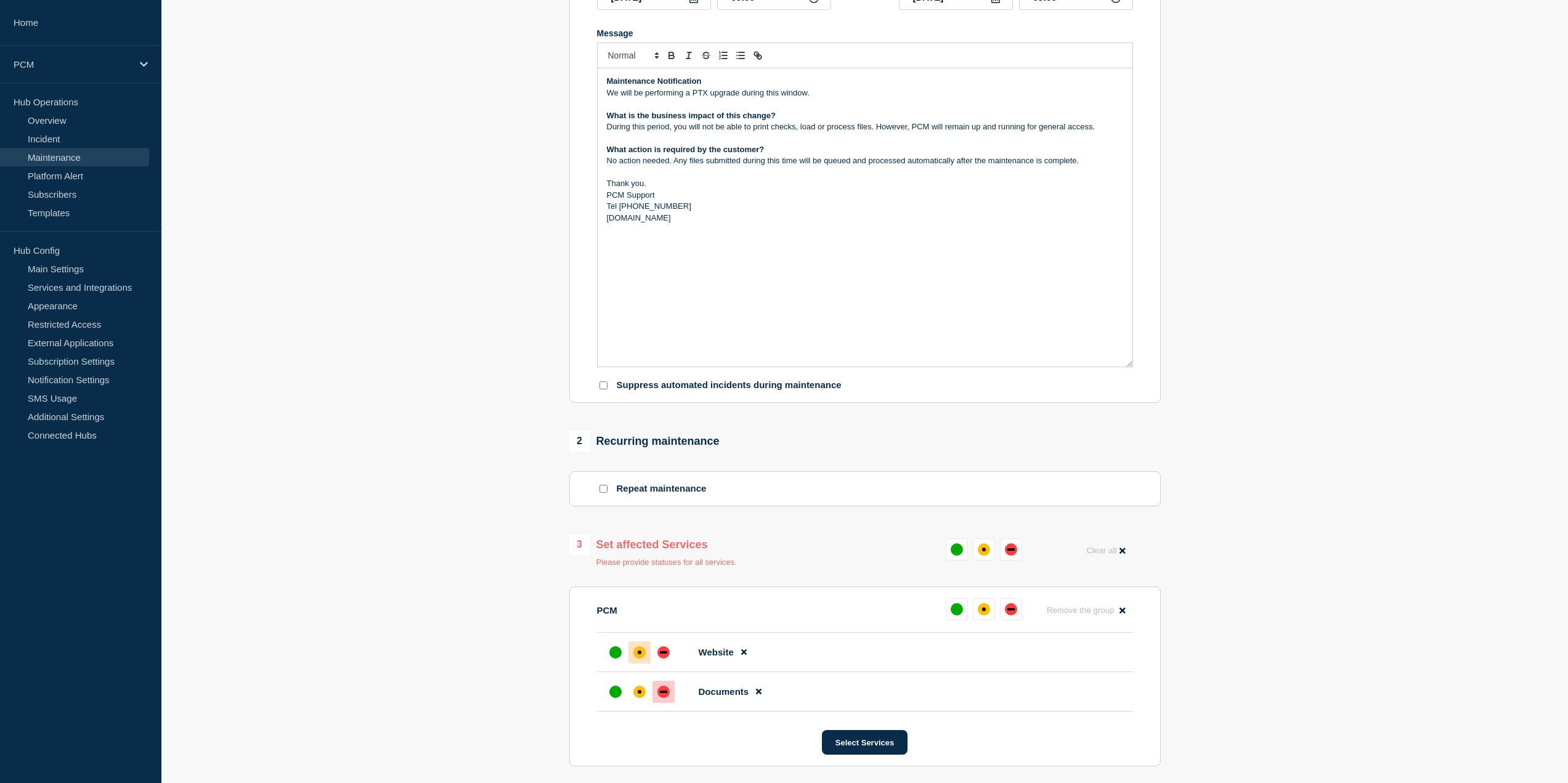
click at [645, 654] on div at bounding box center [639, 652] width 22 height 22
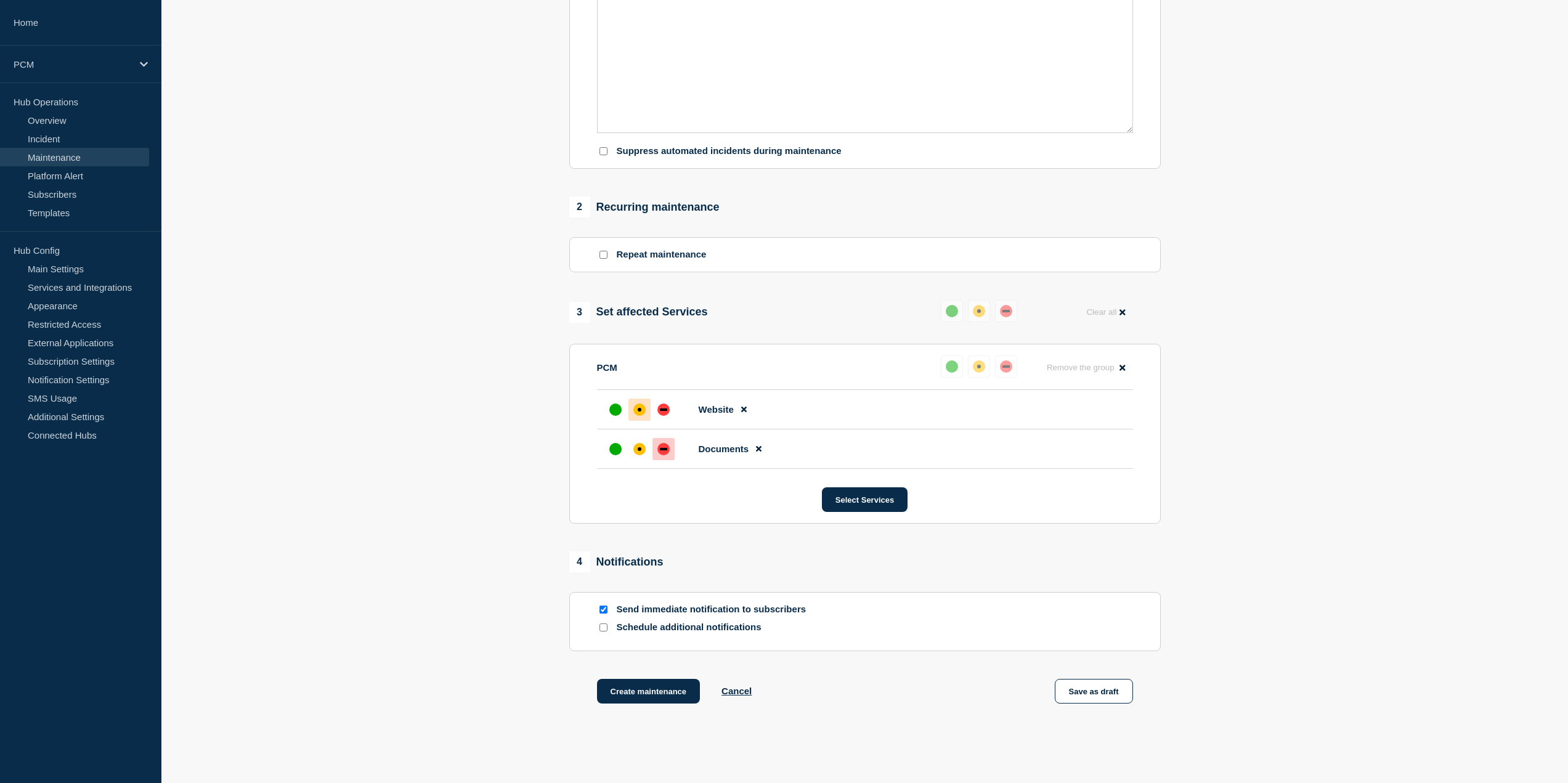
scroll to position [546, 0]
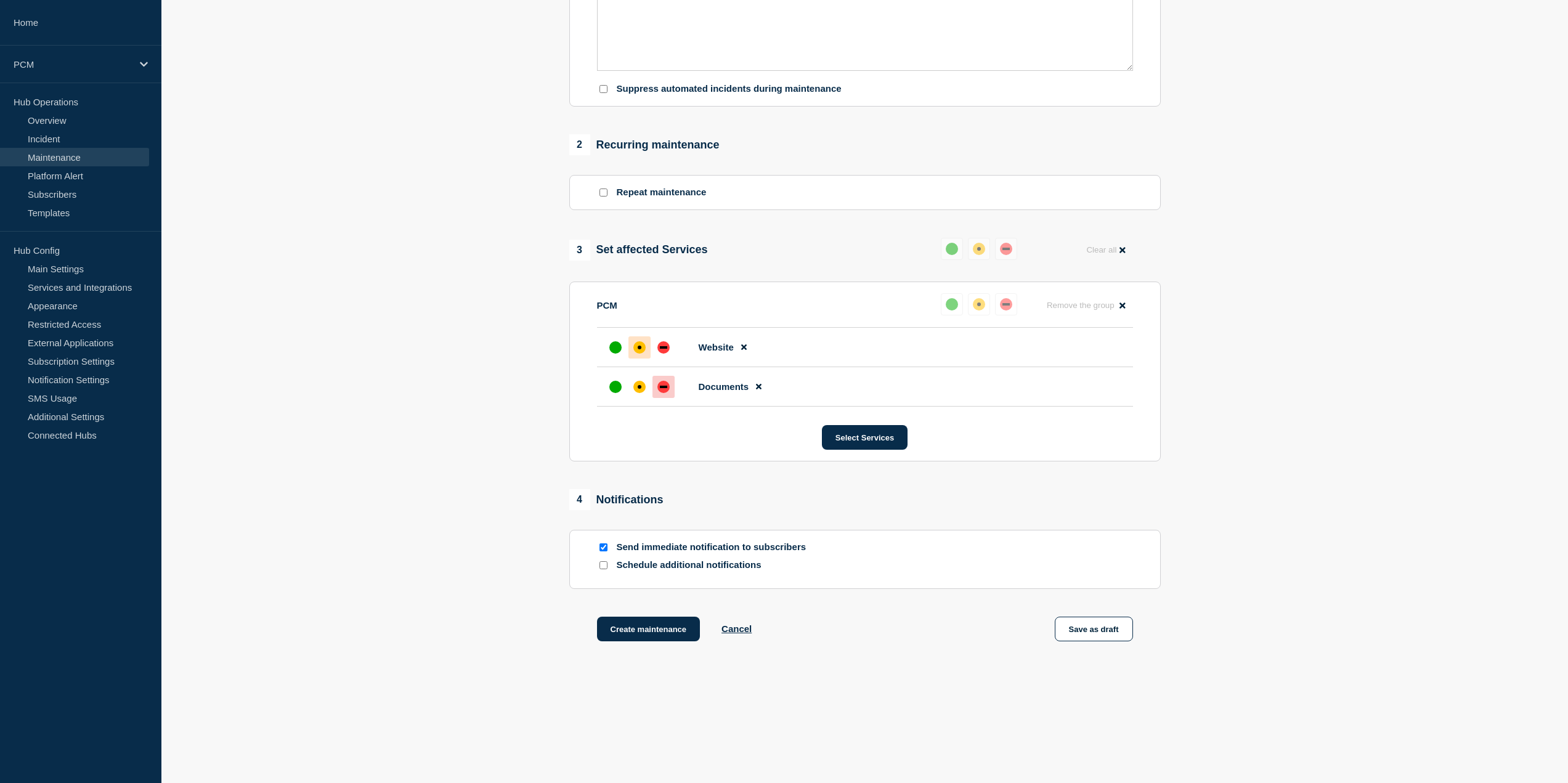
click at [610, 566] on div "Schedule additional notifications" at bounding box center [864, 565] width 536 height 12
click at [603, 565] on input "Schedule additional notifications" at bounding box center [603, 566] width 8 height 8
checkbox input "true"
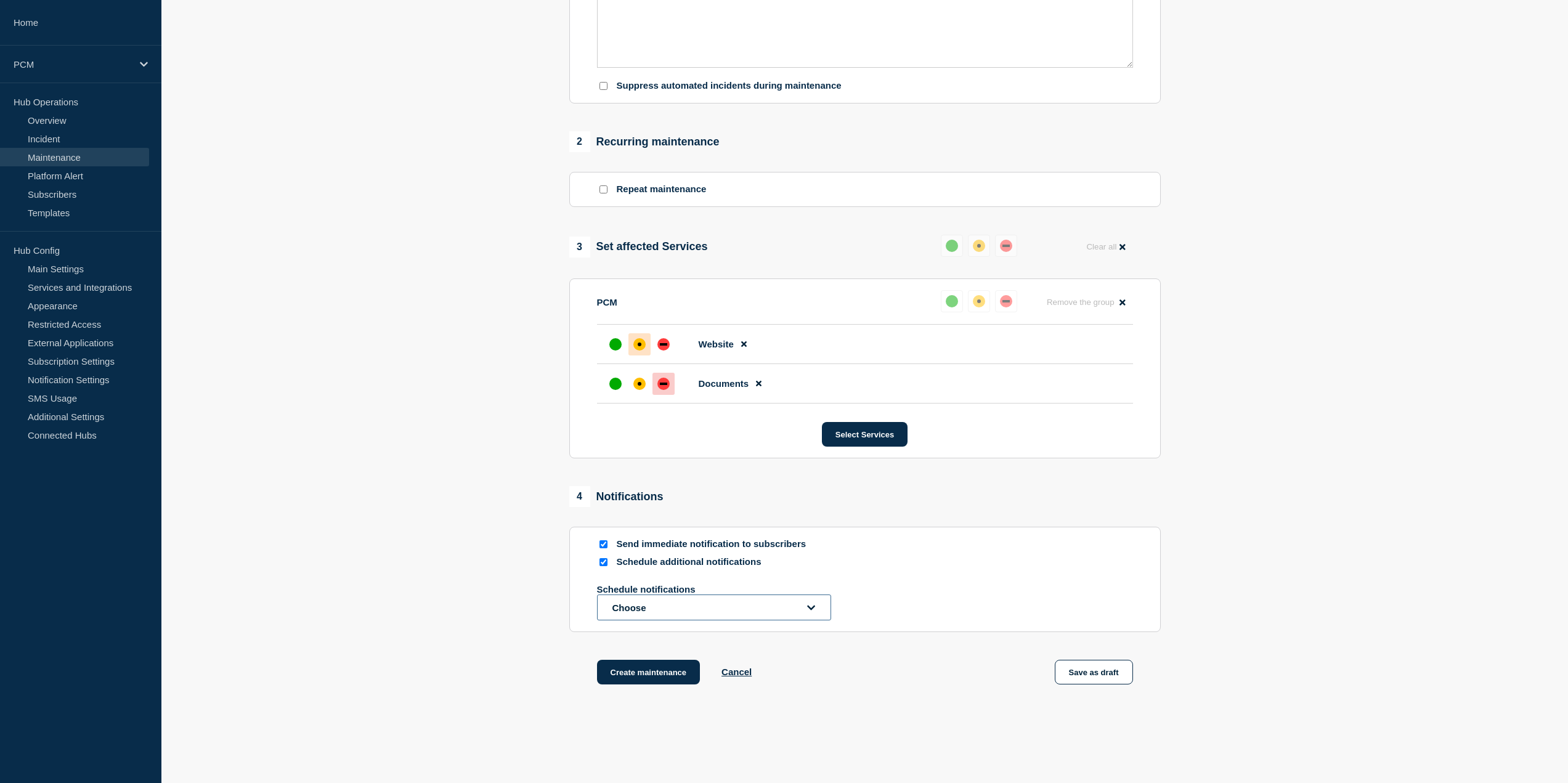
click at [721, 603] on button "Choose" at bounding box center [713, 607] width 234 height 26
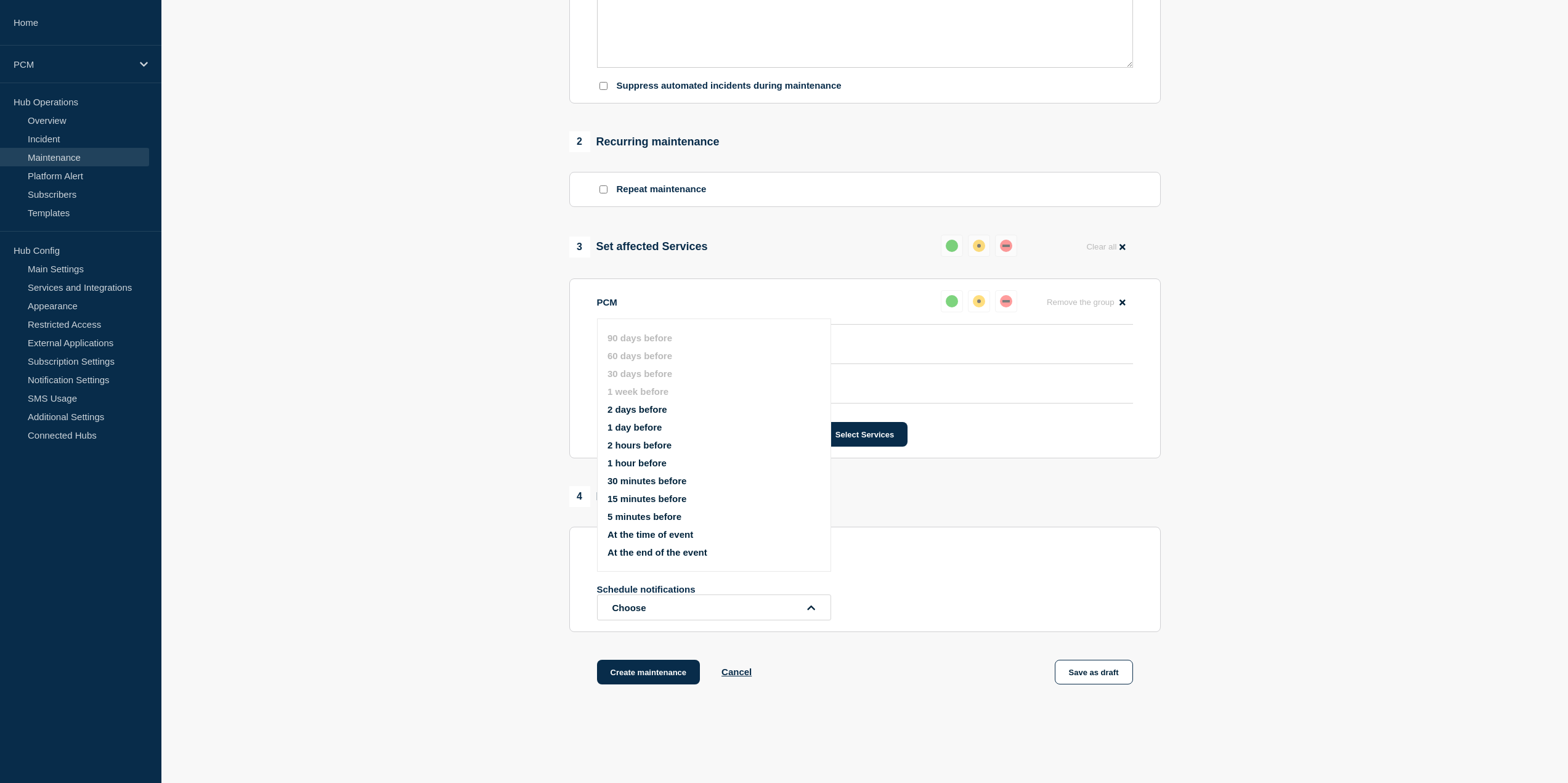
click at [657, 408] on button "2 days before" at bounding box center [637, 409] width 60 height 10
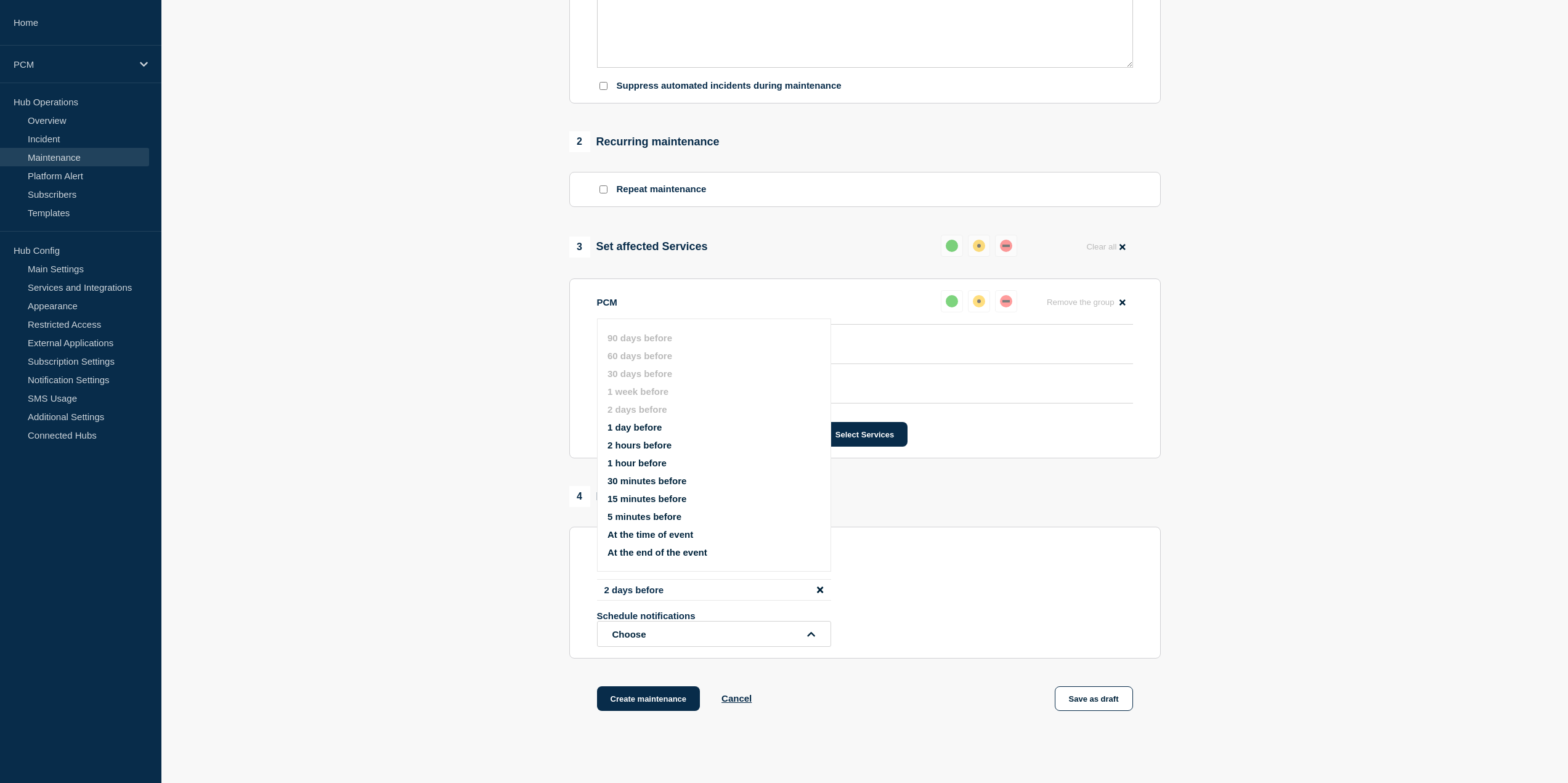
click at [516, 495] on section "1 Provide details Title (required) Production - PCM Maintenance Start time (EDT…" at bounding box center [865, 151] width 1406 height 1182
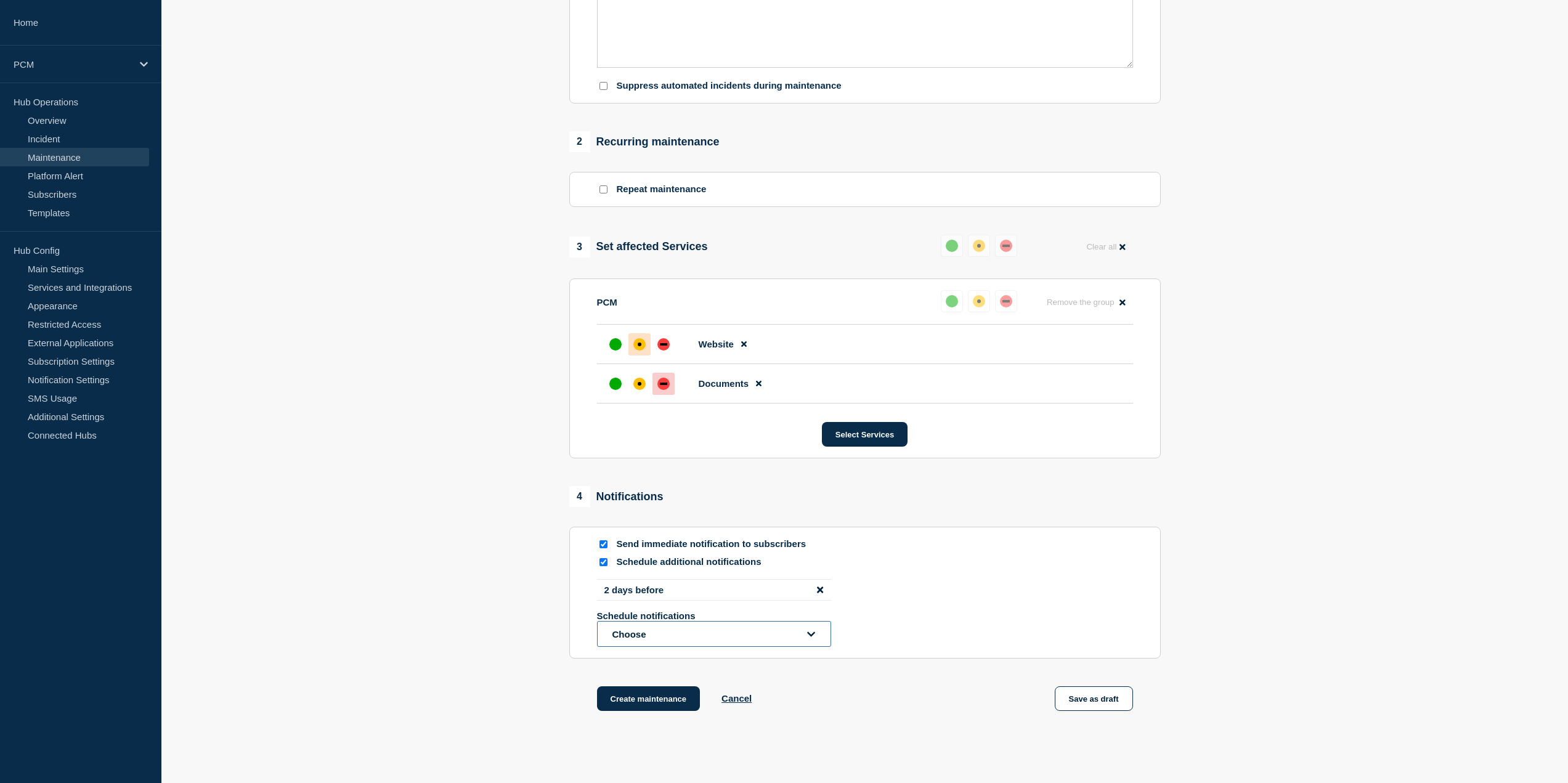
click at [701, 638] on button "Choose" at bounding box center [713, 634] width 234 height 26
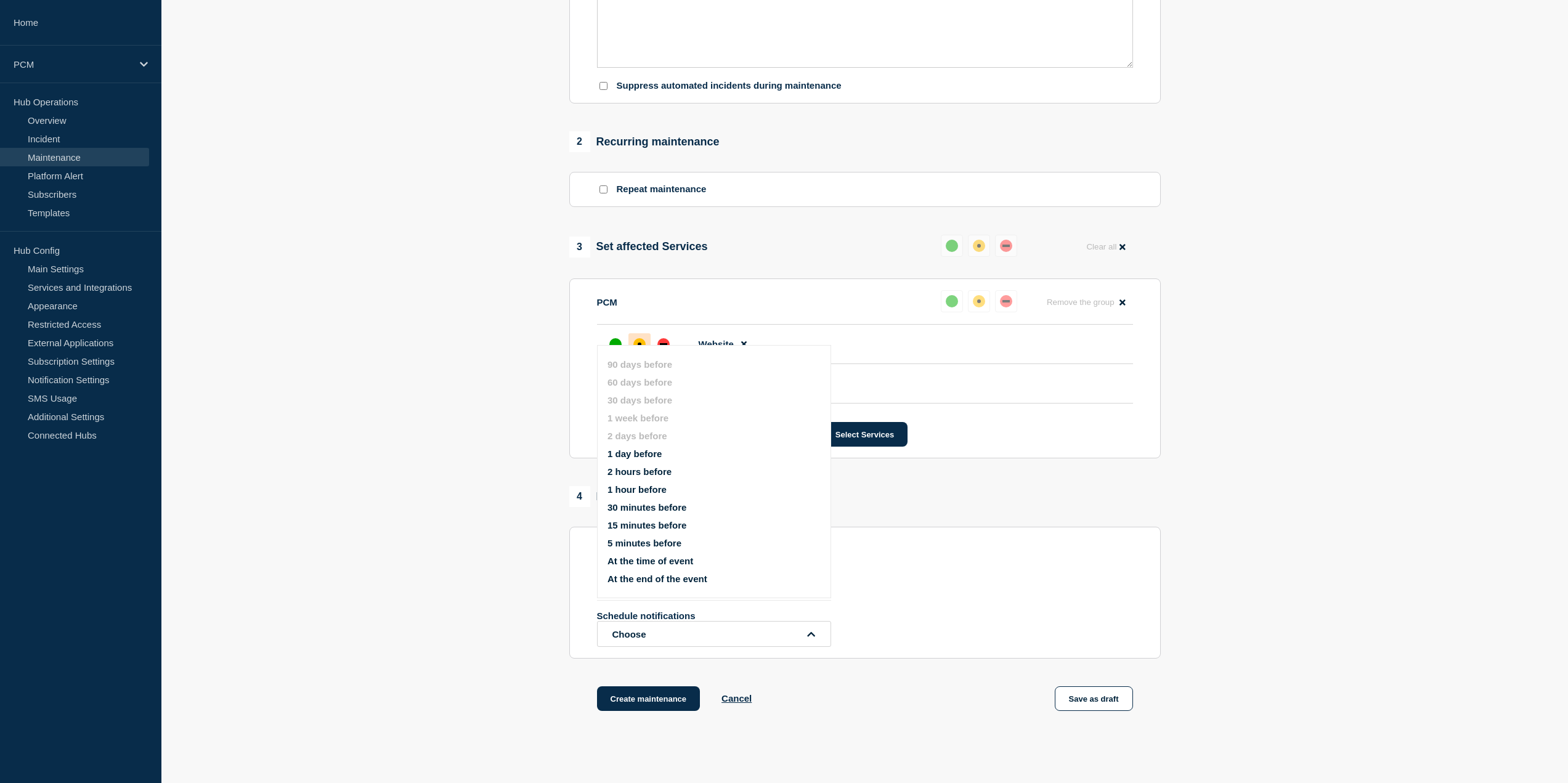
click at [639, 490] on button "1 hour before" at bounding box center [637, 490] width 60 height 10
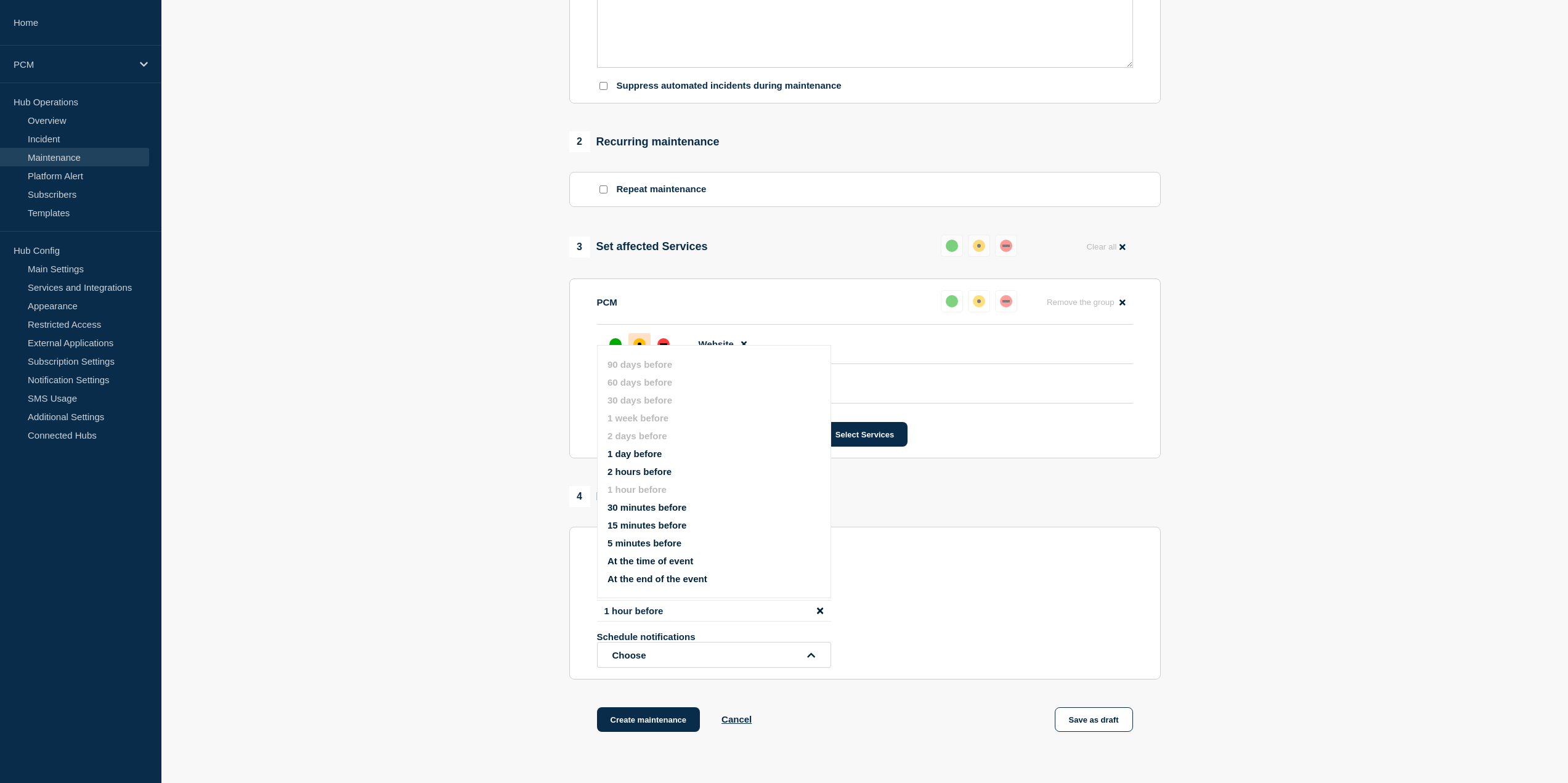
click at [452, 489] on section "1 Provide details Title (required) Production - PCM Maintenance Start time (EDT…" at bounding box center [865, 161] width 1406 height 1203
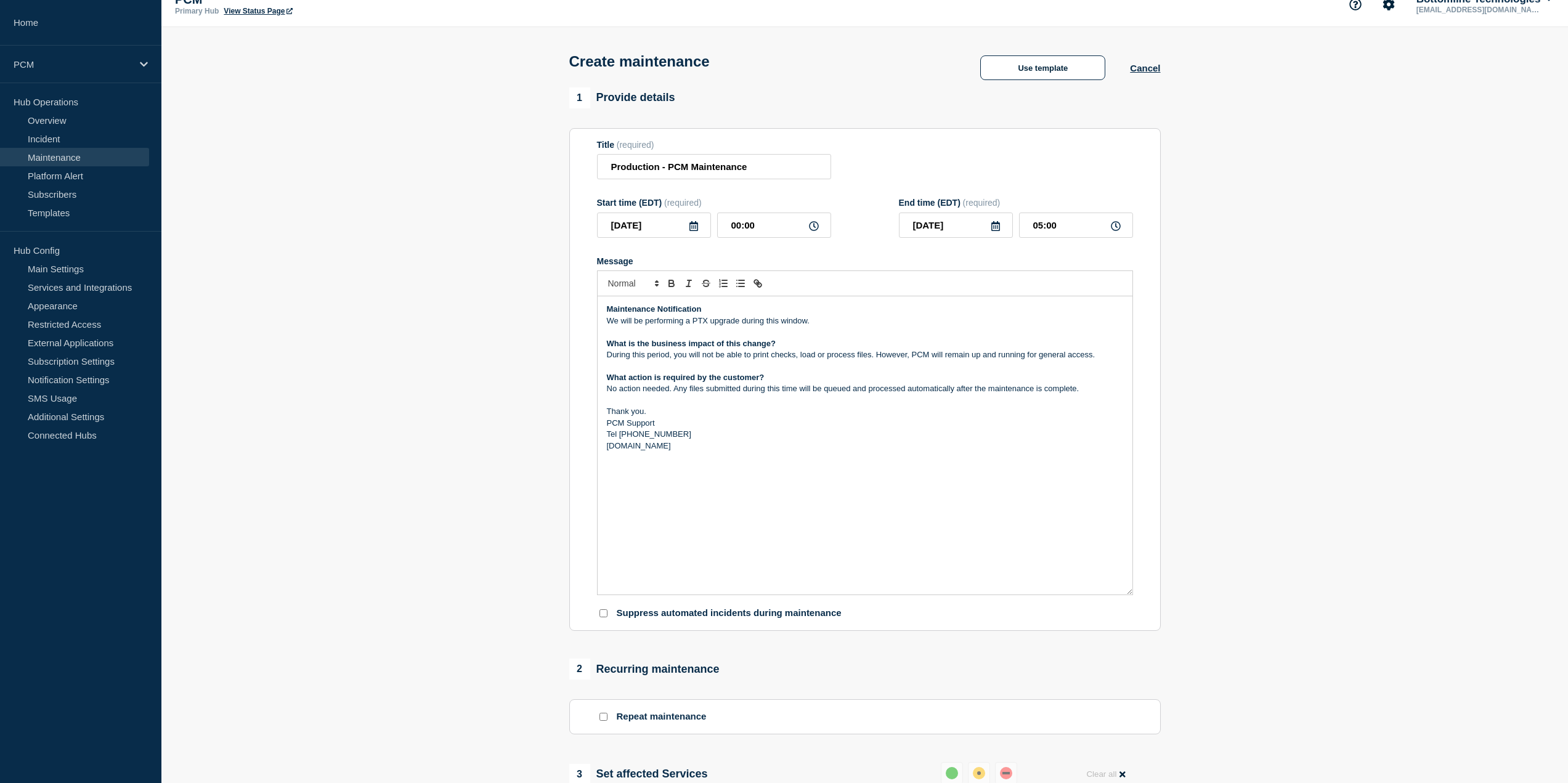
scroll to position [0, 0]
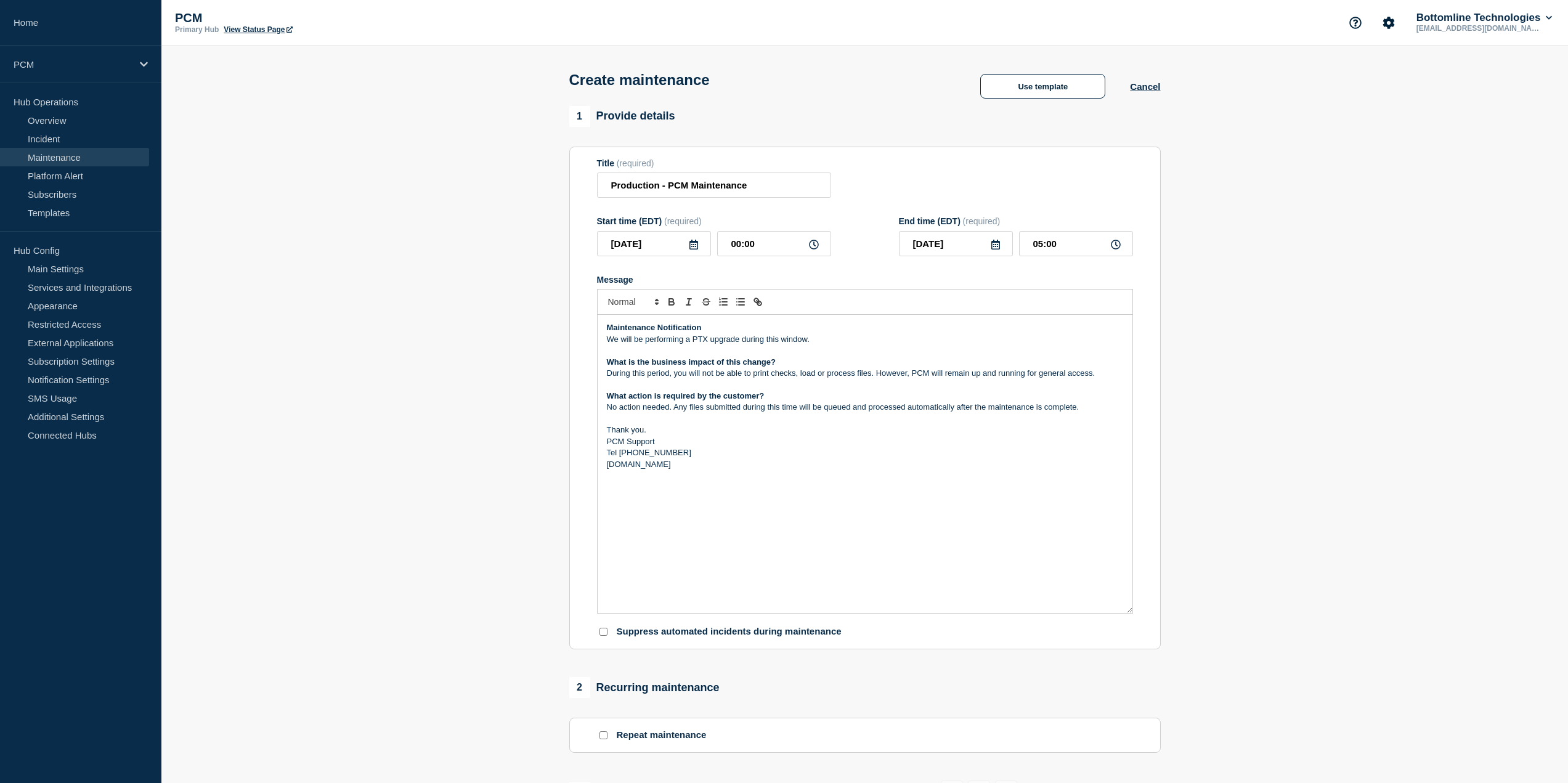
click at [691, 246] on icon at bounding box center [694, 245] width 10 height 10
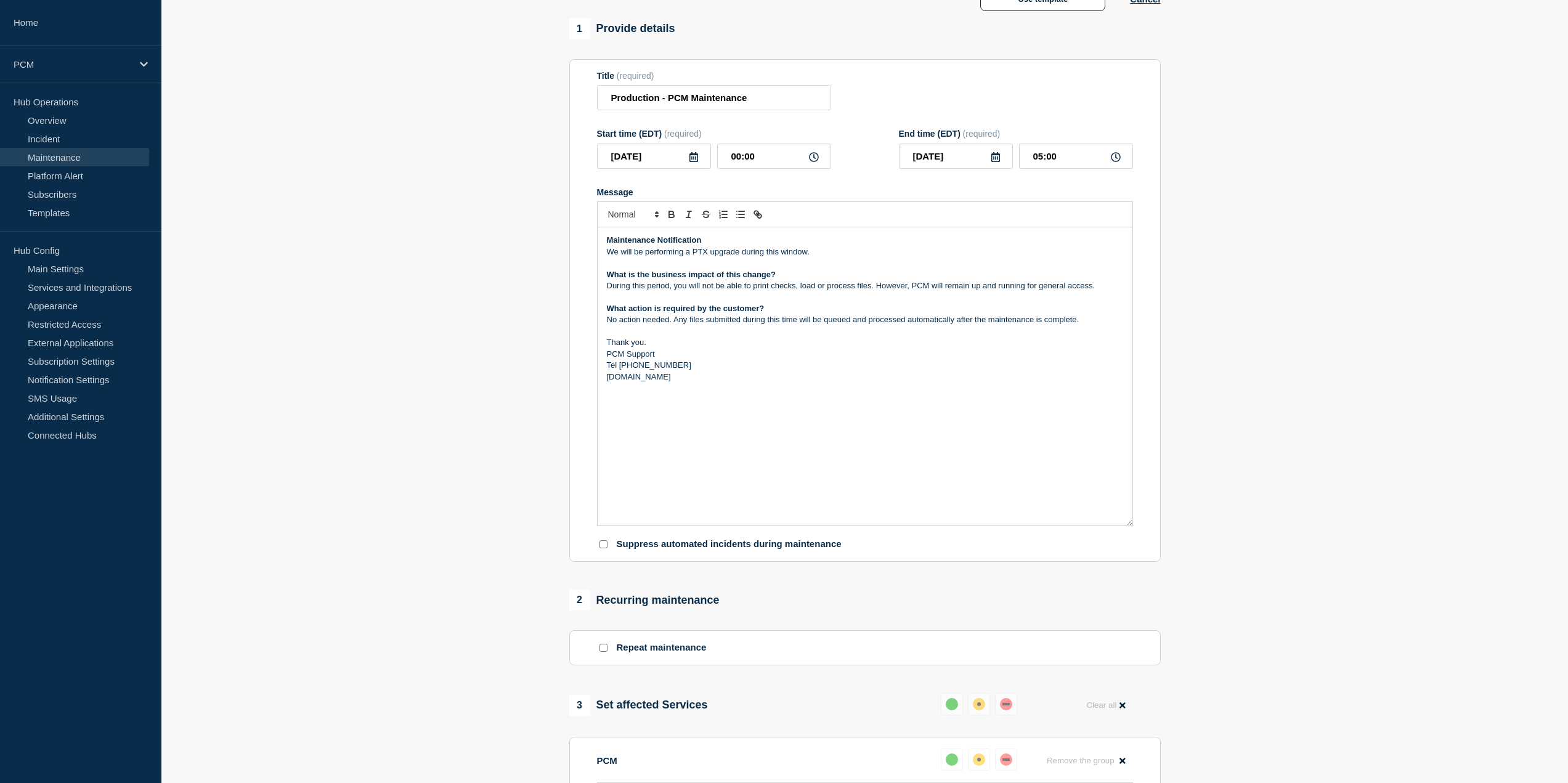
scroll to position [85, 0]
click at [693, 159] on icon at bounding box center [693, 159] width 8 height 10
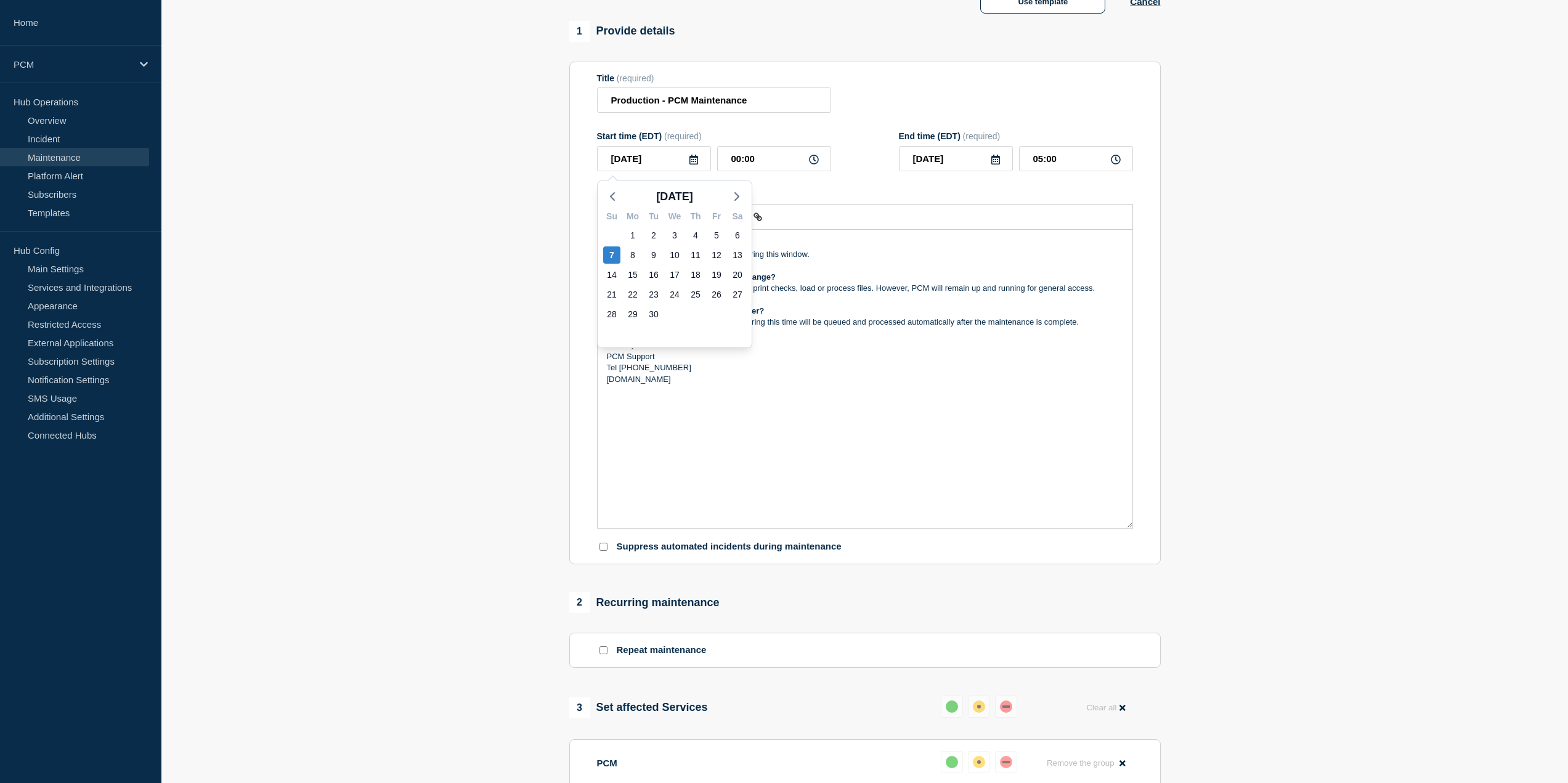
click at [693, 159] on icon at bounding box center [693, 159] width 8 height 10
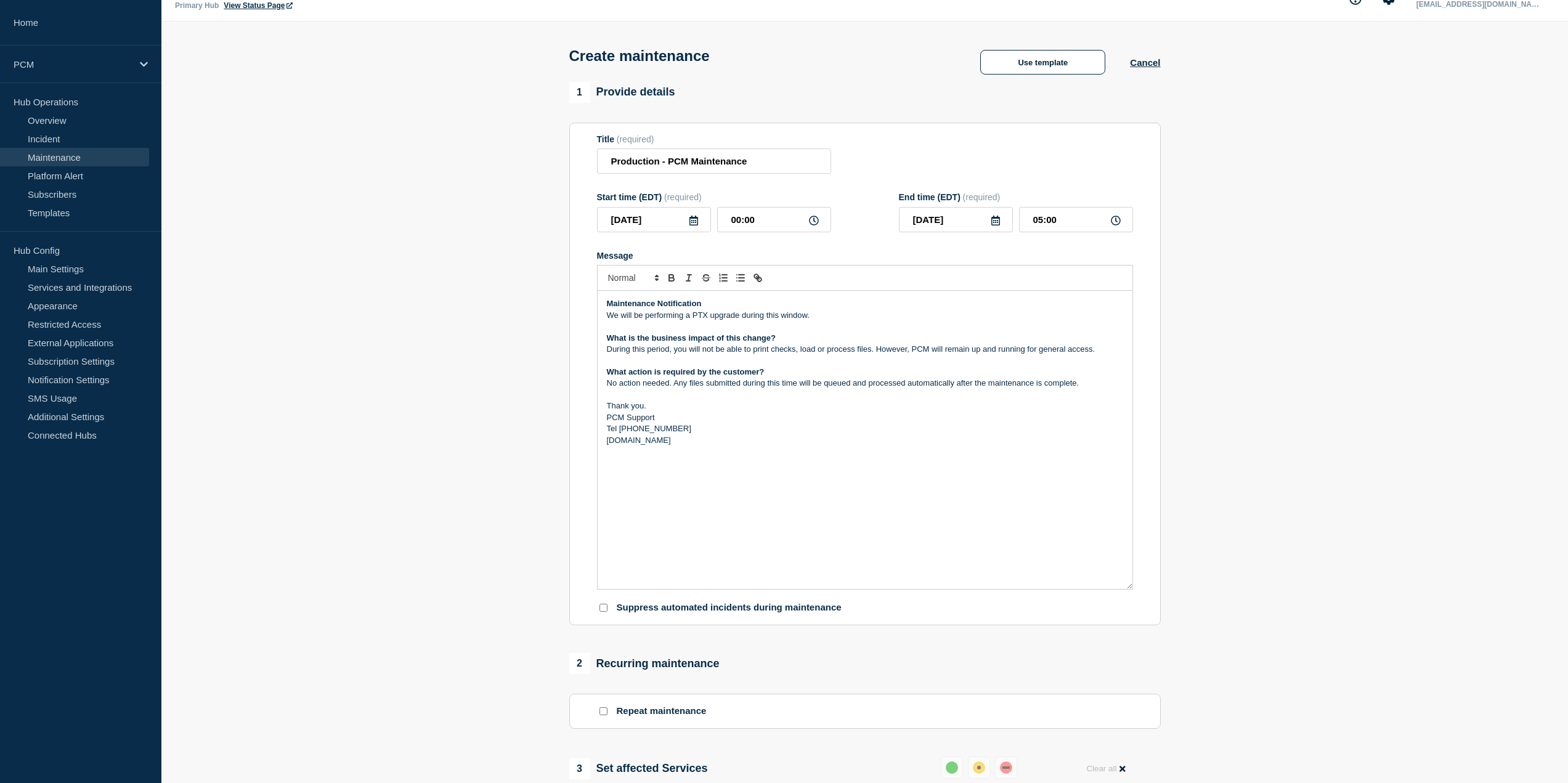
scroll to position [23, 0]
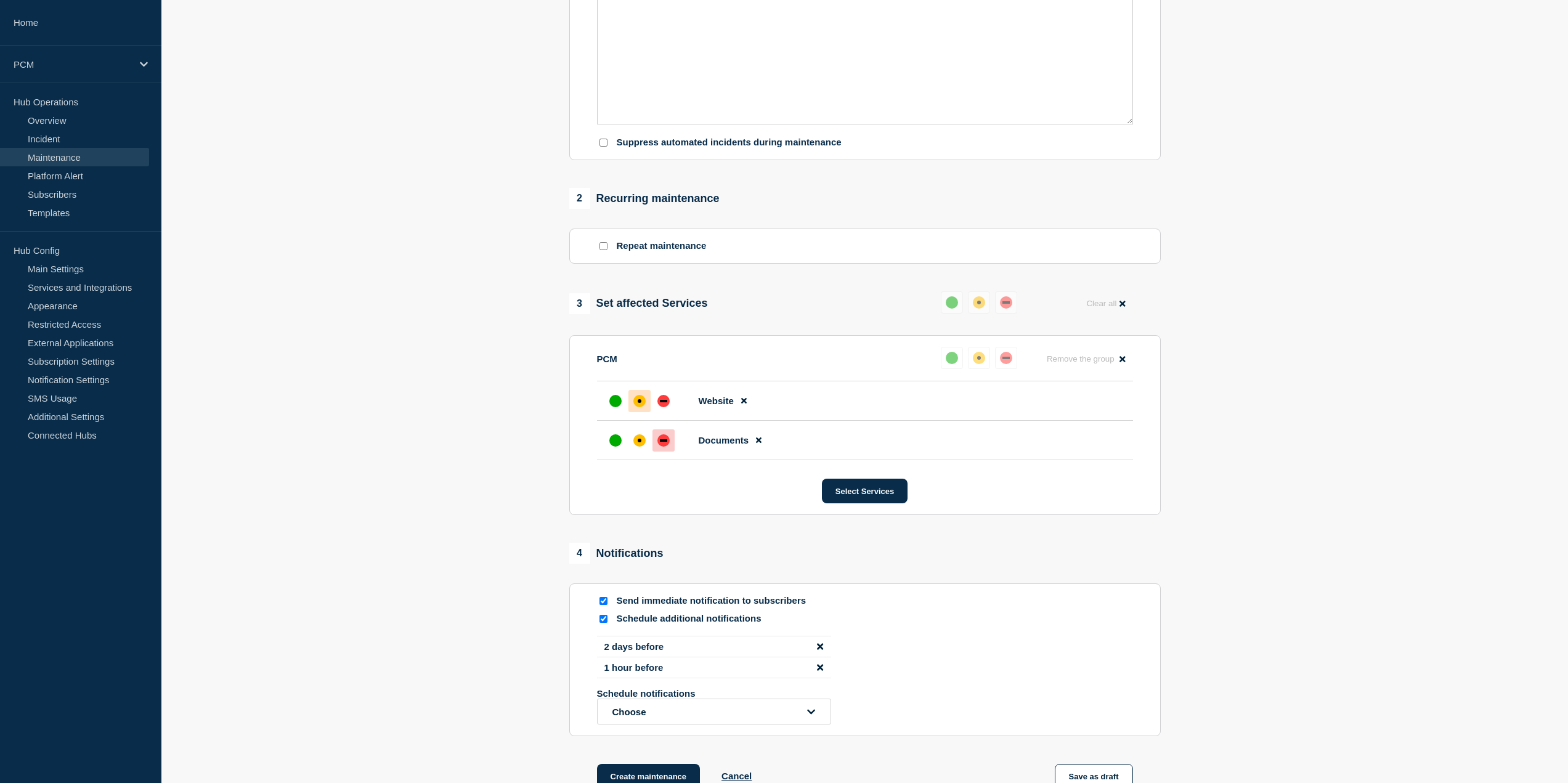
drag, startPoint x: 857, startPoint y: 192, endPoint x: 867, endPoint y: 319, distance: 127.4
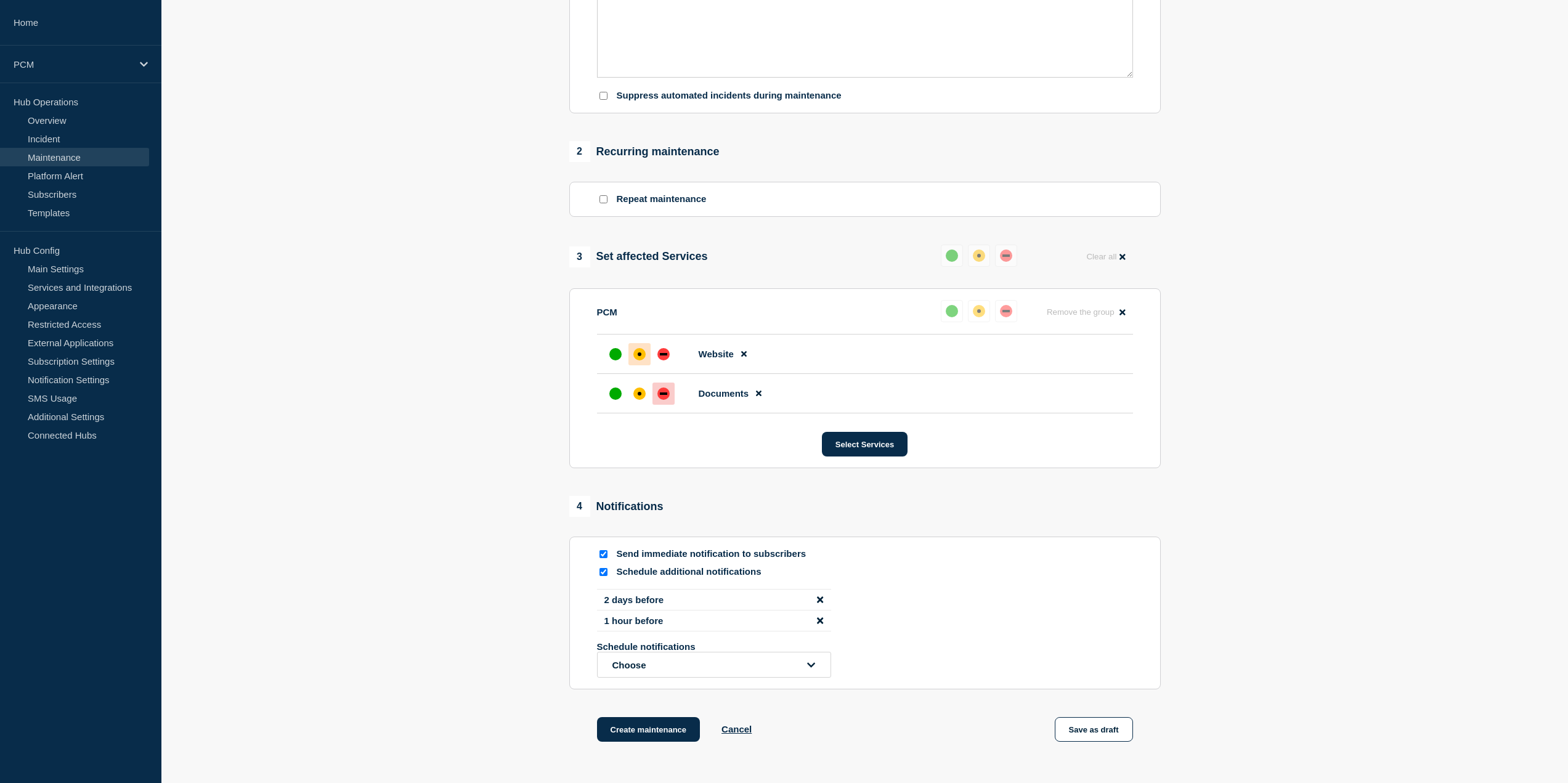
scroll to position [554, 0]
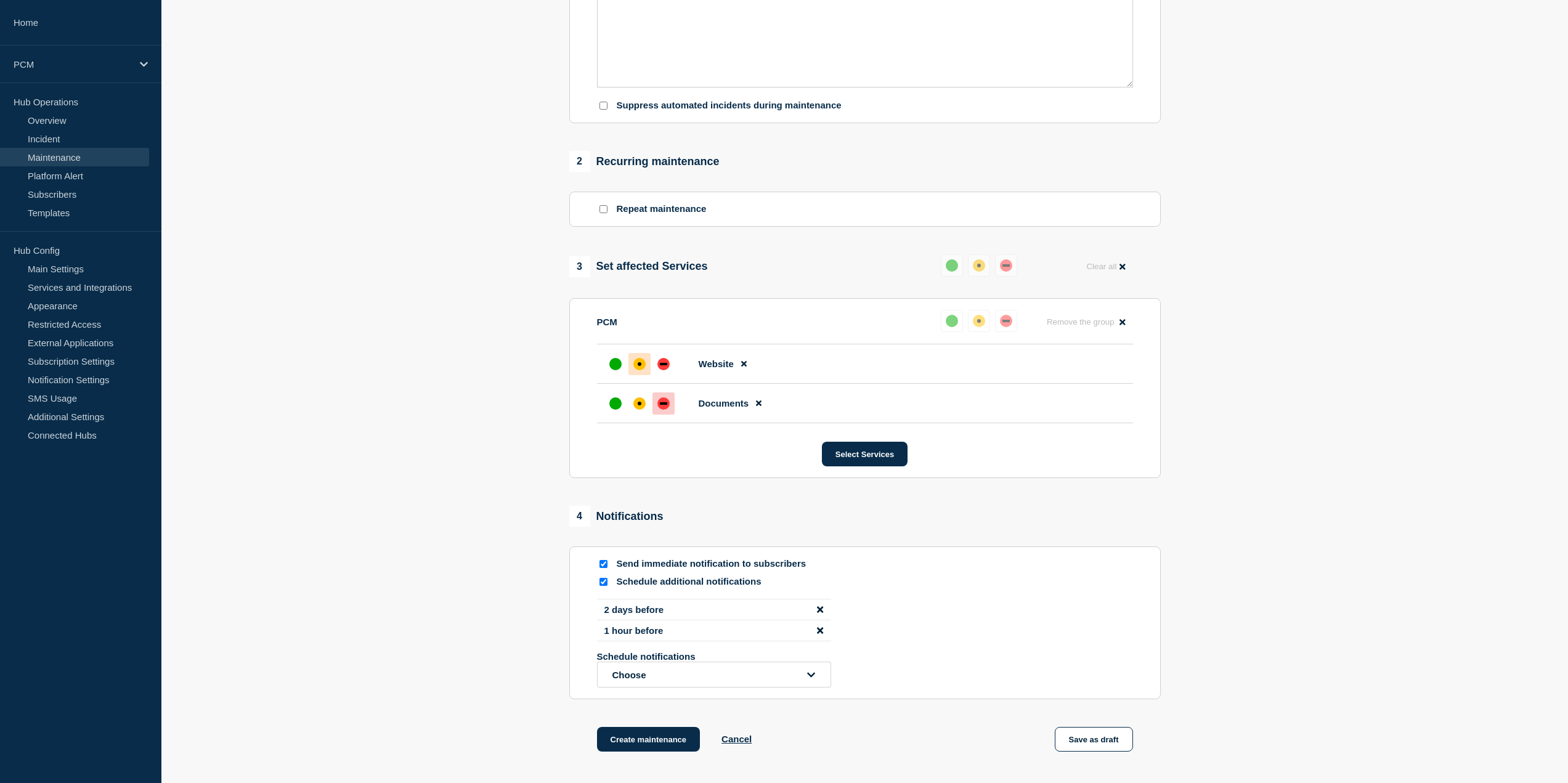
drag, startPoint x: 489, startPoint y: 653, endPoint x: 496, endPoint y: 621, distance: 32.8
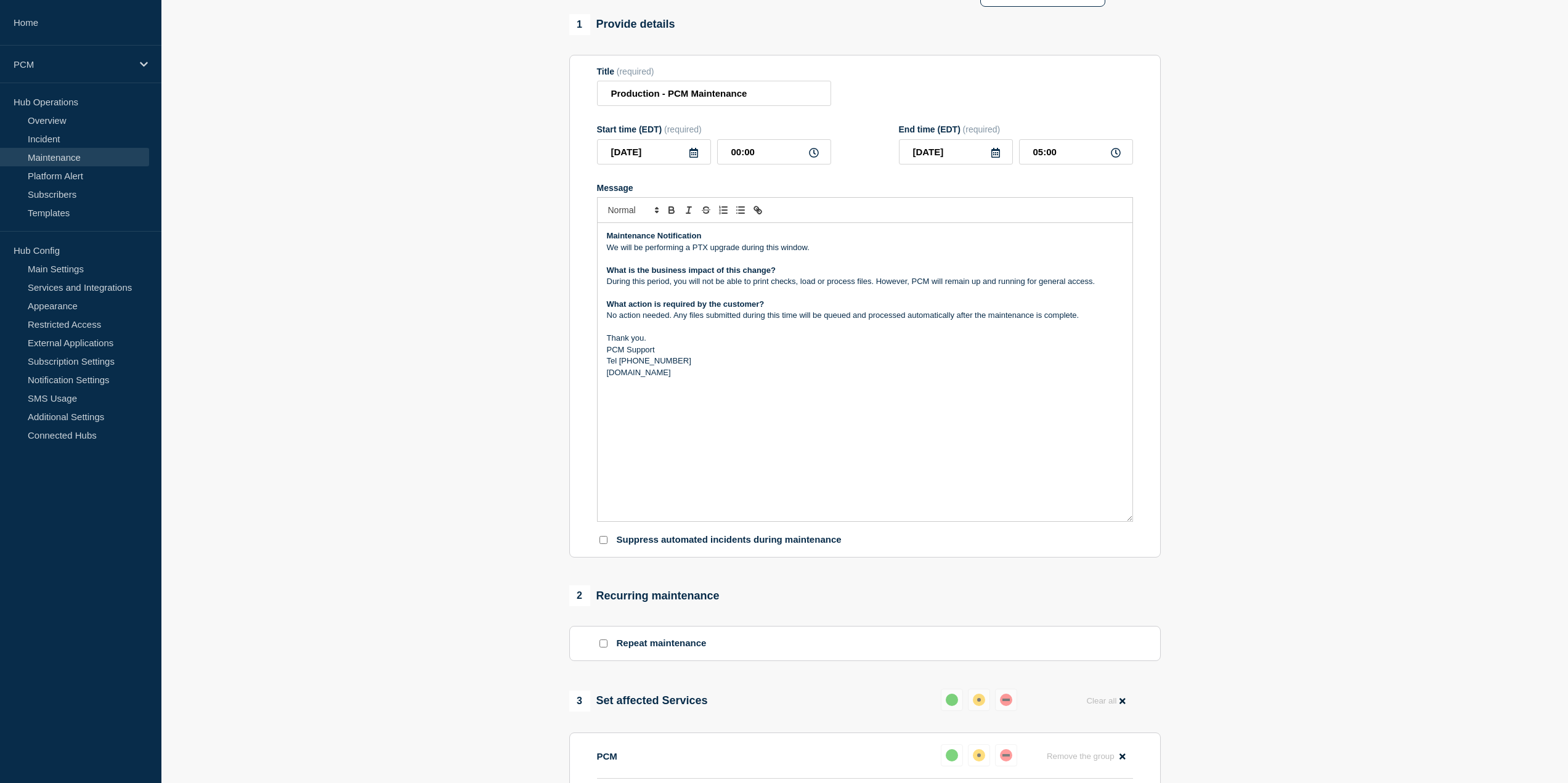
scroll to position [0, 0]
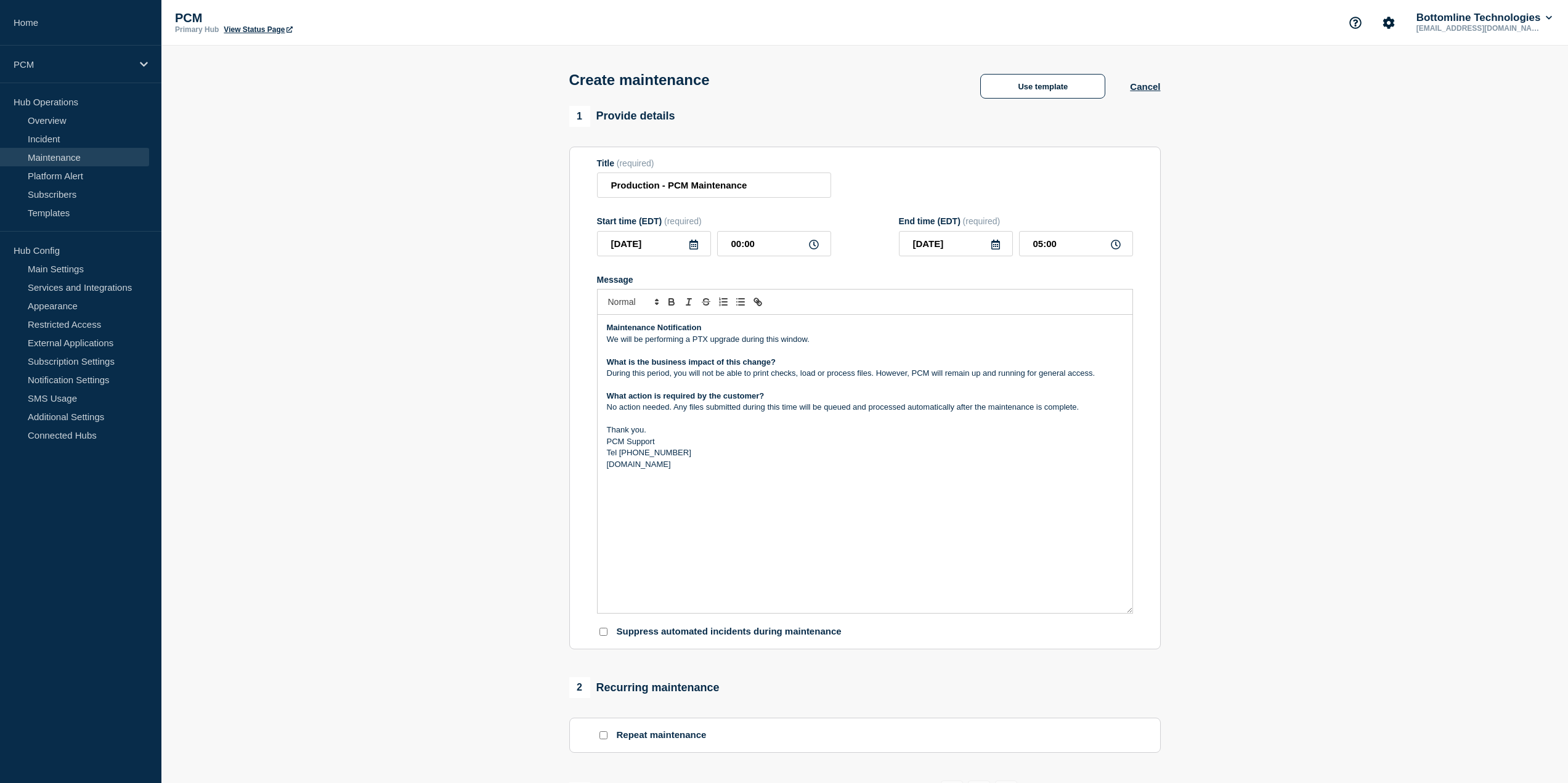
drag, startPoint x: 496, startPoint y: 621, endPoint x: 496, endPoint y: 352, distance: 269.0
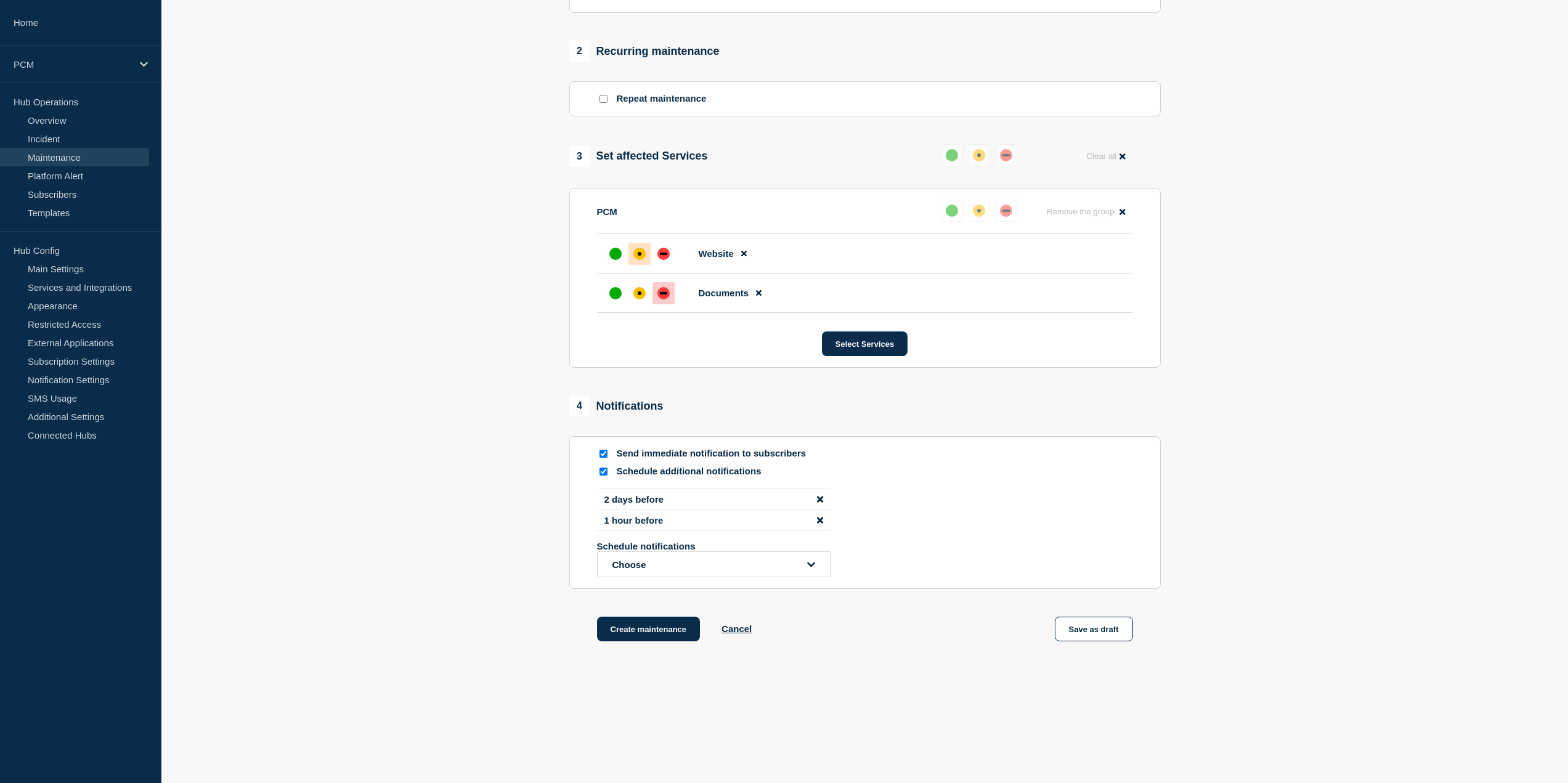
drag, startPoint x: 477, startPoint y: 285, endPoint x: 500, endPoint y: 605, distance: 320.8
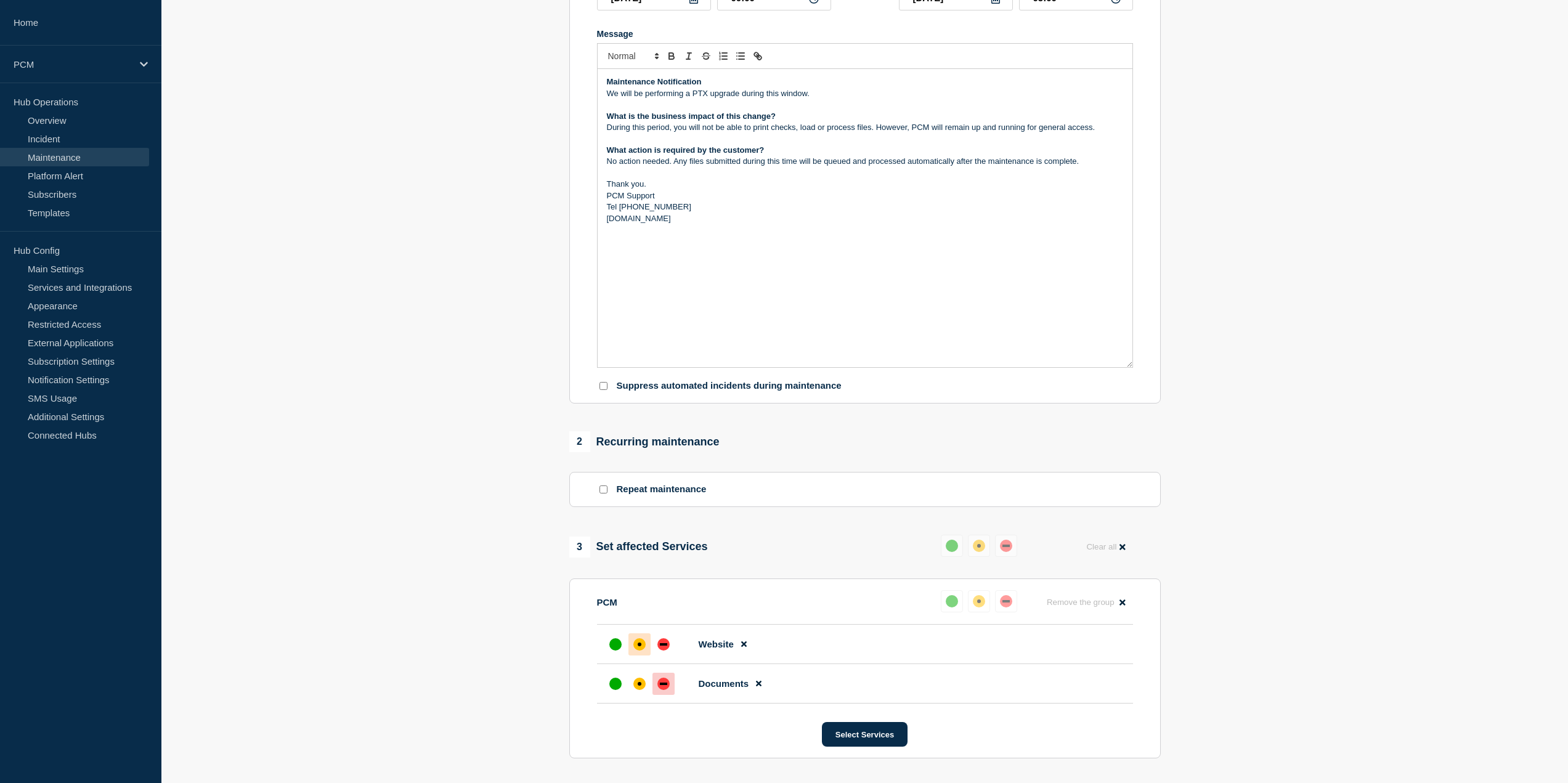
scroll to position [640, 0]
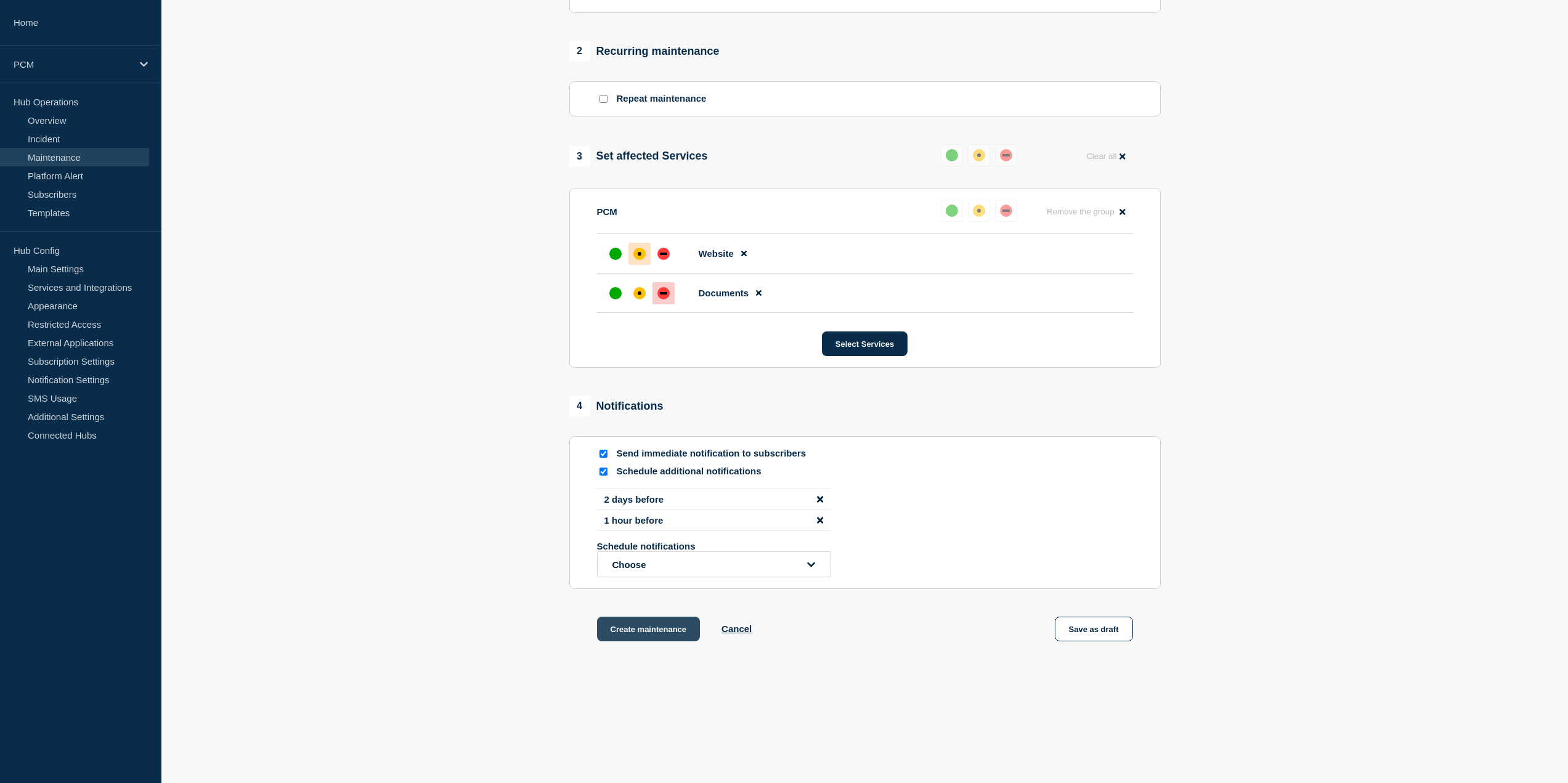
click at [637, 631] on button "Create maintenance" at bounding box center [648, 629] width 103 height 24
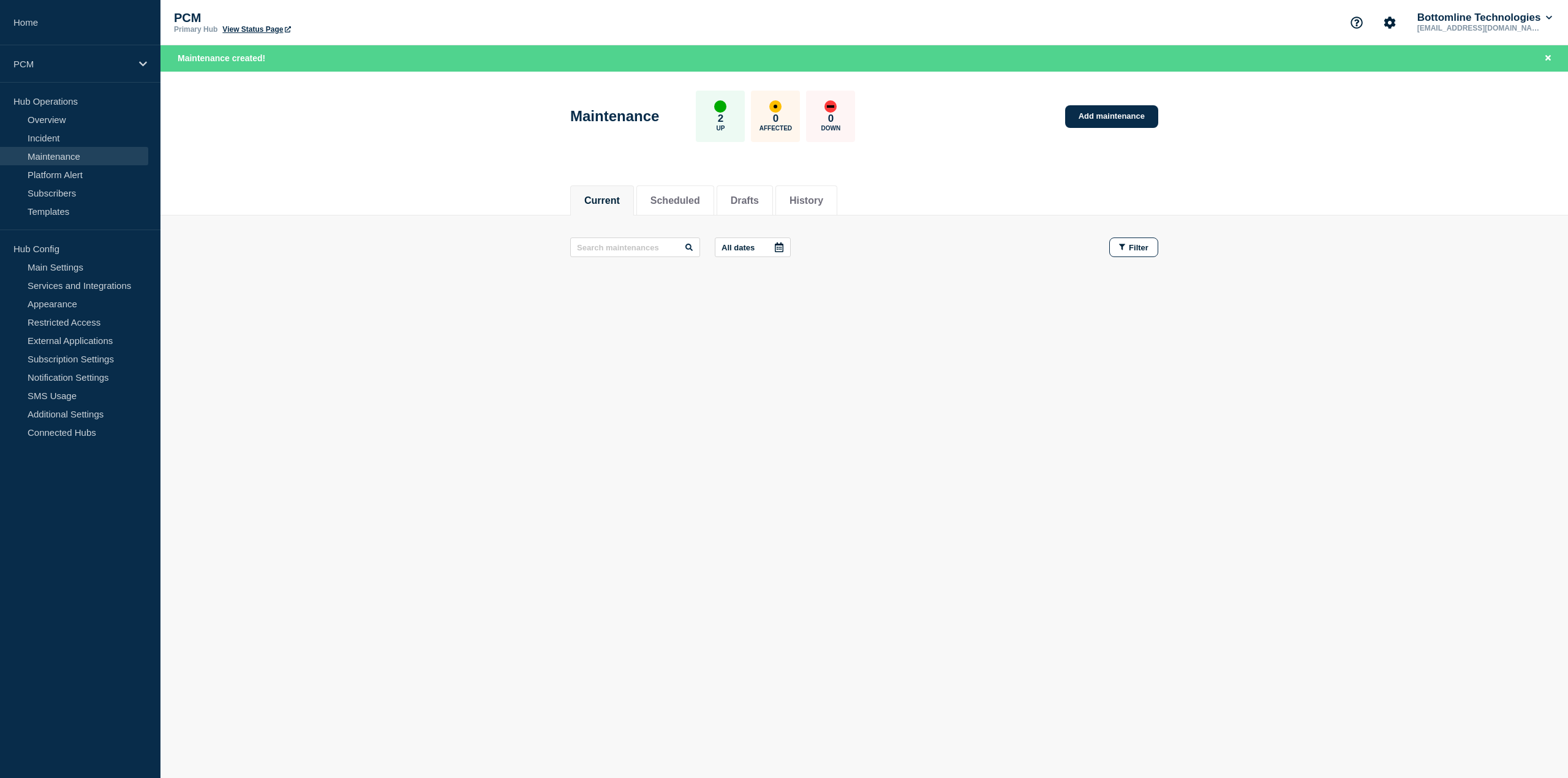
click at [64, 158] on link "Maintenance" at bounding box center [74, 156] width 148 height 18
click at [687, 197] on button "Scheduled" at bounding box center [676, 200] width 50 height 11
